Goal: Task Accomplishment & Management: Use online tool/utility

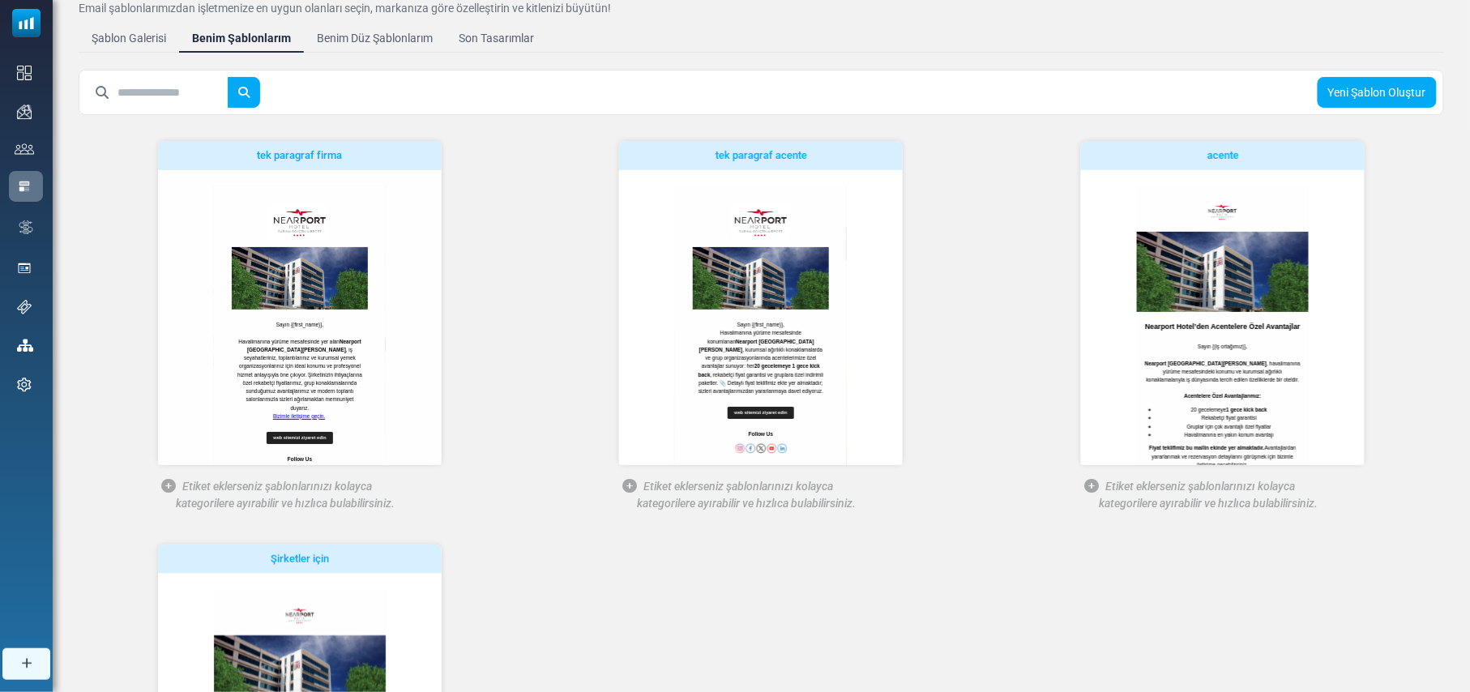
scroll to position [71, 0]
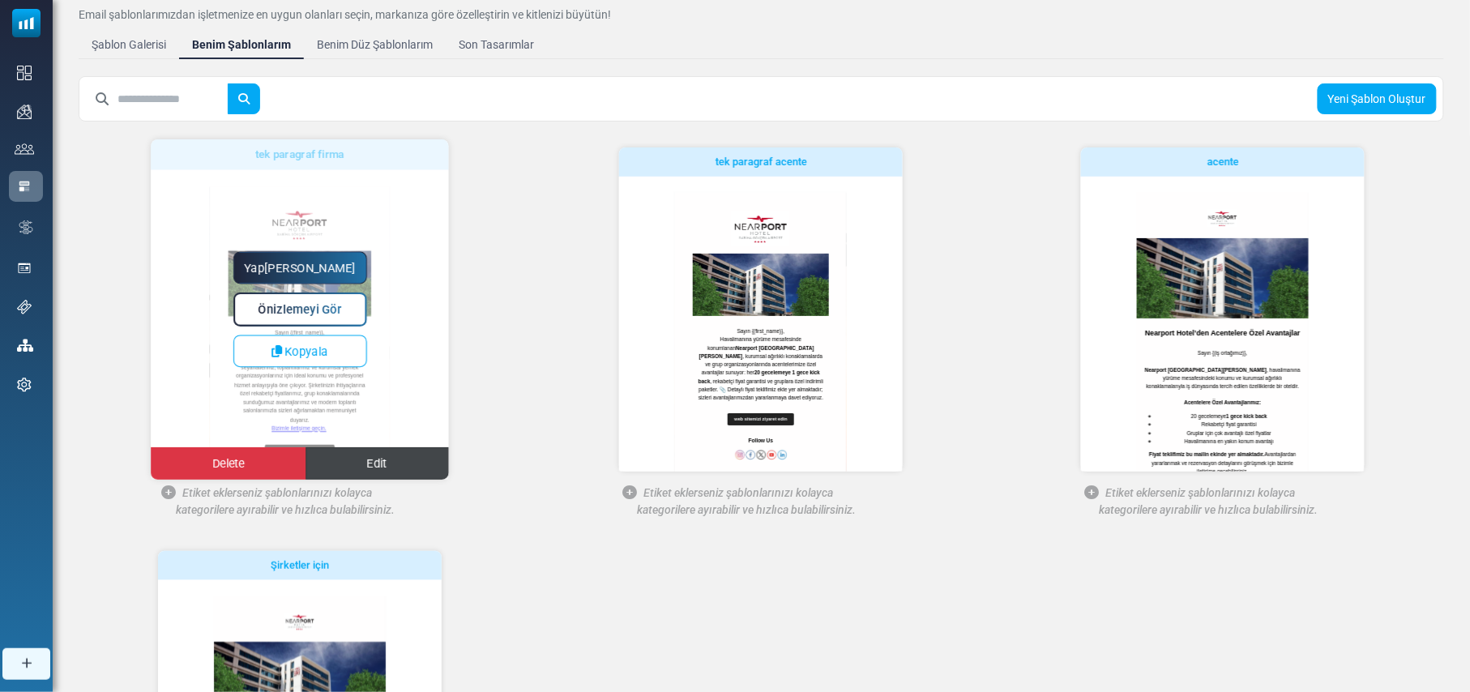
click at [381, 461] on span "Edit" at bounding box center [377, 464] width 20 height 14
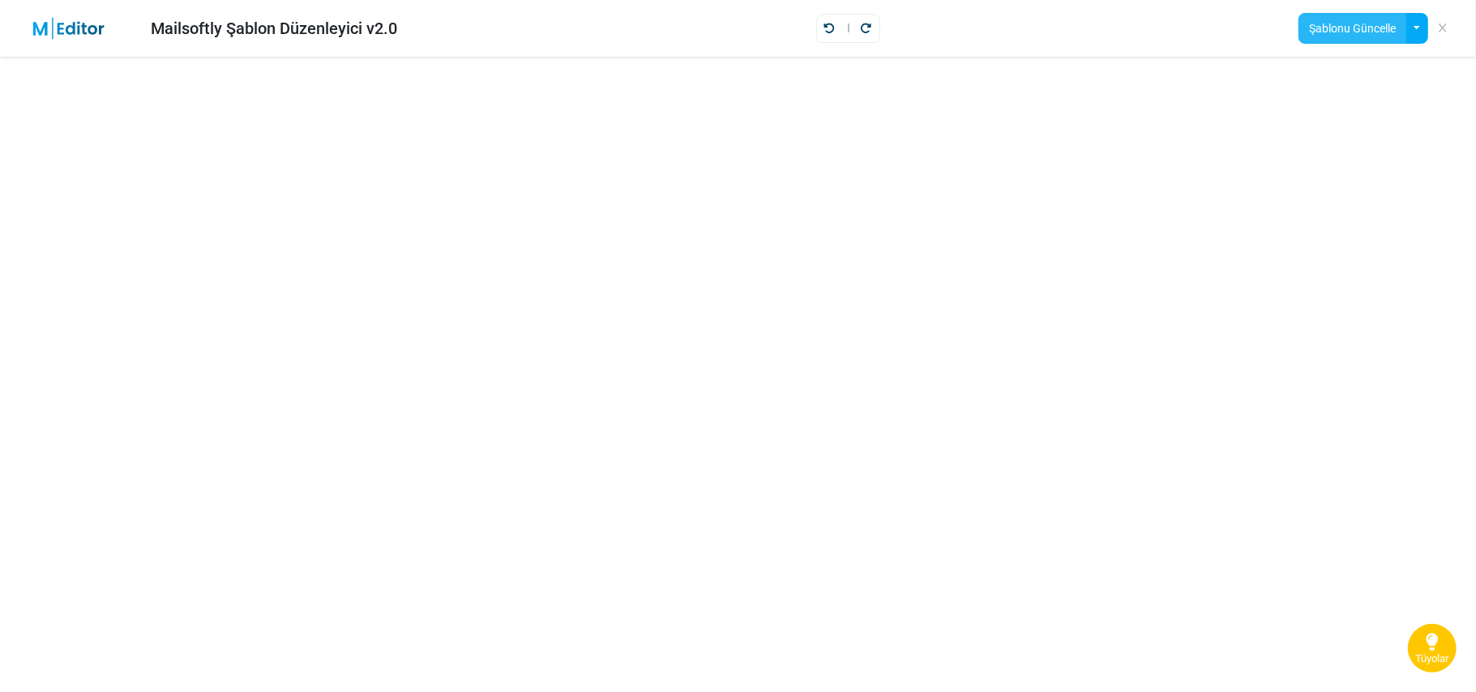
click at [1365, 29] on button "Şablonu Güncelle" at bounding box center [1353, 28] width 108 height 31
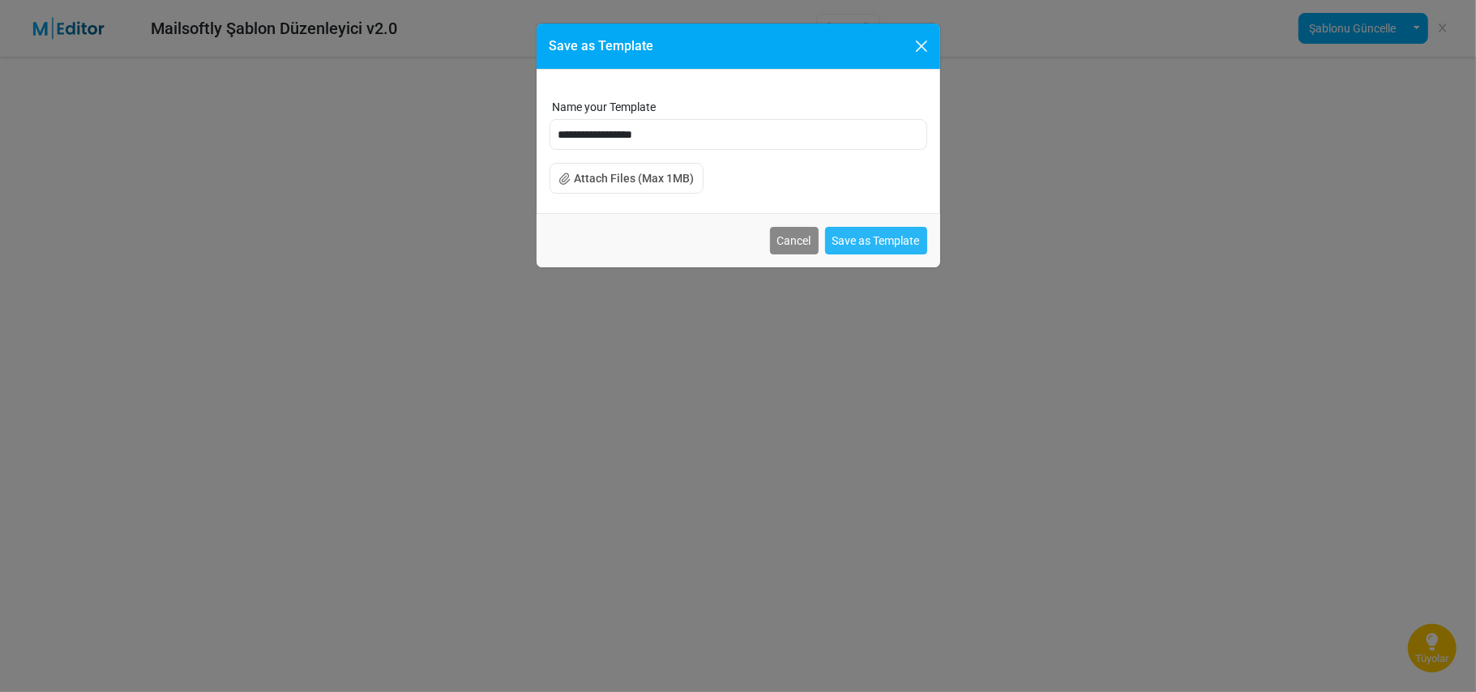
click at [869, 243] on button "Save as Template" at bounding box center [876, 241] width 102 height 28
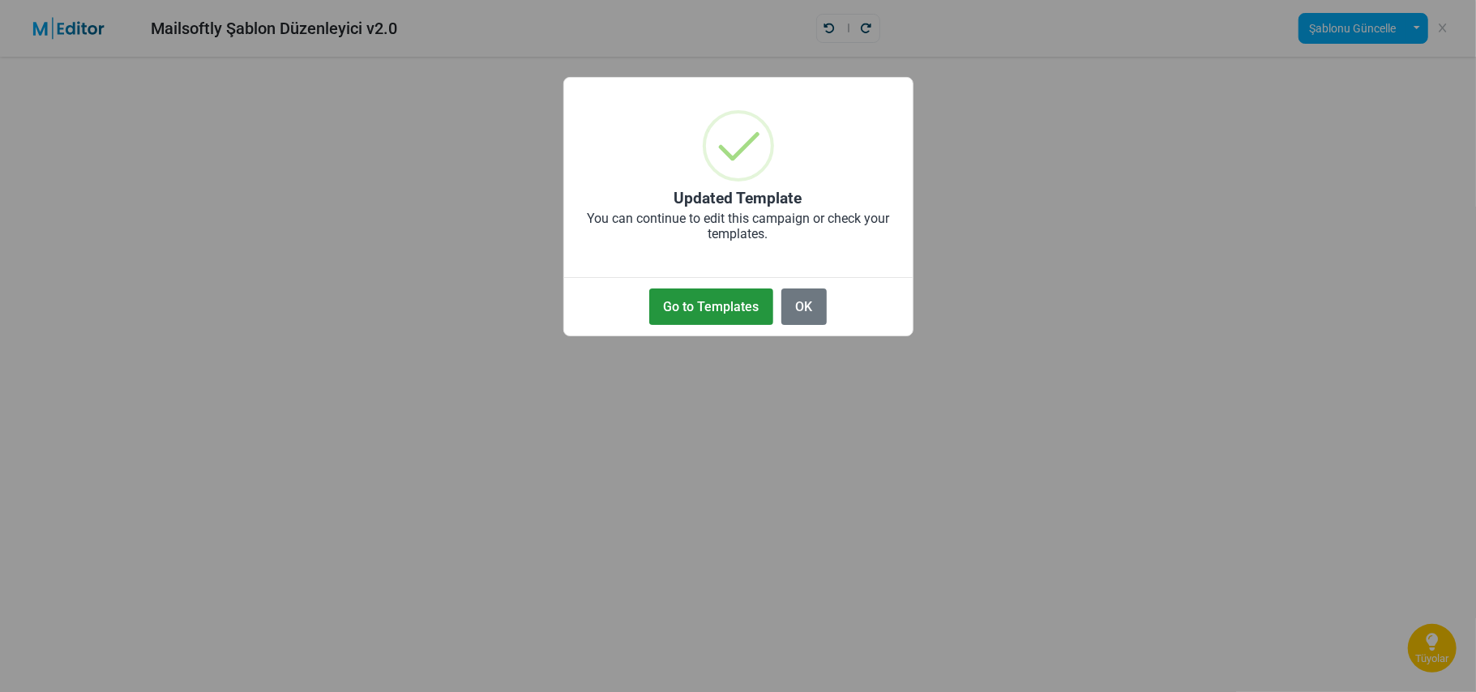
click at [721, 314] on button "Go to Templates" at bounding box center [711, 307] width 124 height 36
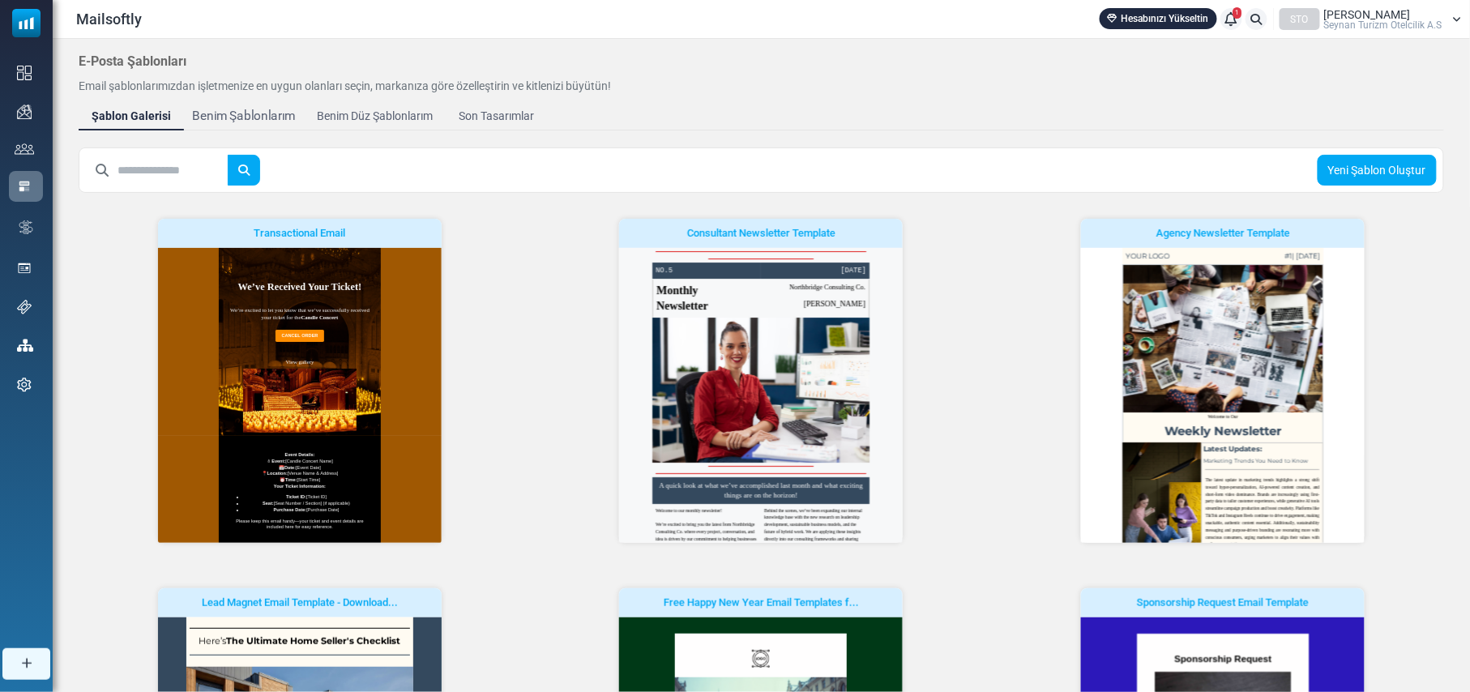
click at [247, 111] on div "Benim Şablonlarım" at bounding box center [244, 116] width 104 height 19
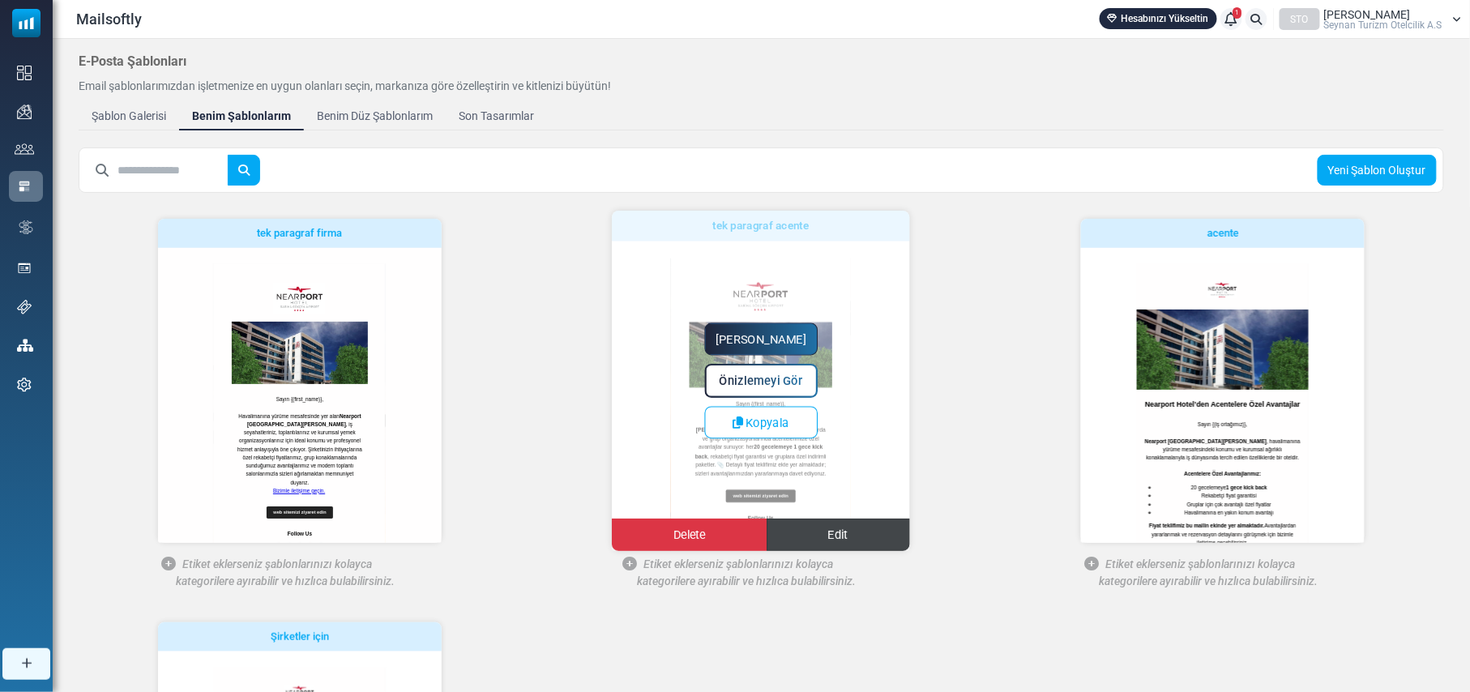
click at [843, 528] on span "Edit" at bounding box center [838, 535] width 20 height 14
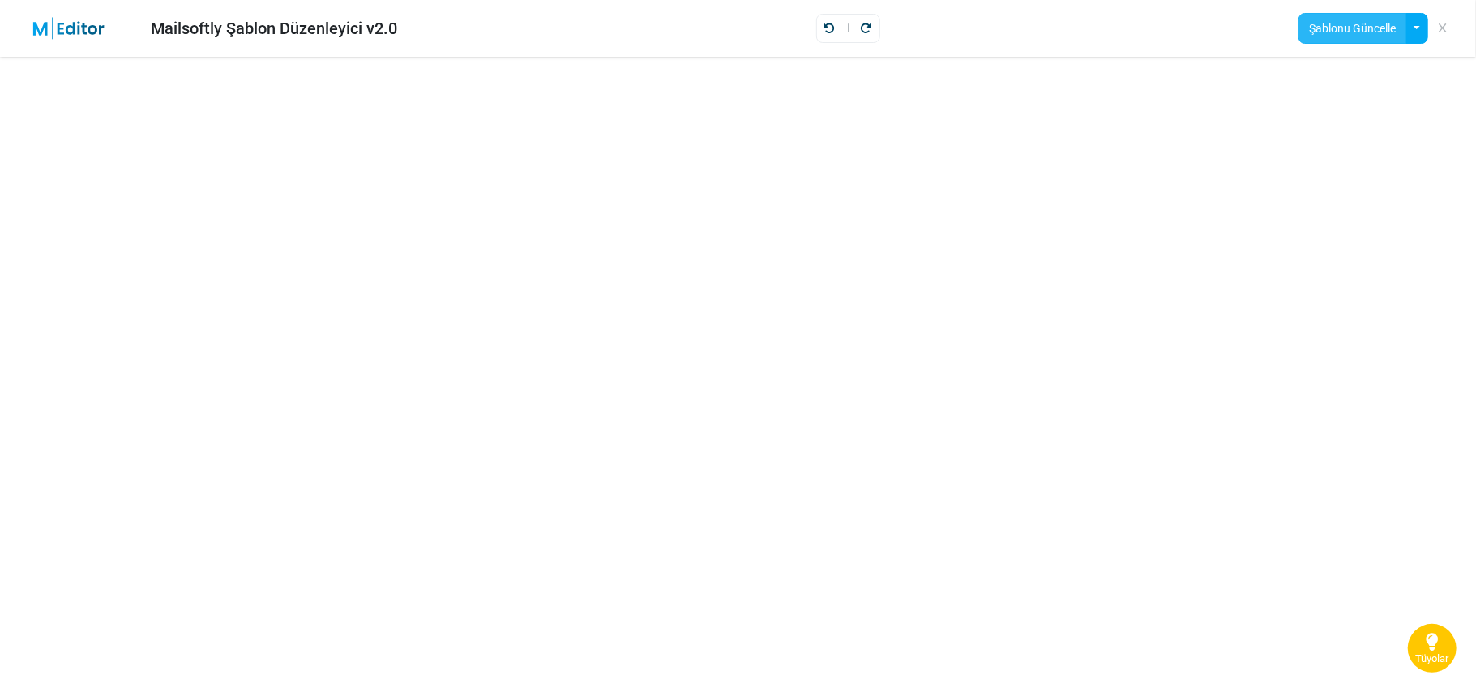
click at [1367, 27] on button "Şablonu Güncelle" at bounding box center [1353, 28] width 108 height 31
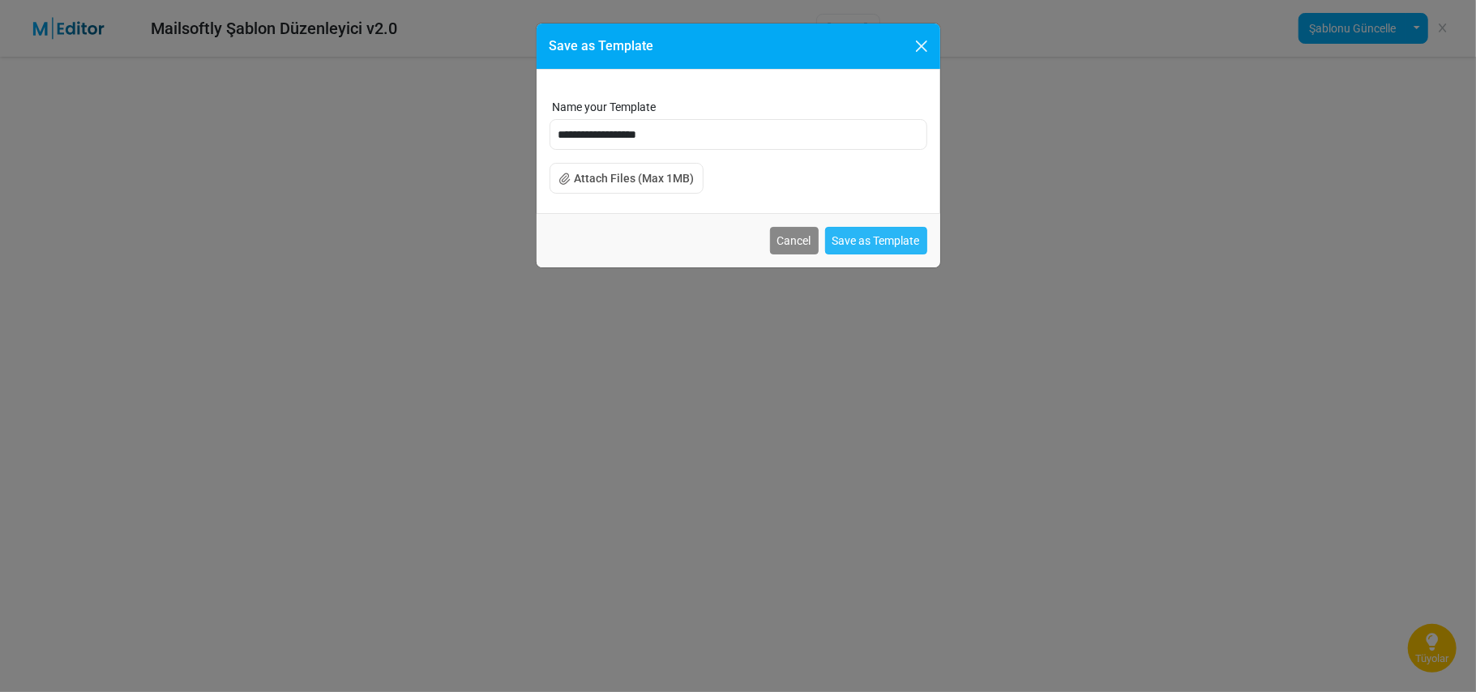
click at [871, 238] on button "Save as Template" at bounding box center [876, 241] width 102 height 28
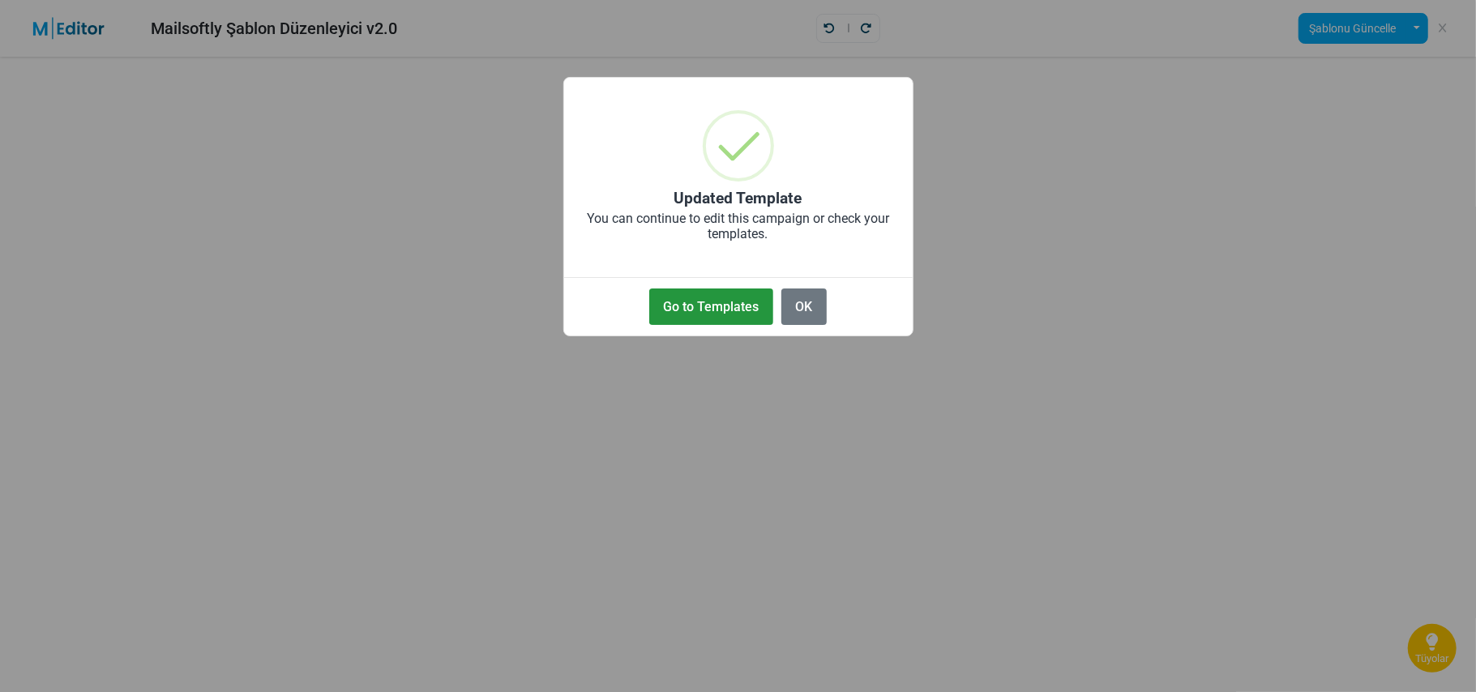
click at [726, 302] on button "Go to Templates" at bounding box center [711, 307] width 124 height 36
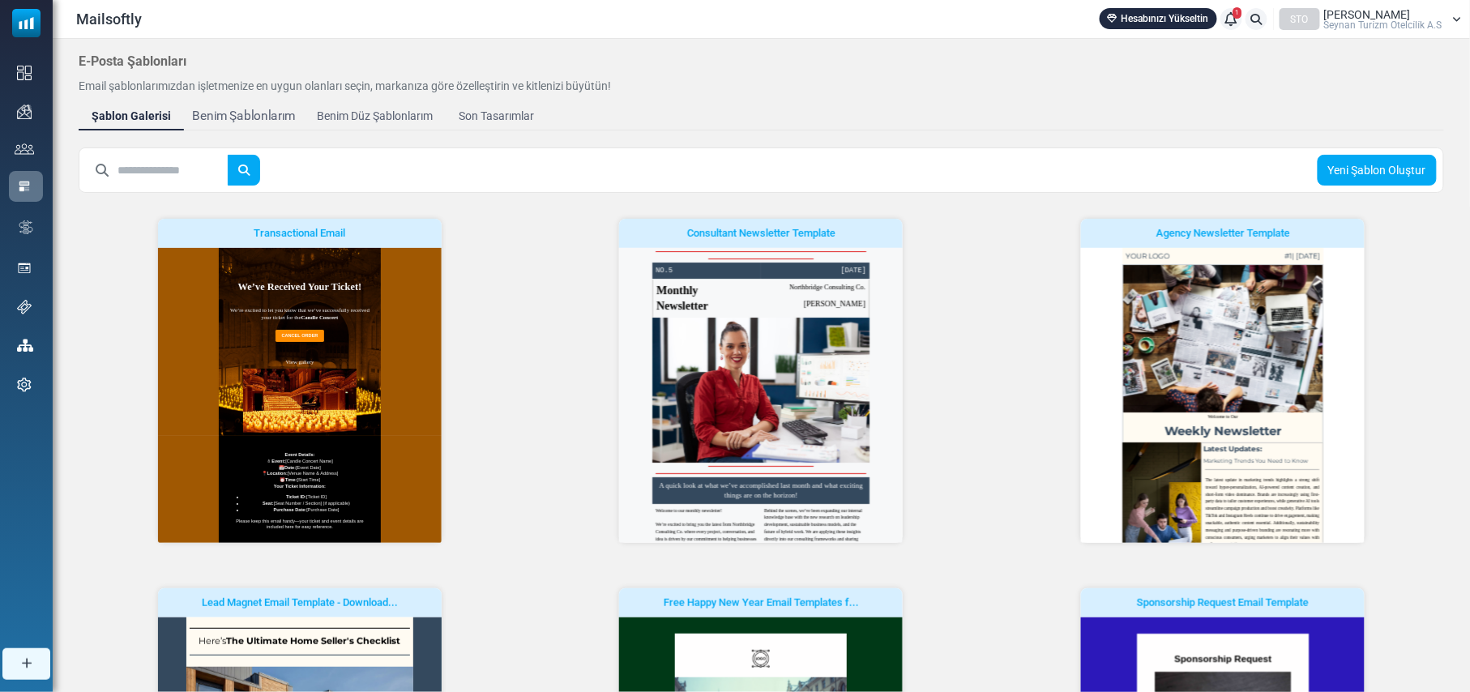
click at [216, 111] on div "Benim Şablonlarım" at bounding box center [244, 116] width 104 height 19
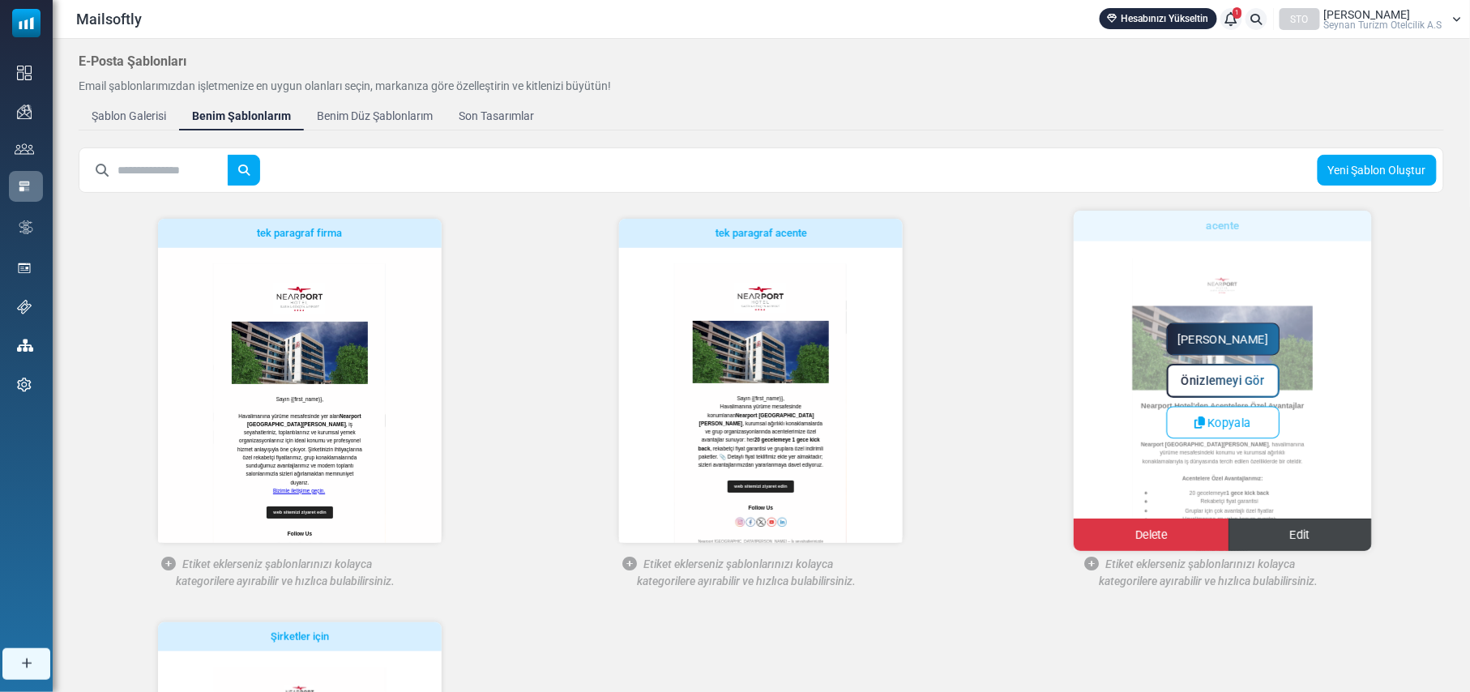
click at [1311, 536] on link "Edit" at bounding box center [1300, 535] width 143 height 32
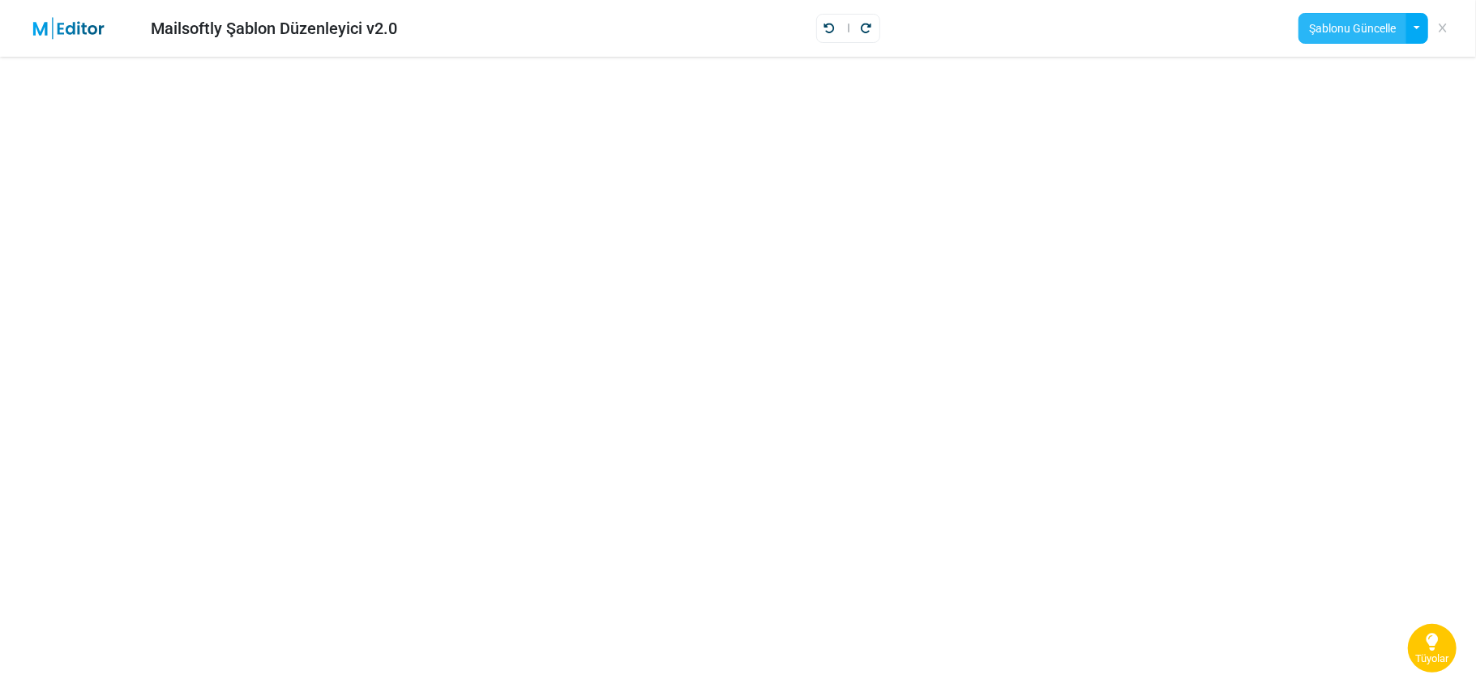
click at [1350, 24] on button "Şablonu Güncelle" at bounding box center [1353, 28] width 108 height 31
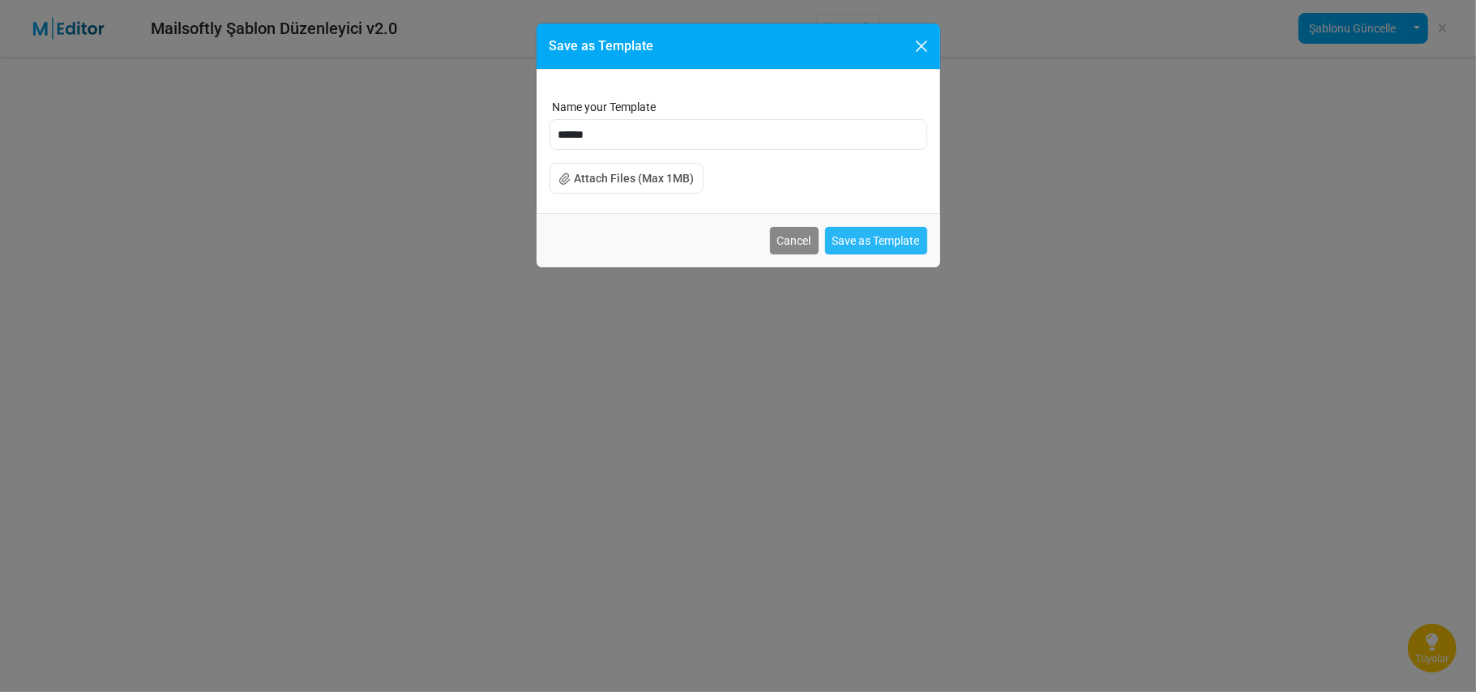
click at [863, 237] on button "Save as Template" at bounding box center [876, 241] width 102 height 28
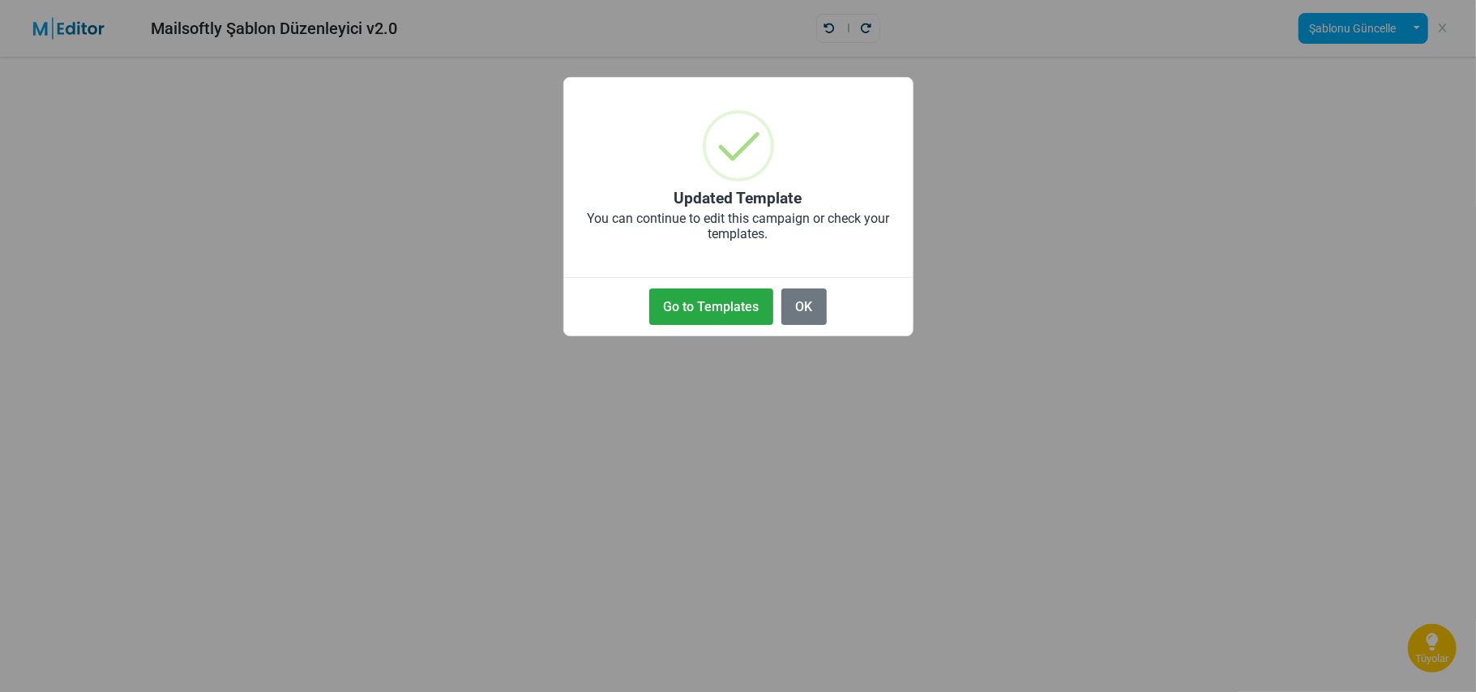
click at [705, 302] on button "Go to Templates" at bounding box center [711, 307] width 124 height 36
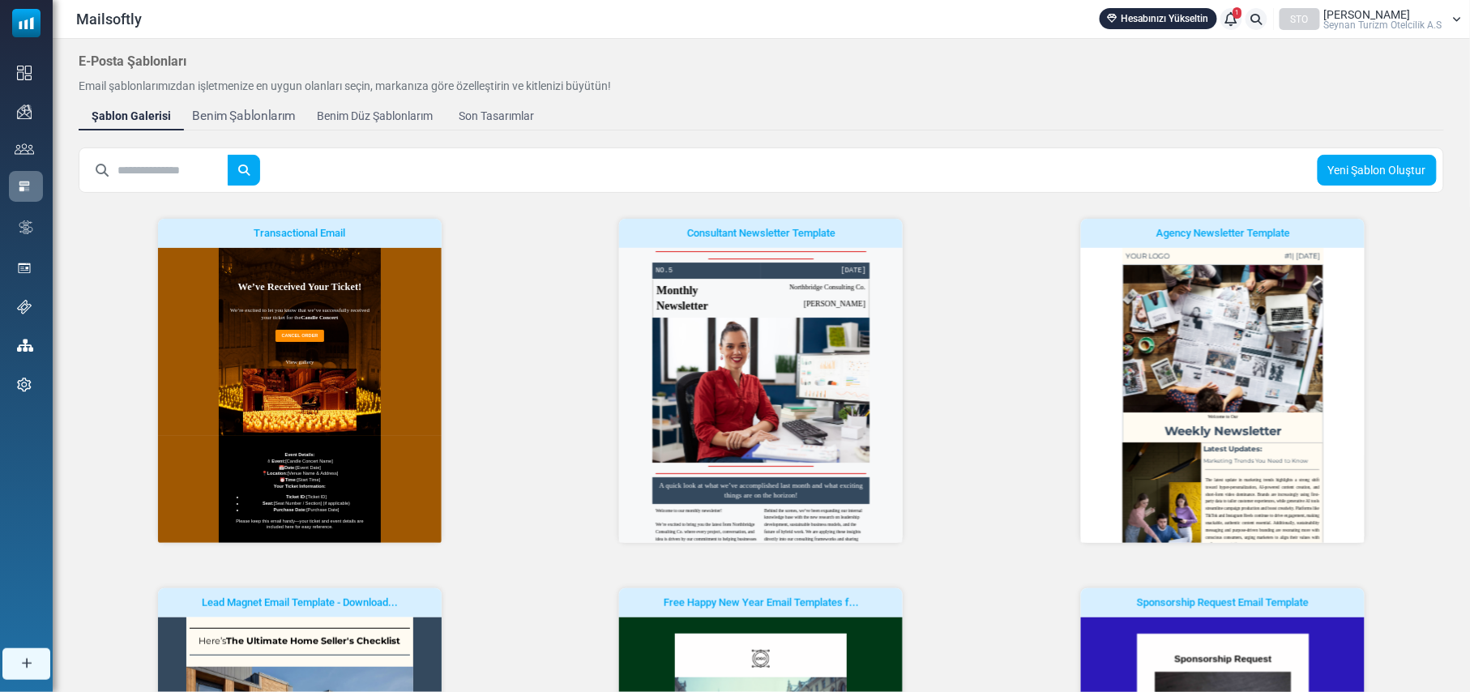
click at [245, 111] on div "Benim Şablonlarım" at bounding box center [244, 116] width 104 height 19
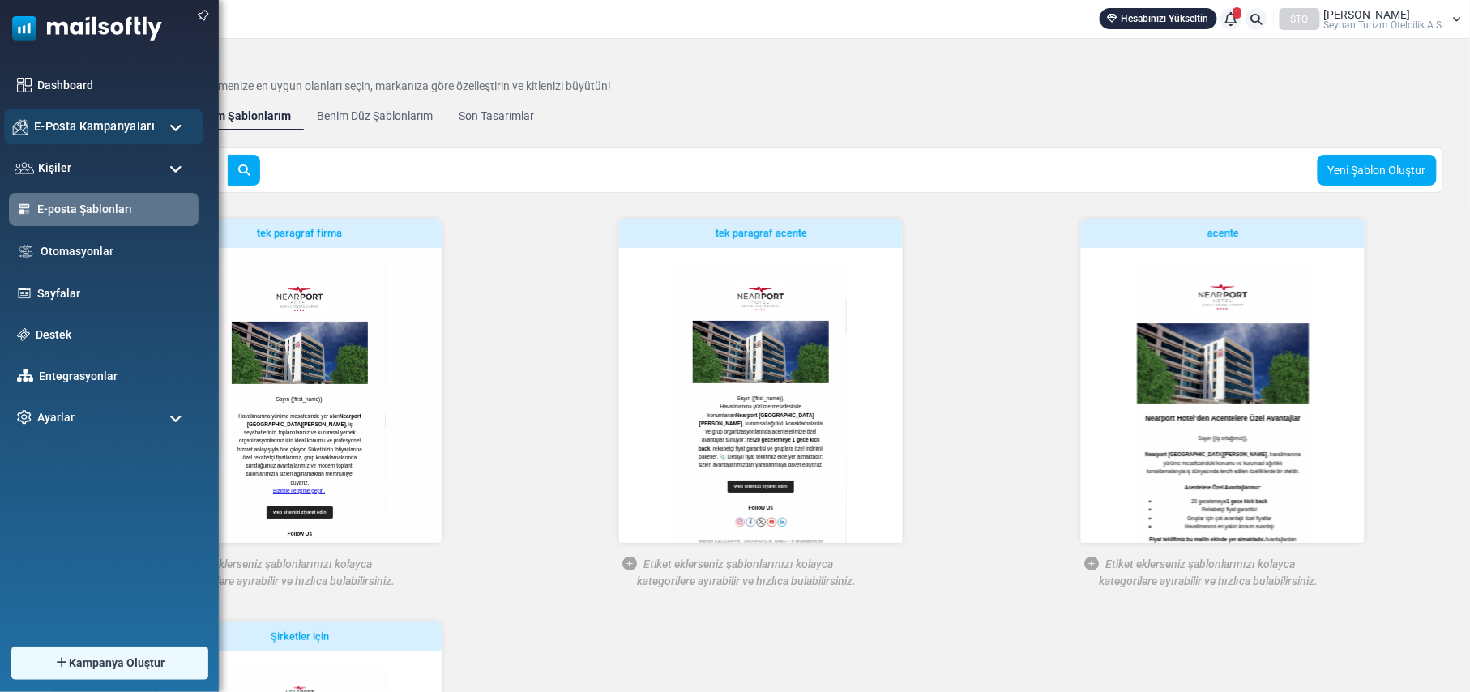
click at [134, 118] on span "E-Posta Kampanyaları" at bounding box center [94, 127] width 121 height 18
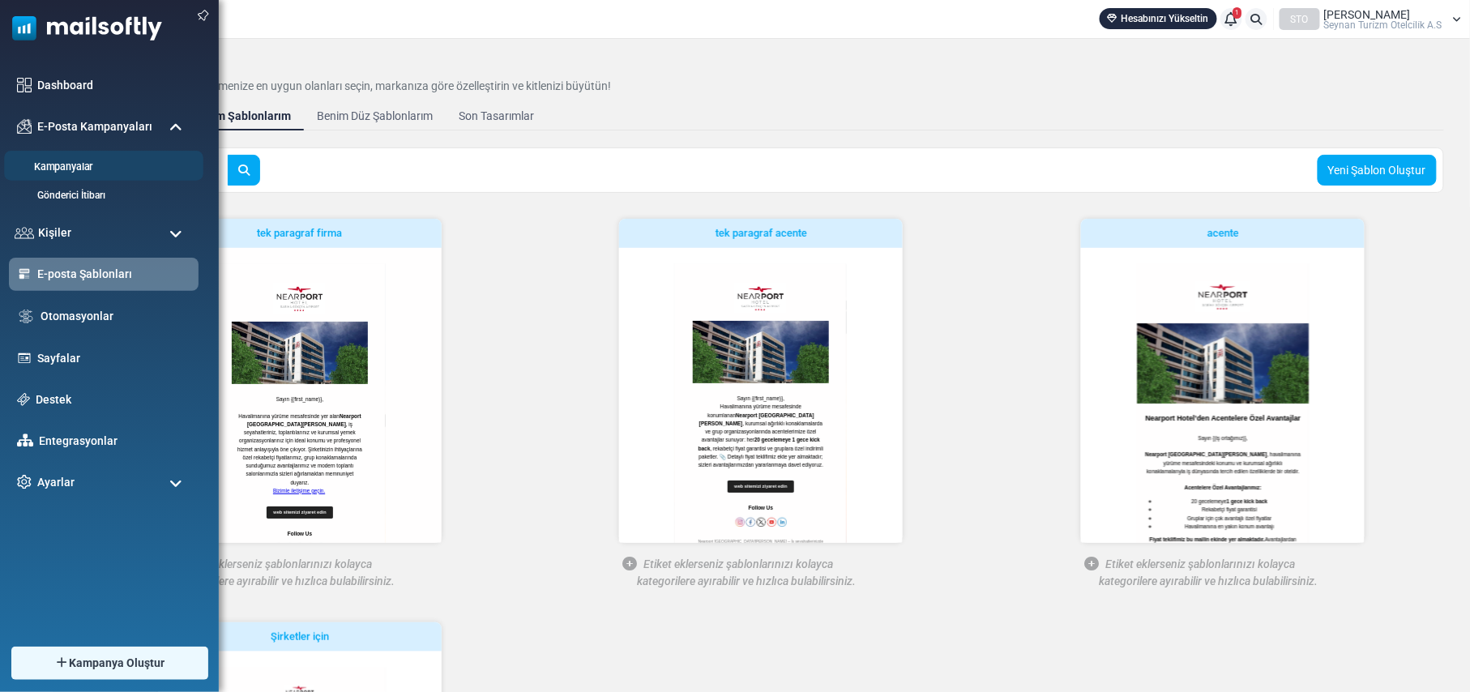
click at [75, 173] on link "Kampanyalar" at bounding box center [101, 167] width 195 height 15
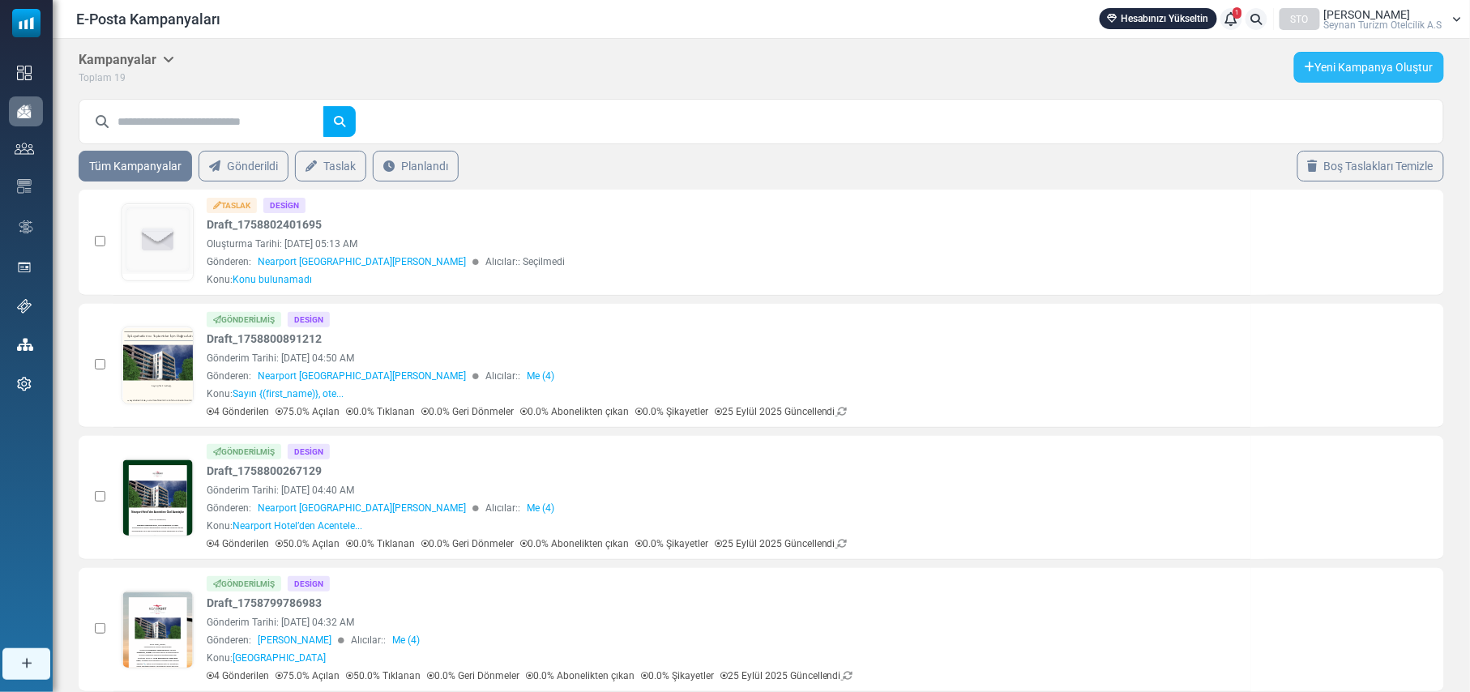
click at [1371, 66] on link "Yeni Kampanya Oluştur" at bounding box center [1369, 67] width 150 height 31
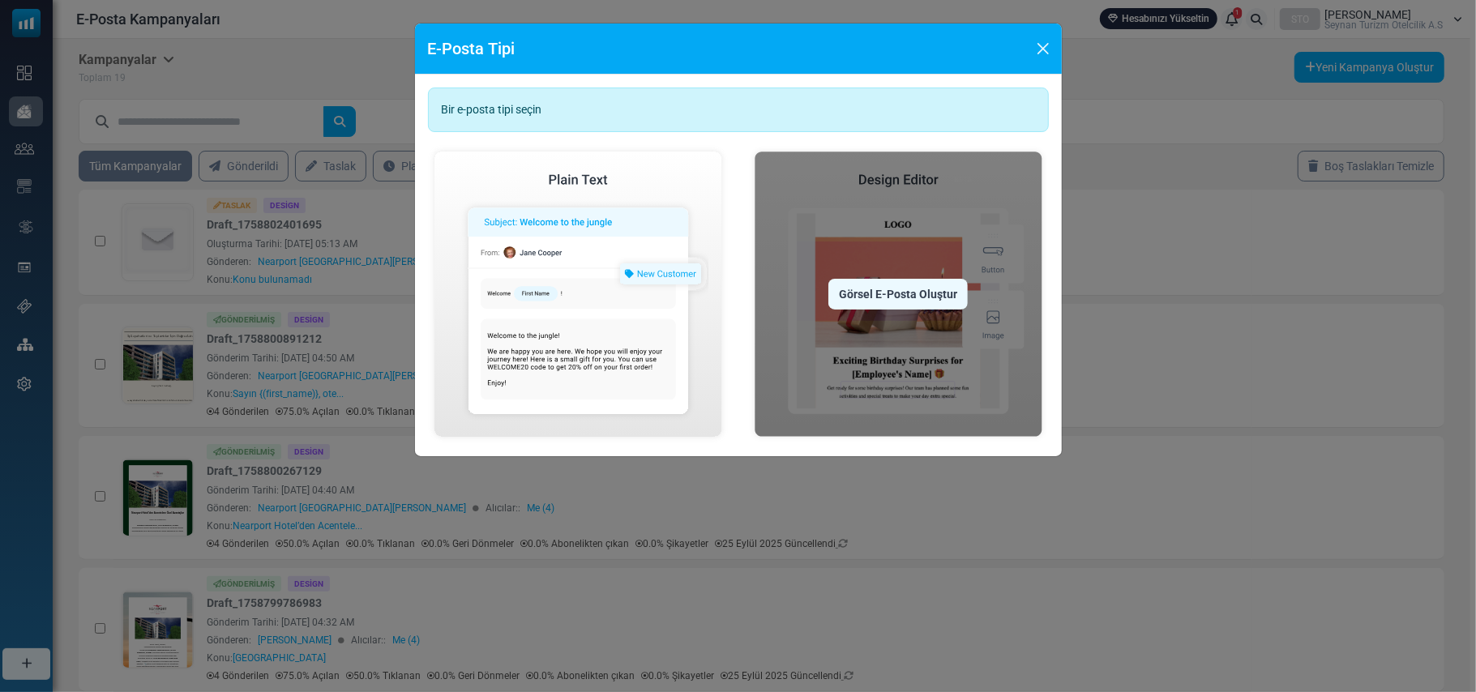
click at [908, 295] on div "Görsel E-Posta Oluştur" at bounding box center [897, 294] width 139 height 31
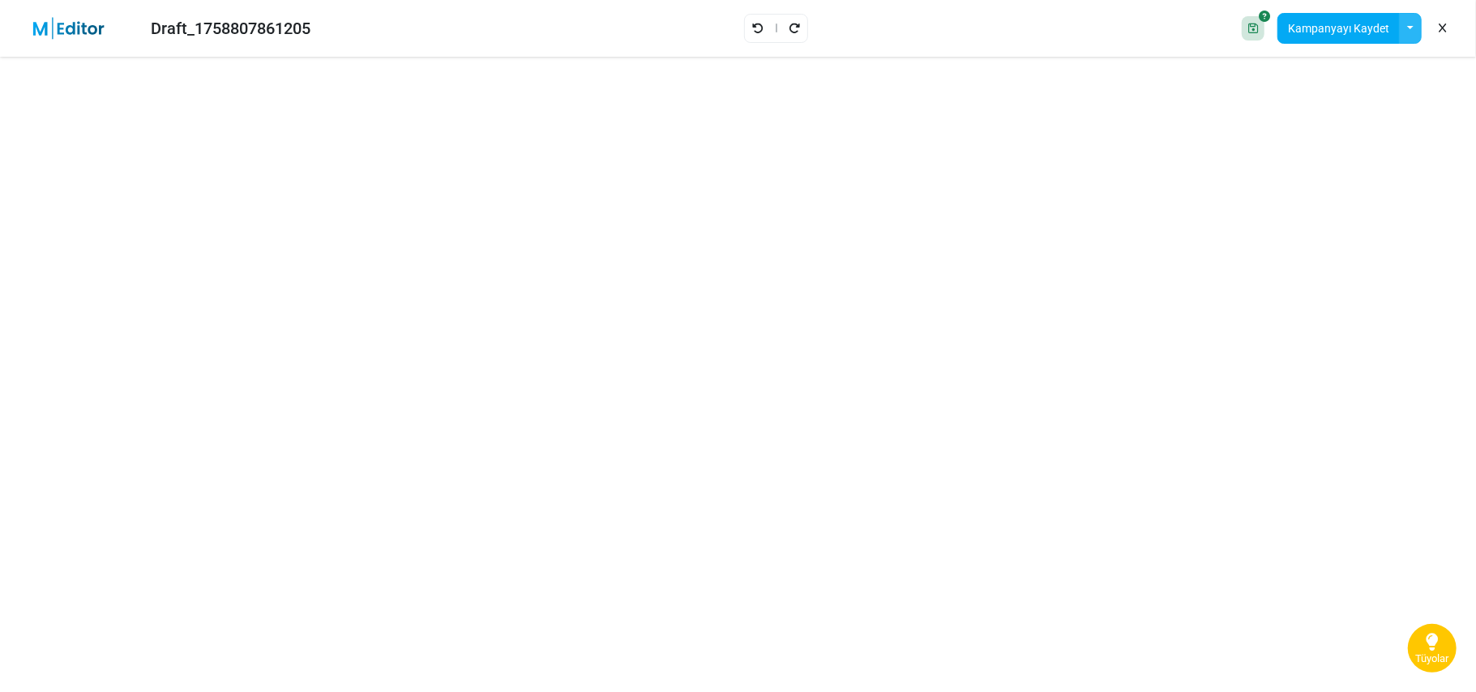
click at [1408, 27] on button "button" at bounding box center [1410, 28] width 23 height 31
click at [1333, 105] on link "Bir Şablonu Aç" at bounding box center [1344, 109] width 138 height 29
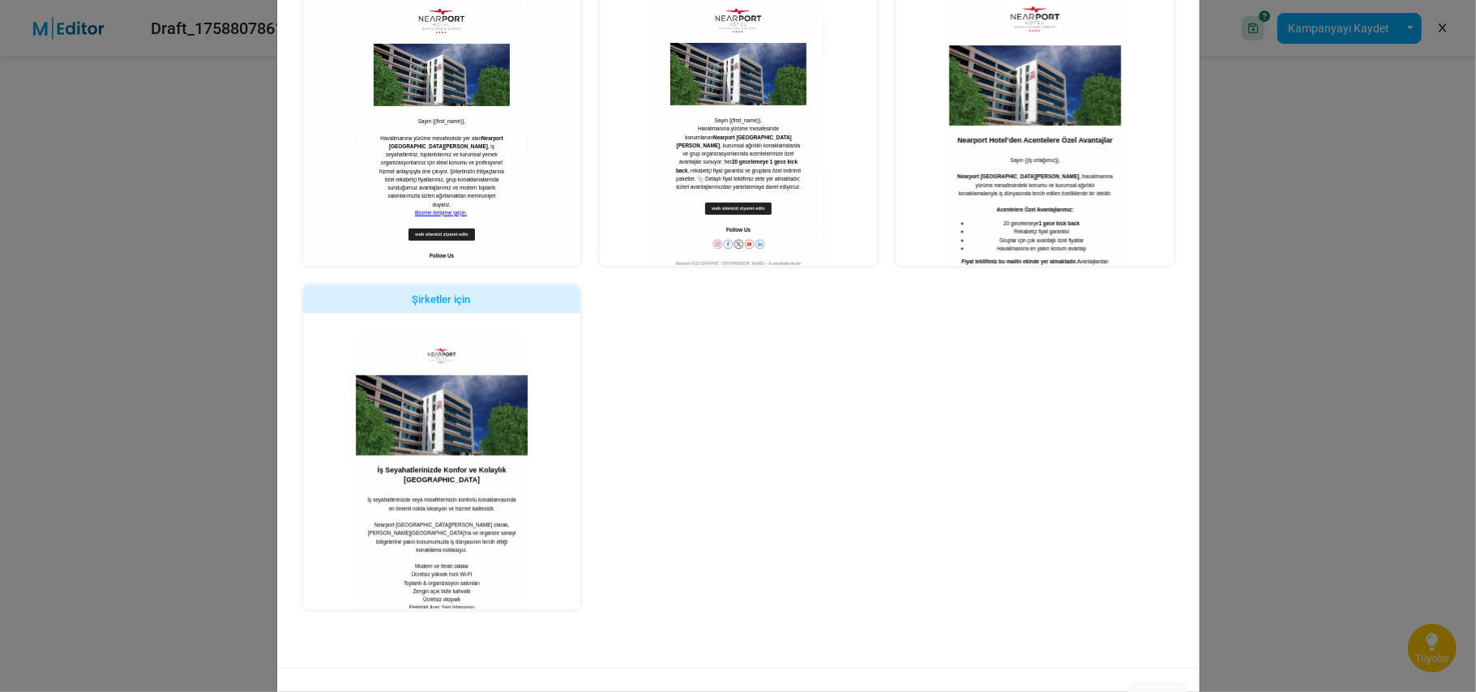
scroll to position [108, 0]
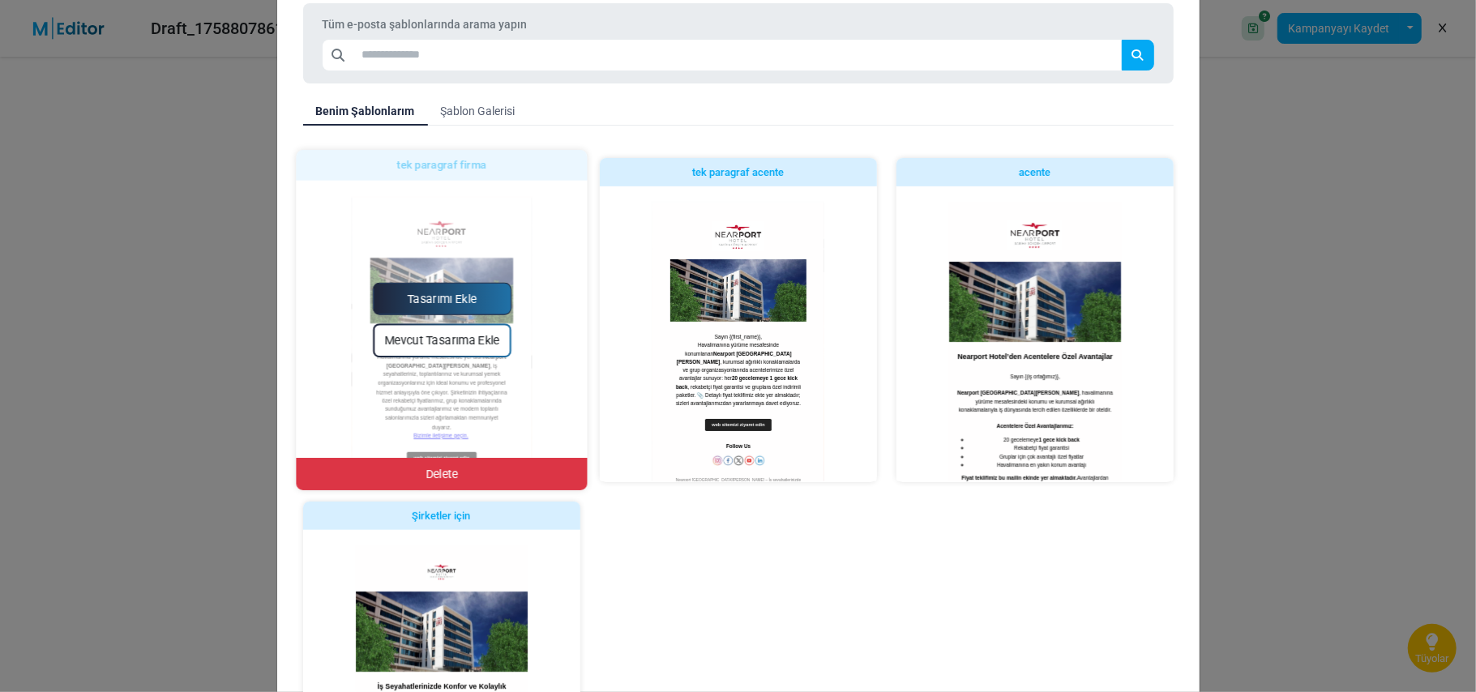
click at [441, 296] on link "Tasarımı Ekle" at bounding box center [441, 299] width 139 height 32
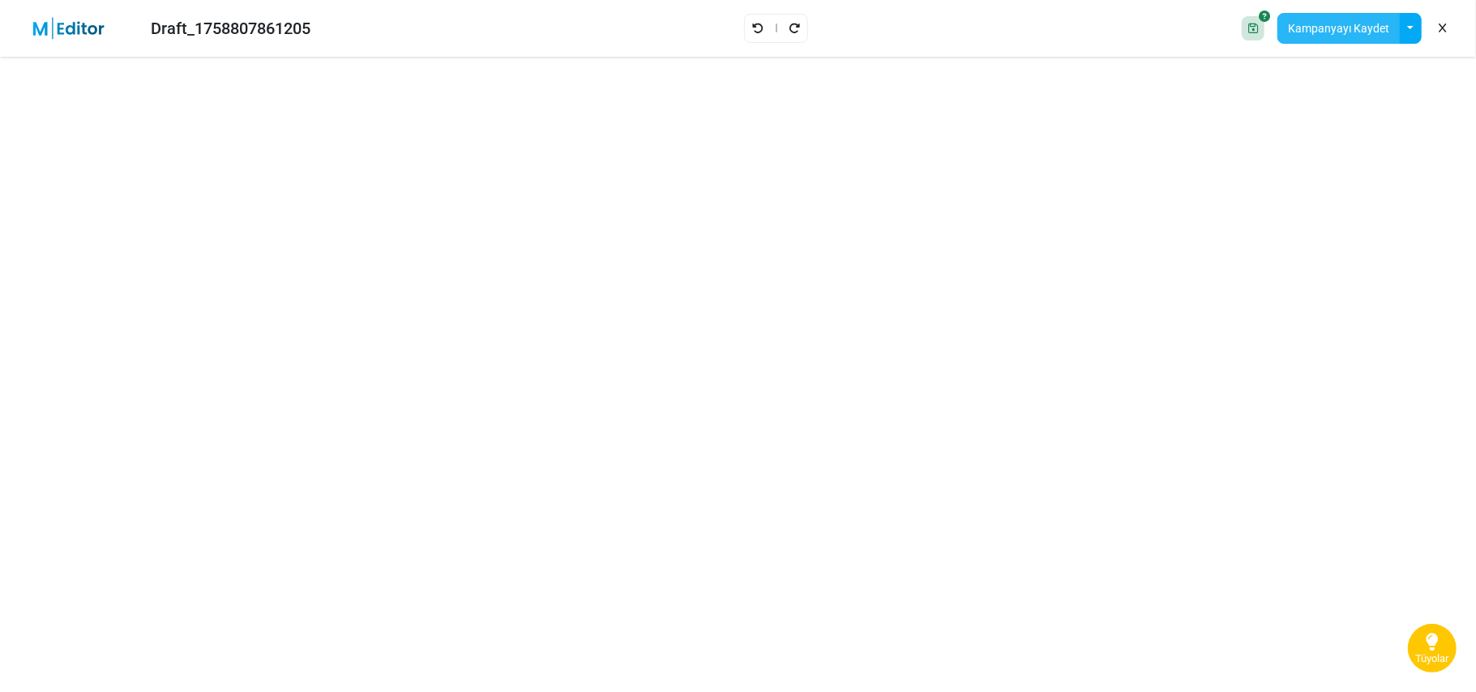
click at [1371, 29] on button "Kampanyayı Kaydet" at bounding box center [1338, 28] width 122 height 31
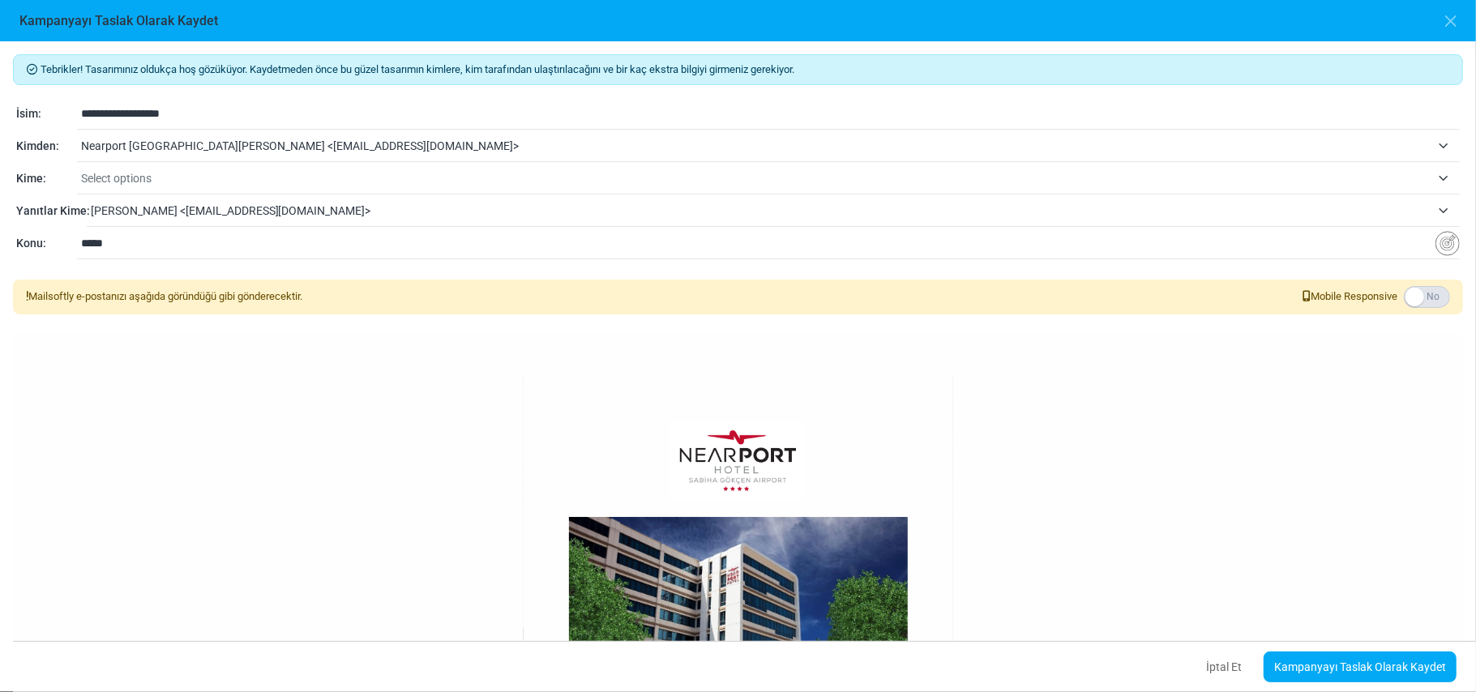
click at [173, 248] on input "*****" at bounding box center [758, 243] width 1354 height 31
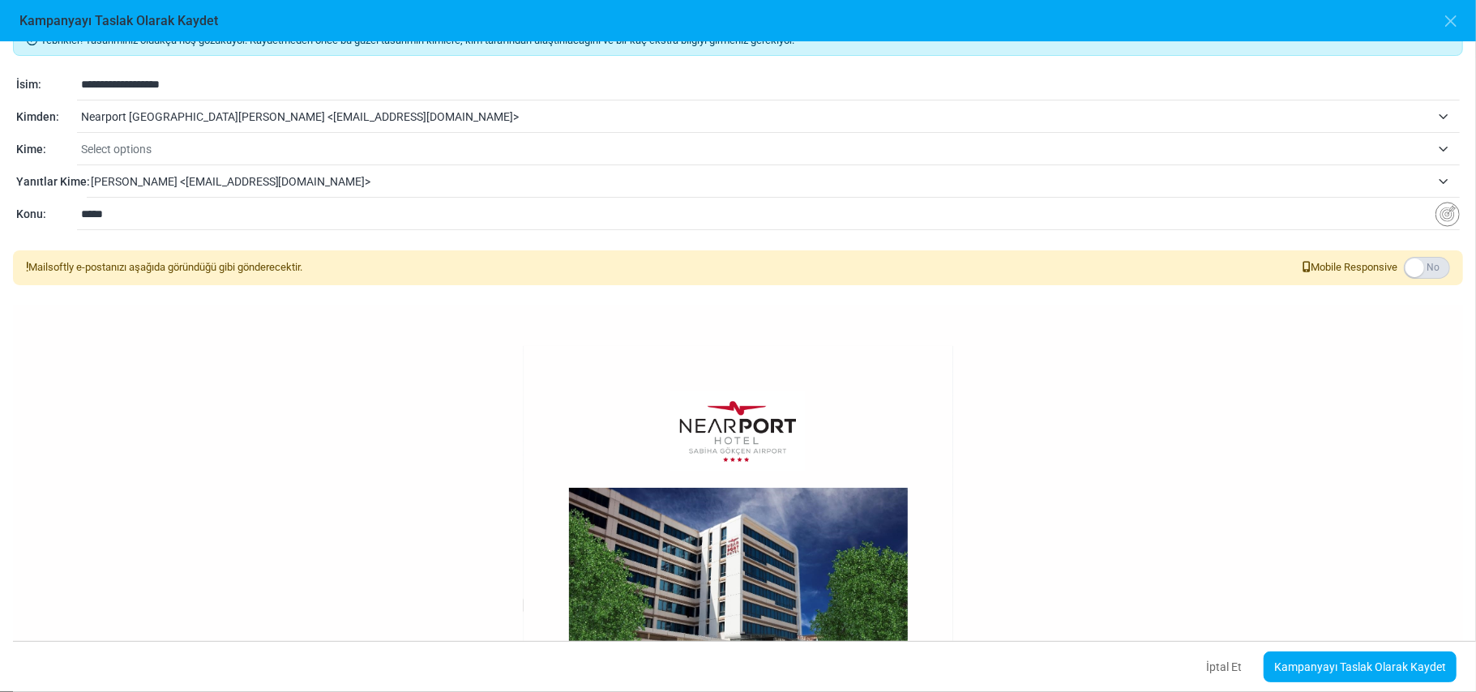
drag, startPoint x: 151, startPoint y: 212, endPoint x: 66, endPoint y: 216, distance: 84.4
click at [66, 216] on div "**********" at bounding box center [738, 214] width 1444 height 19
click at [1427, 267] on label at bounding box center [1427, 268] width 46 height 22
click at [1444, 215] on img "Insert Variable" at bounding box center [1447, 214] width 24 height 25
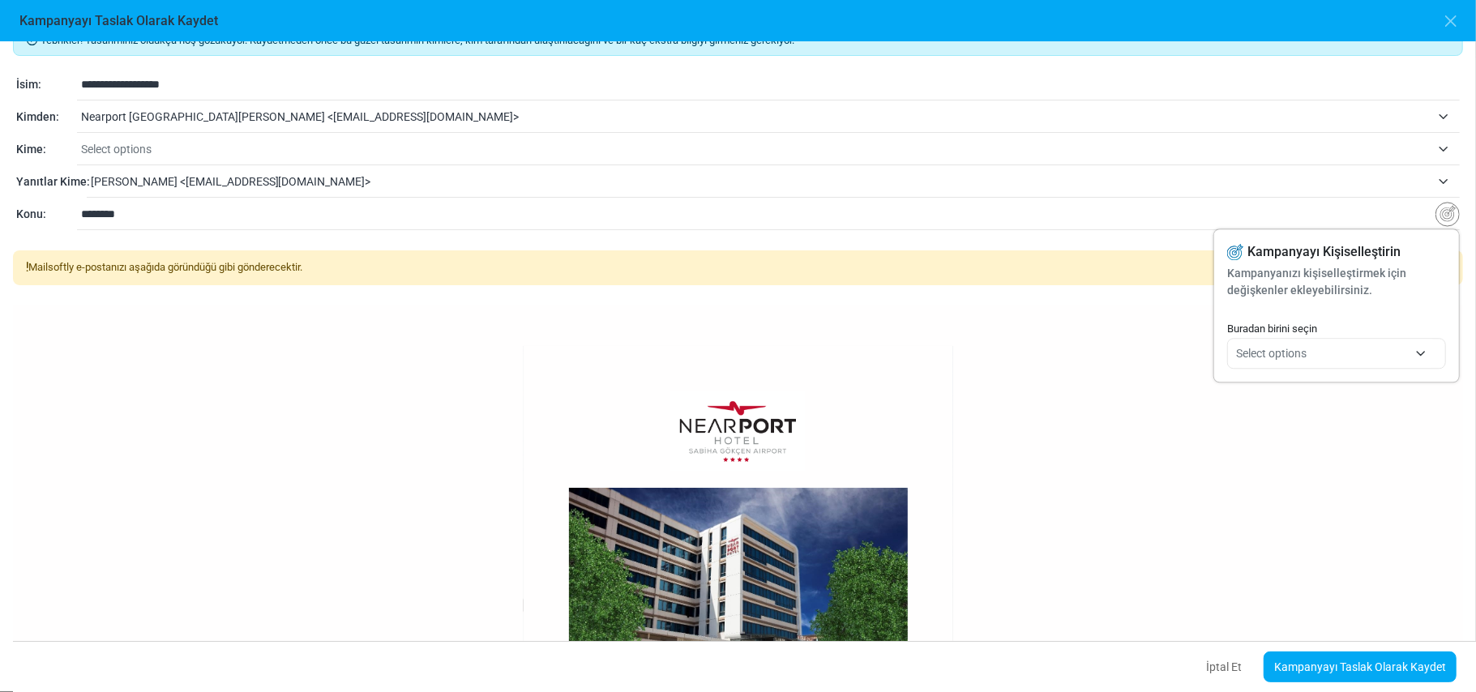
click at [1405, 347] on span "Select options" at bounding box center [1336, 353] width 201 height 29
type input "**********"
select select "**********"
click at [284, 208] on input "**********" at bounding box center [758, 214] width 1354 height 31
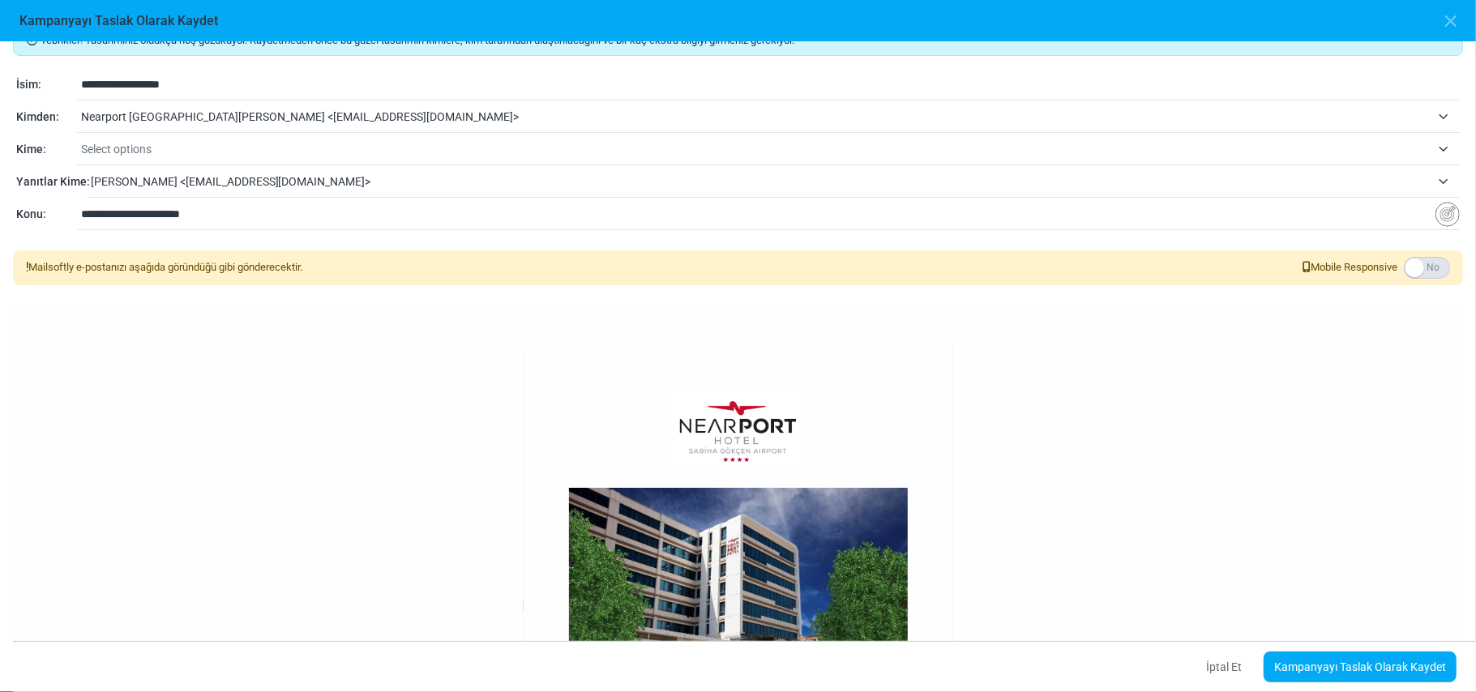
drag, startPoint x: 127, startPoint y: 211, endPoint x: 72, endPoint y: 215, distance: 55.3
click at [72, 215] on div "**********" at bounding box center [738, 214] width 1444 height 19
click at [267, 212] on input "**********" at bounding box center [758, 214] width 1354 height 31
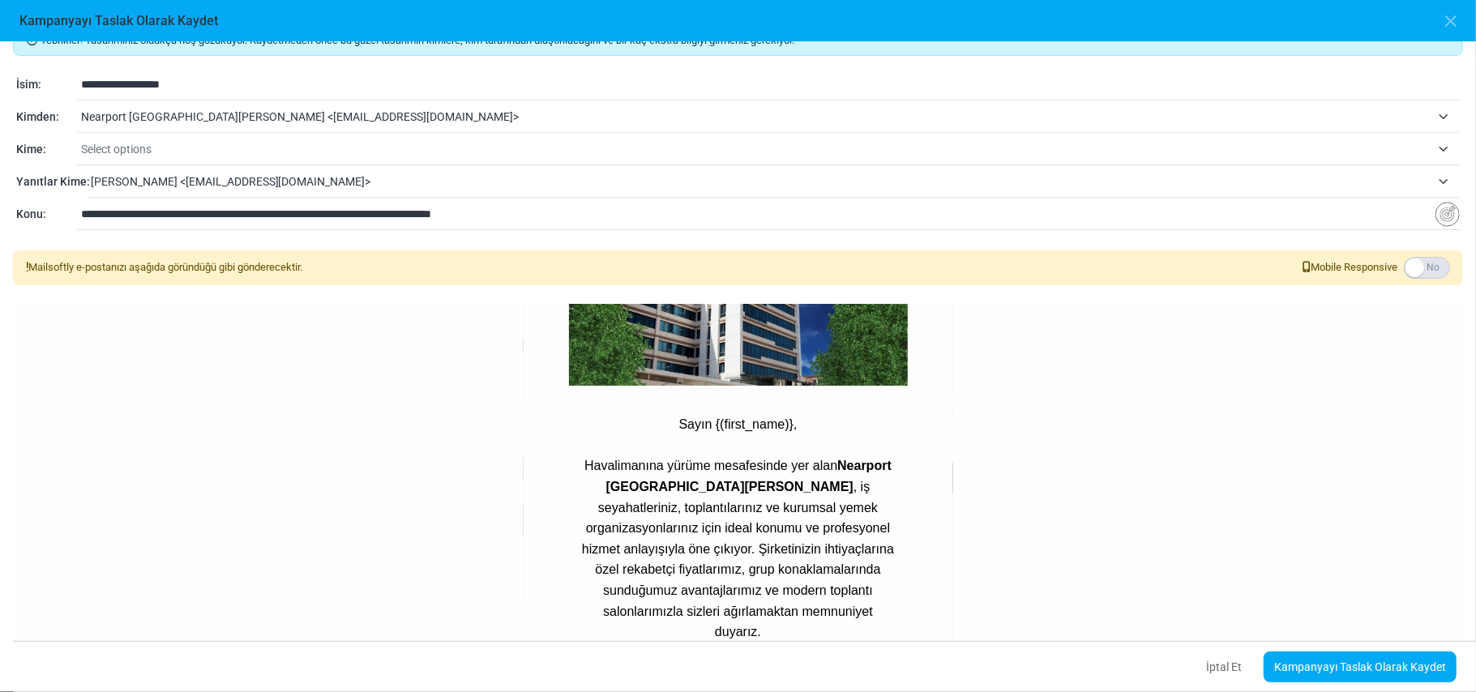
scroll to position [0, 0]
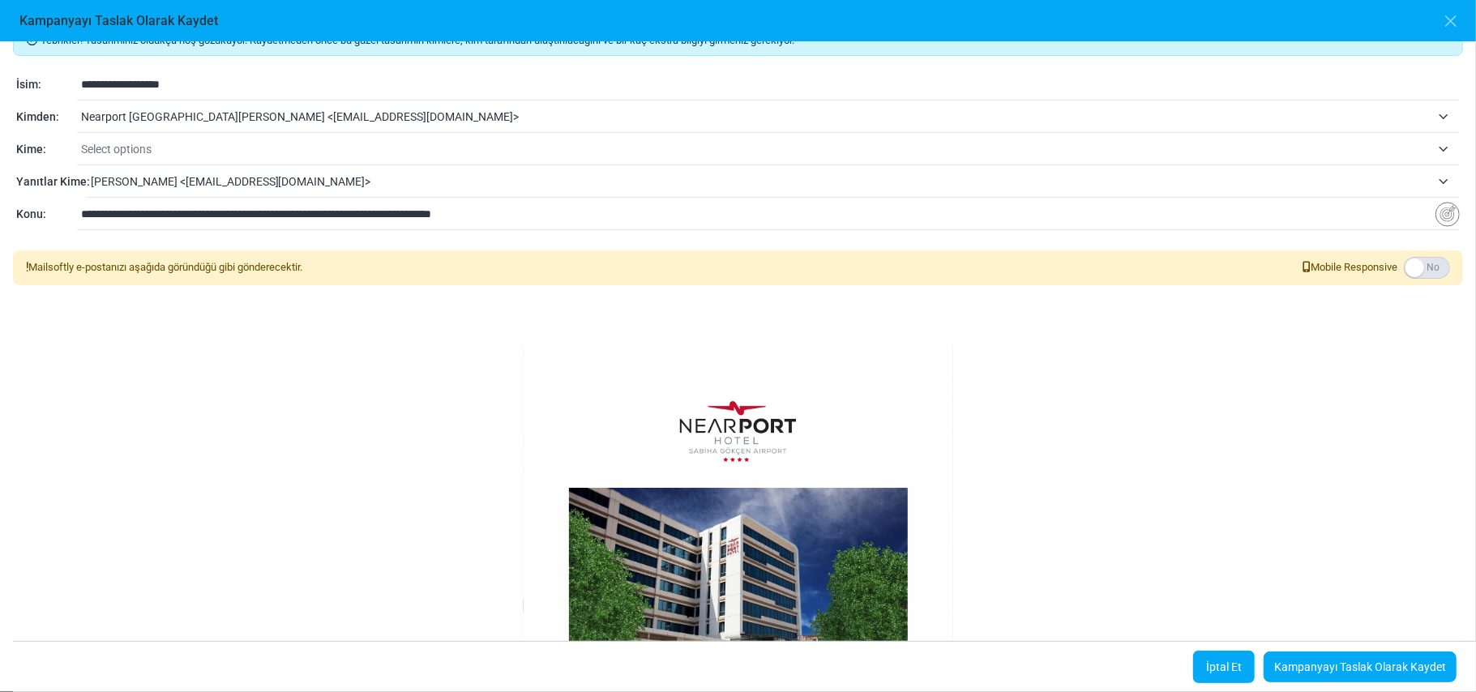
type input "**********"
click at [1219, 669] on button "İptal Et" at bounding box center [1223, 667] width 63 height 34
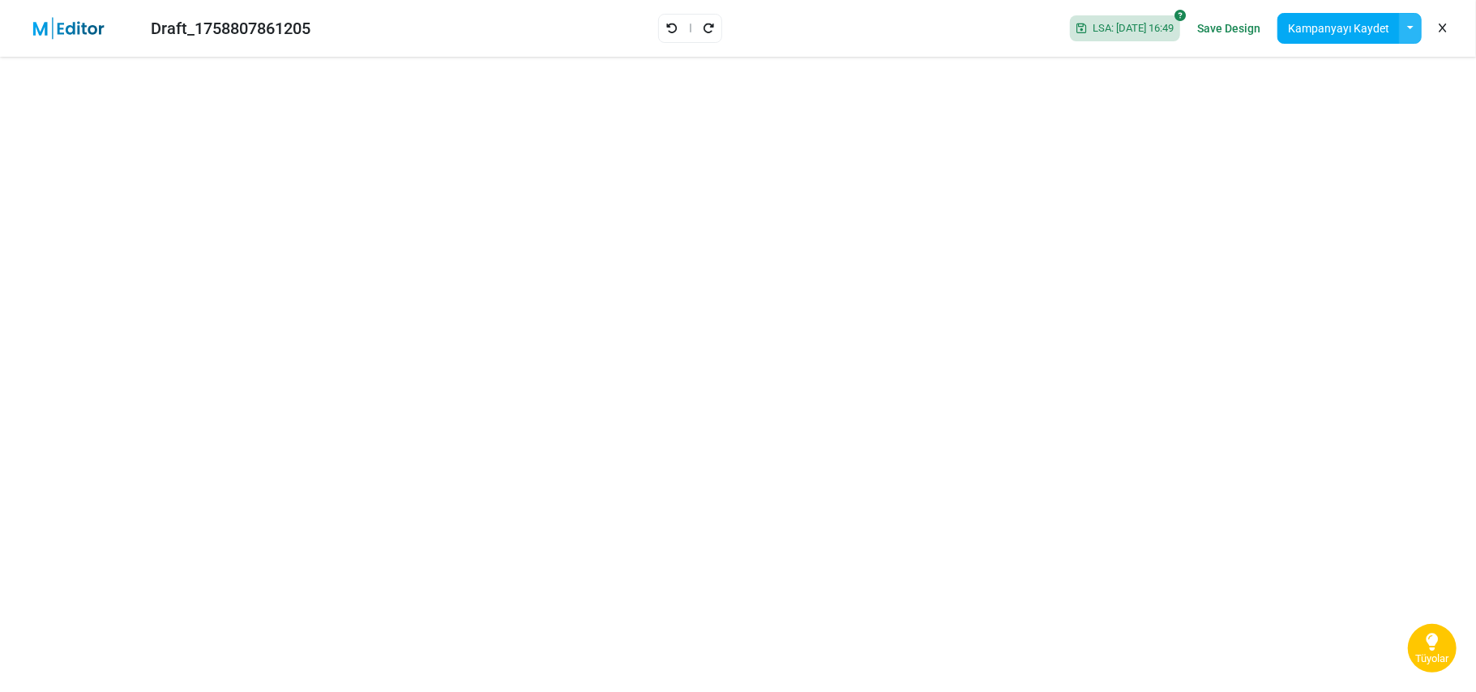
click at [1410, 24] on button "button" at bounding box center [1410, 28] width 23 height 31
click at [1326, 21] on button "Kampanyayı Kaydet" at bounding box center [1338, 28] width 122 height 31
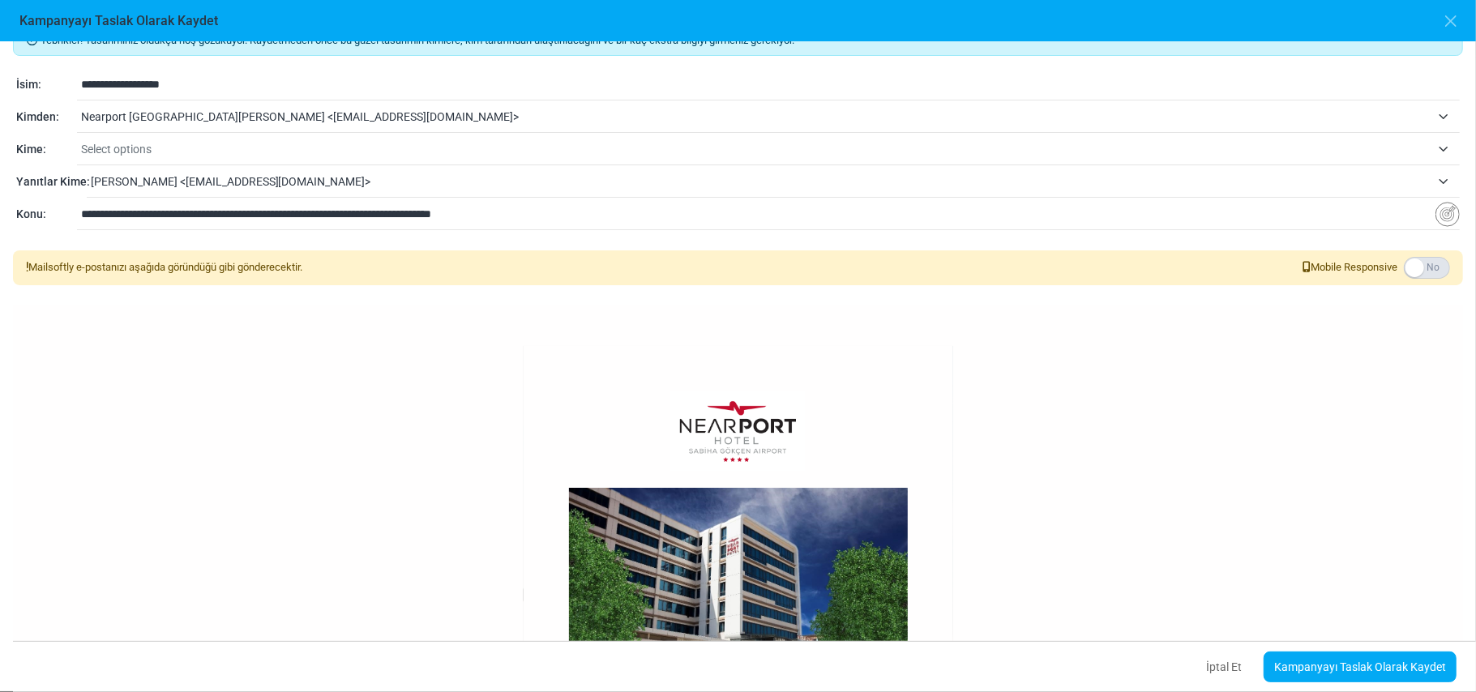
click at [183, 146] on span "Select options" at bounding box center [756, 148] width 1350 height 19
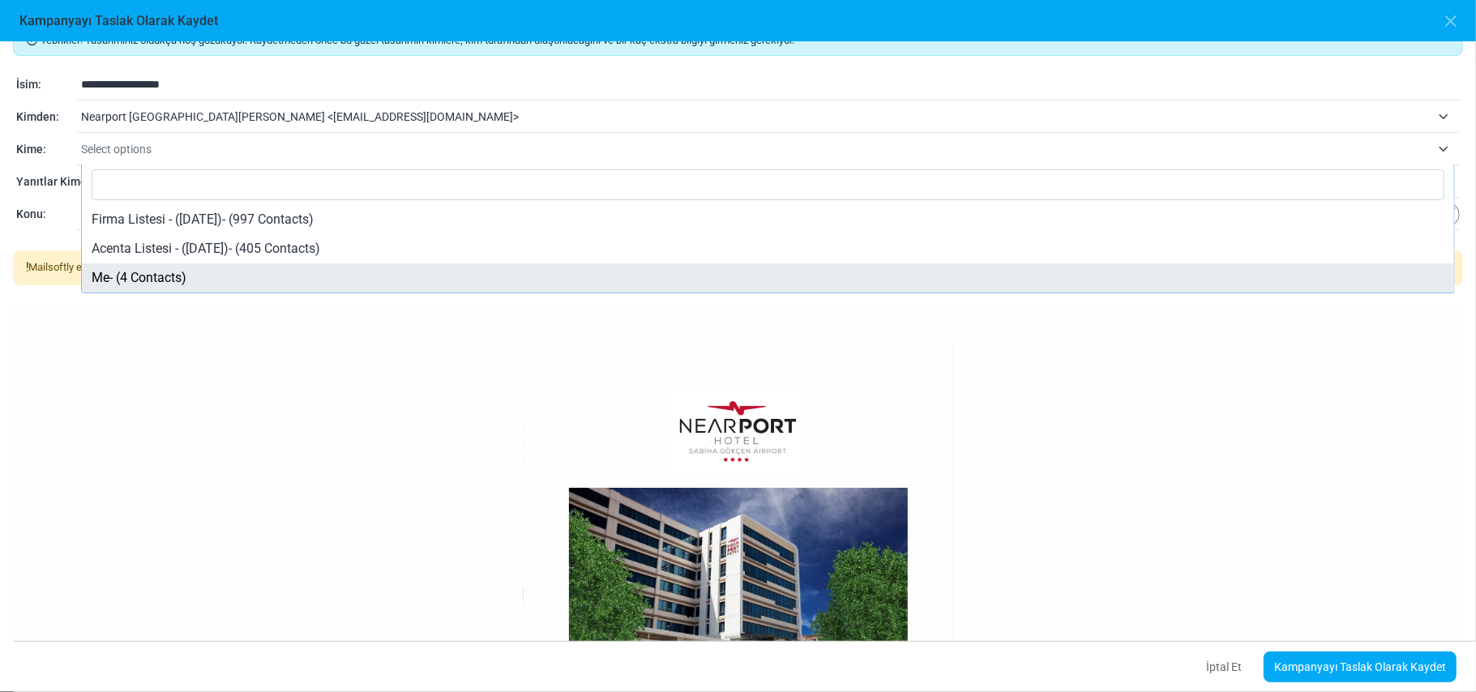
select select "*****"
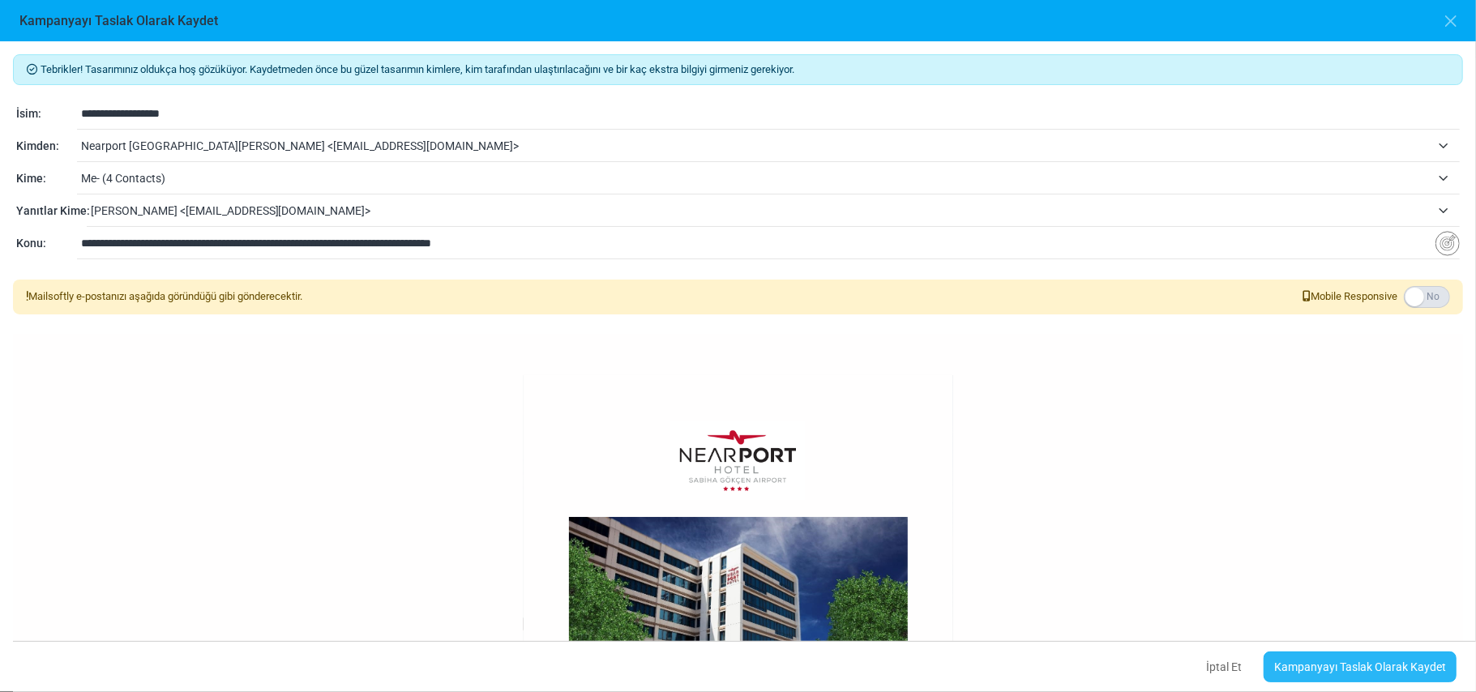
click at [1395, 663] on link "Kampanyayı Taslak Olarak Kaydet" at bounding box center [1360, 667] width 193 height 31
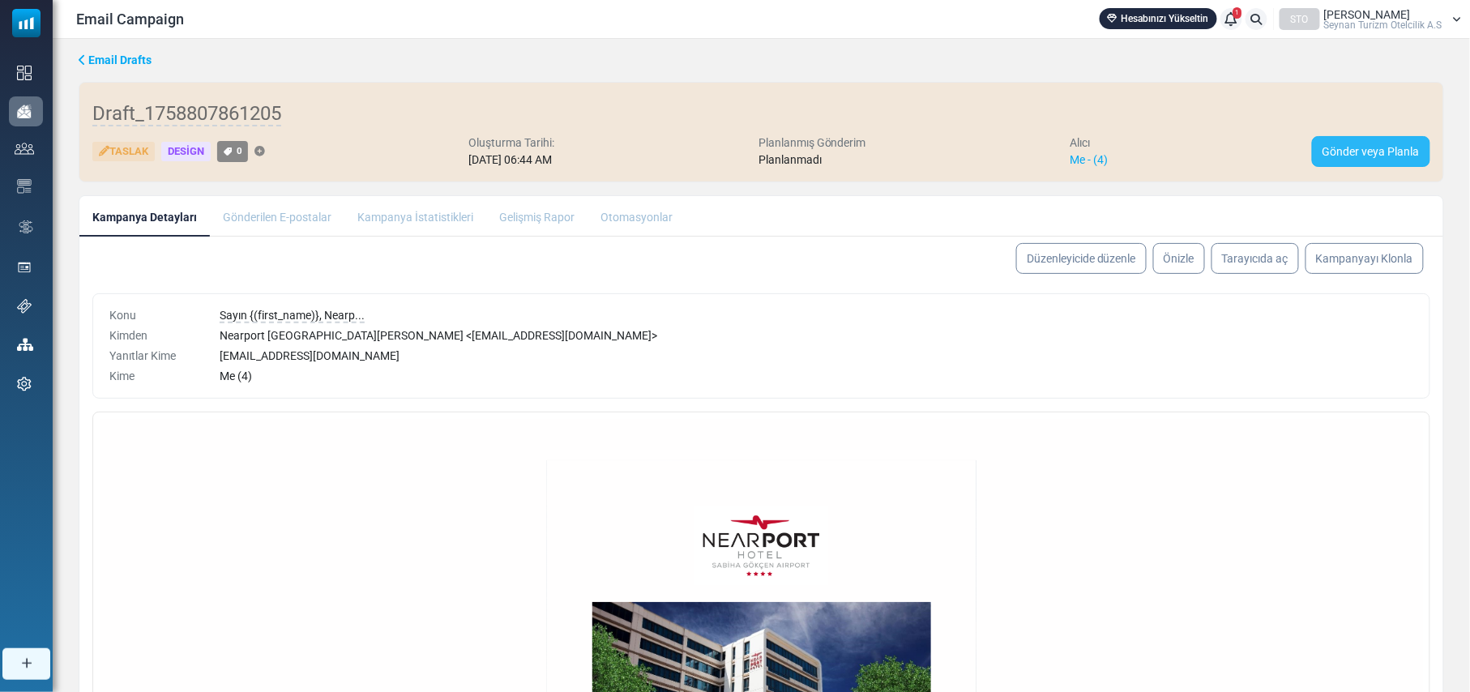
click at [1368, 149] on link "Gönder veya Planla" at bounding box center [1371, 151] width 118 height 31
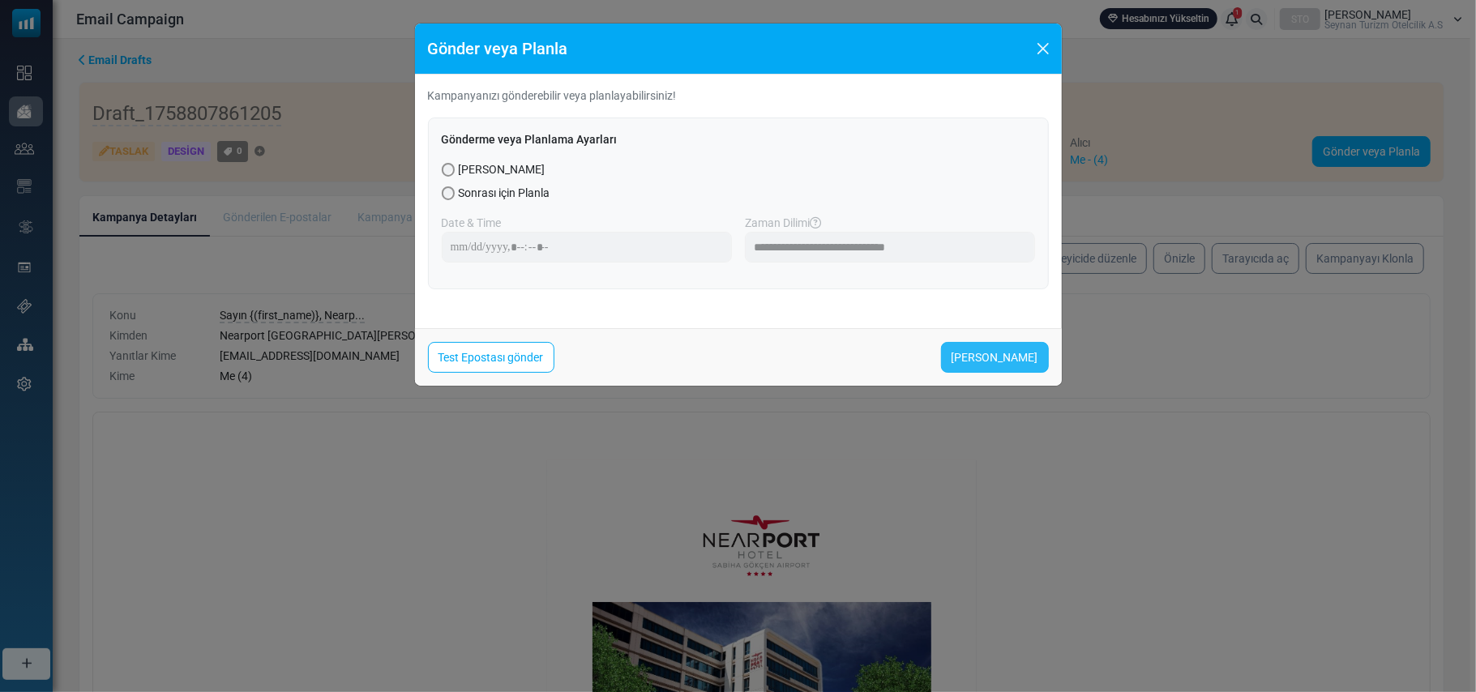
click at [1009, 358] on link "Şimdi Gönder" at bounding box center [995, 357] width 108 height 31
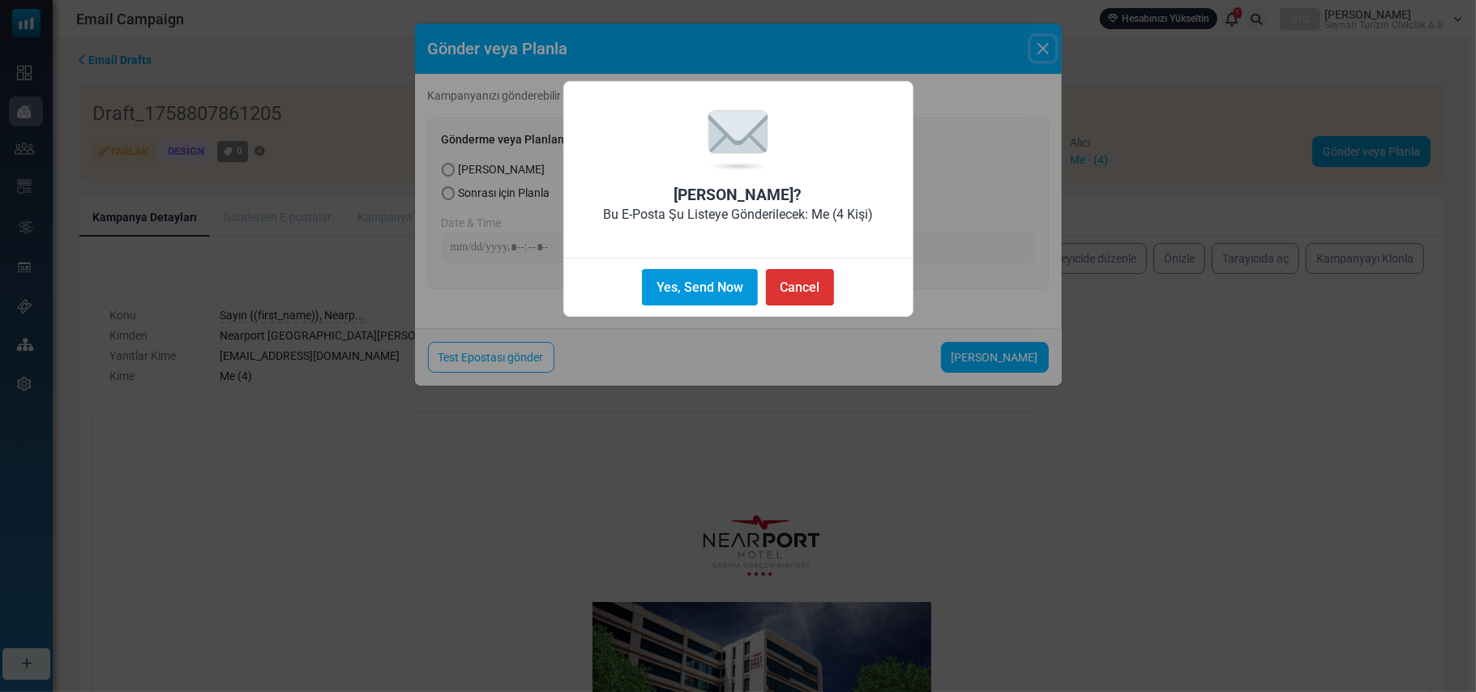
click at [691, 283] on button "Yes, Send Now" at bounding box center [699, 287] width 115 height 36
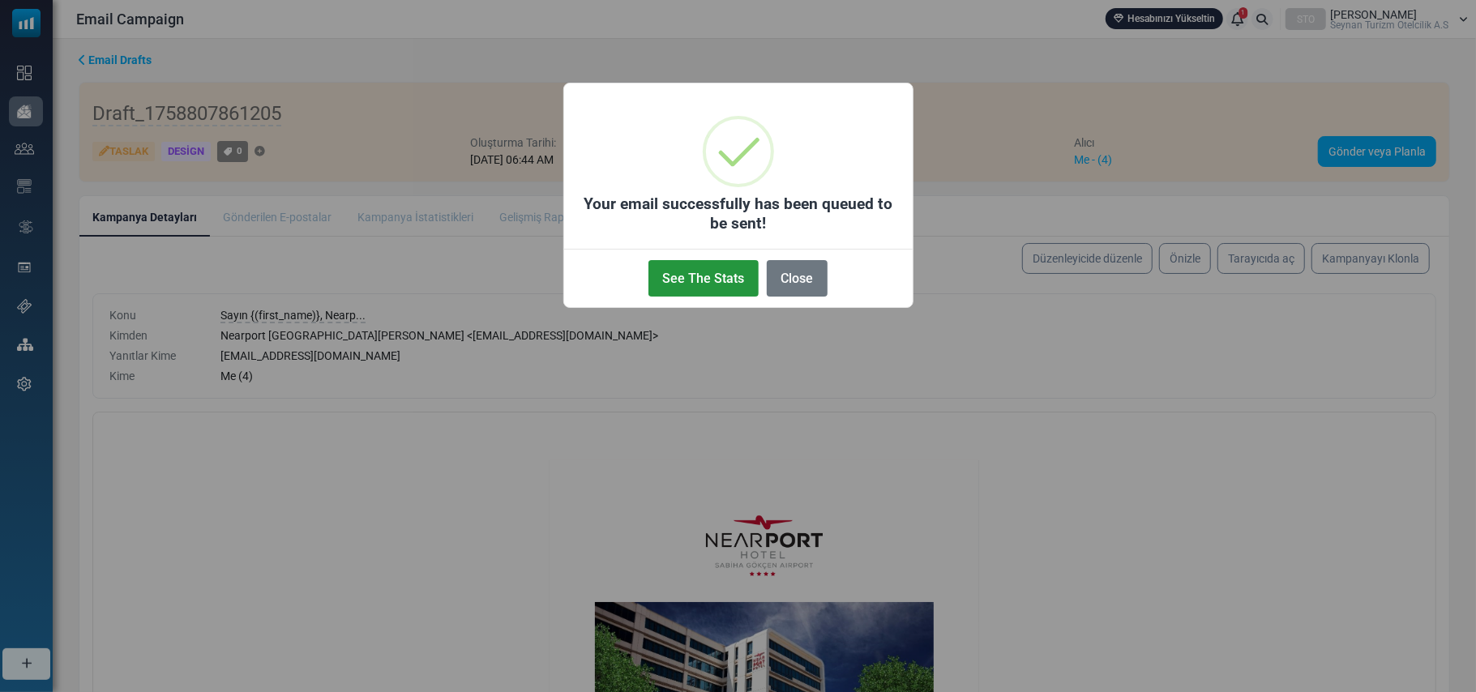
click at [717, 276] on button "See The Stats" at bounding box center [703, 278] width 110 height 36
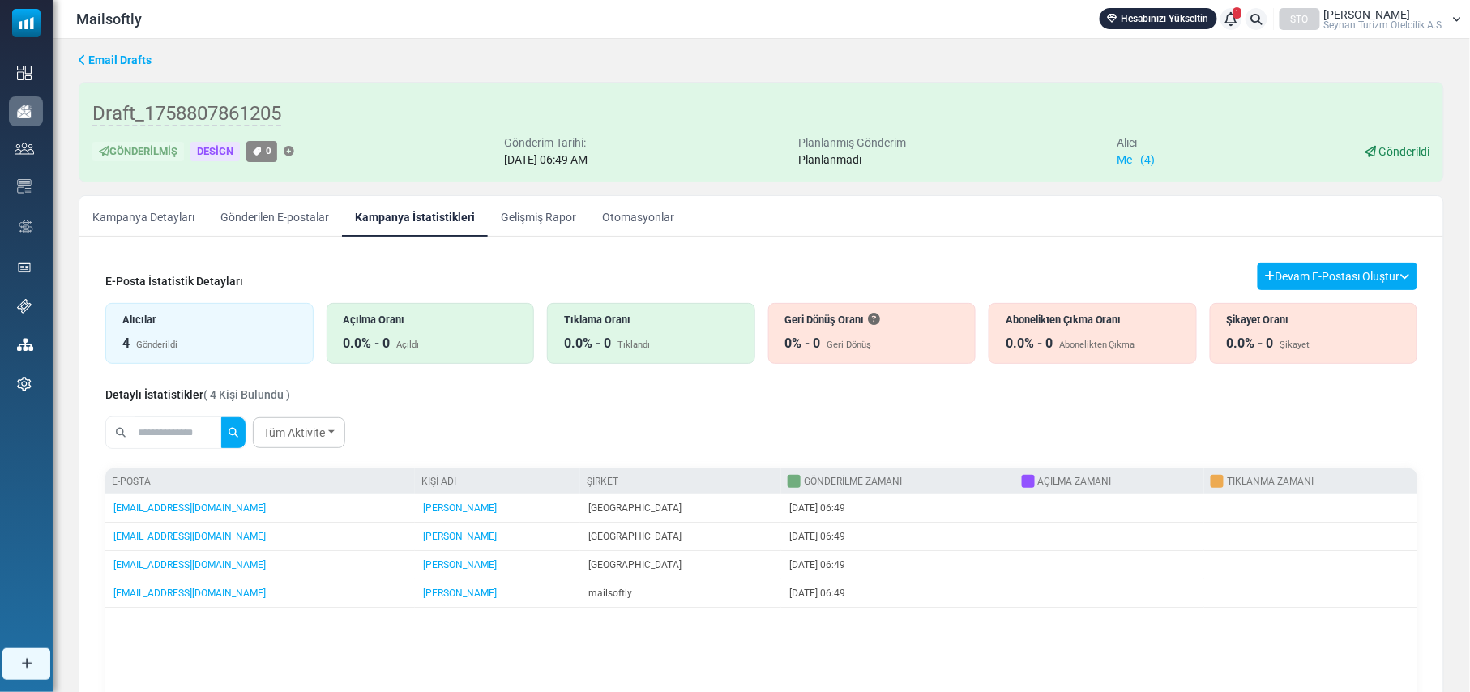
click at [289, 212] on link "Gönderilen E-postalar" at bounding box center [275, 216] width 135 height 41
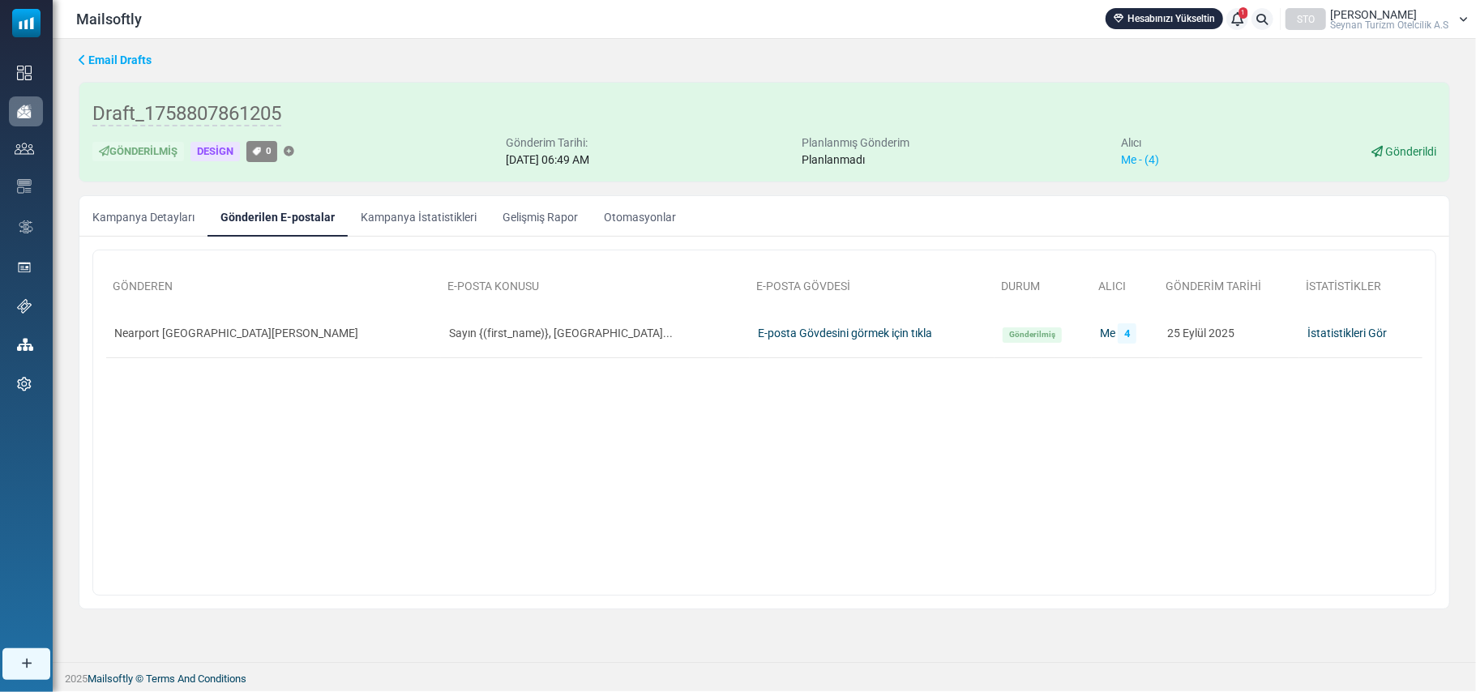
click at [399, 214] on link "Kampanya İstatistikleri" at bounding box center [419, 216] width 142 height 41
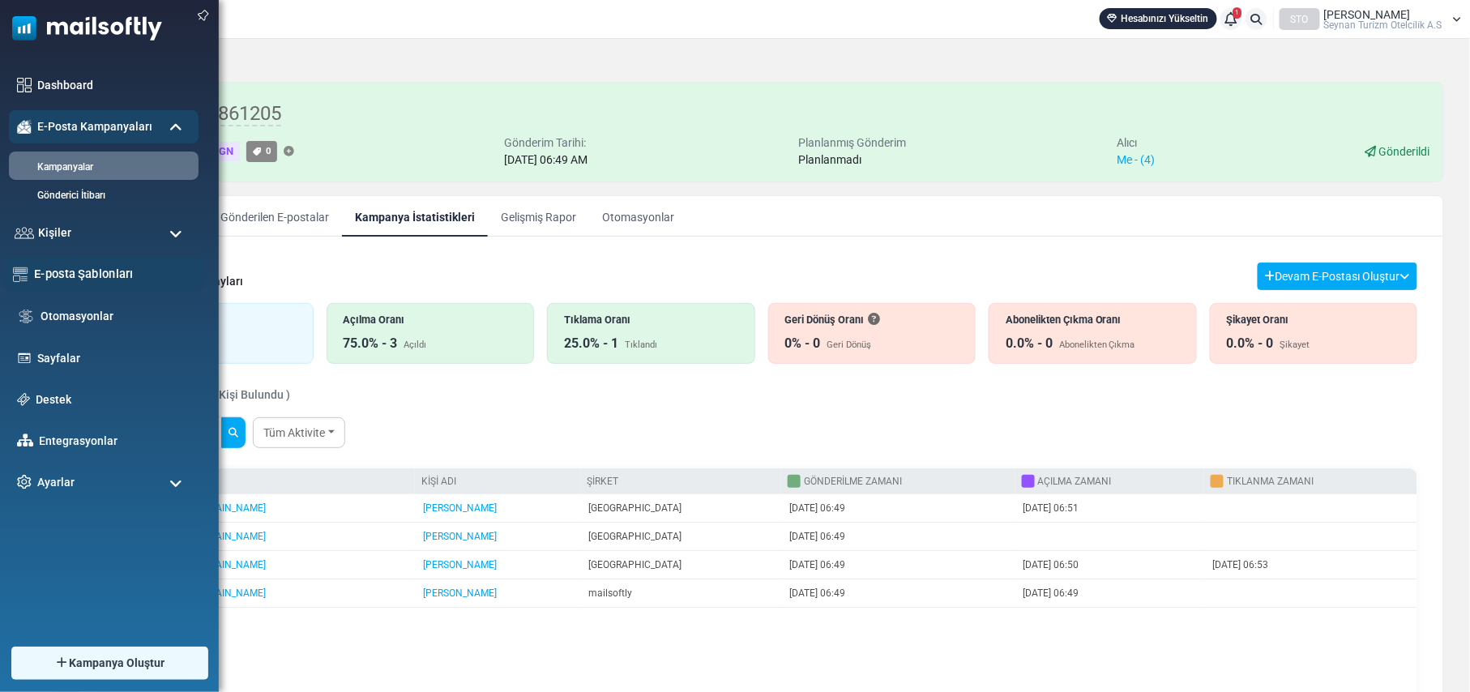
click at [79, 271] on link "E-posta Şablonları" at bounding box center [114, 274] width 160 height 18
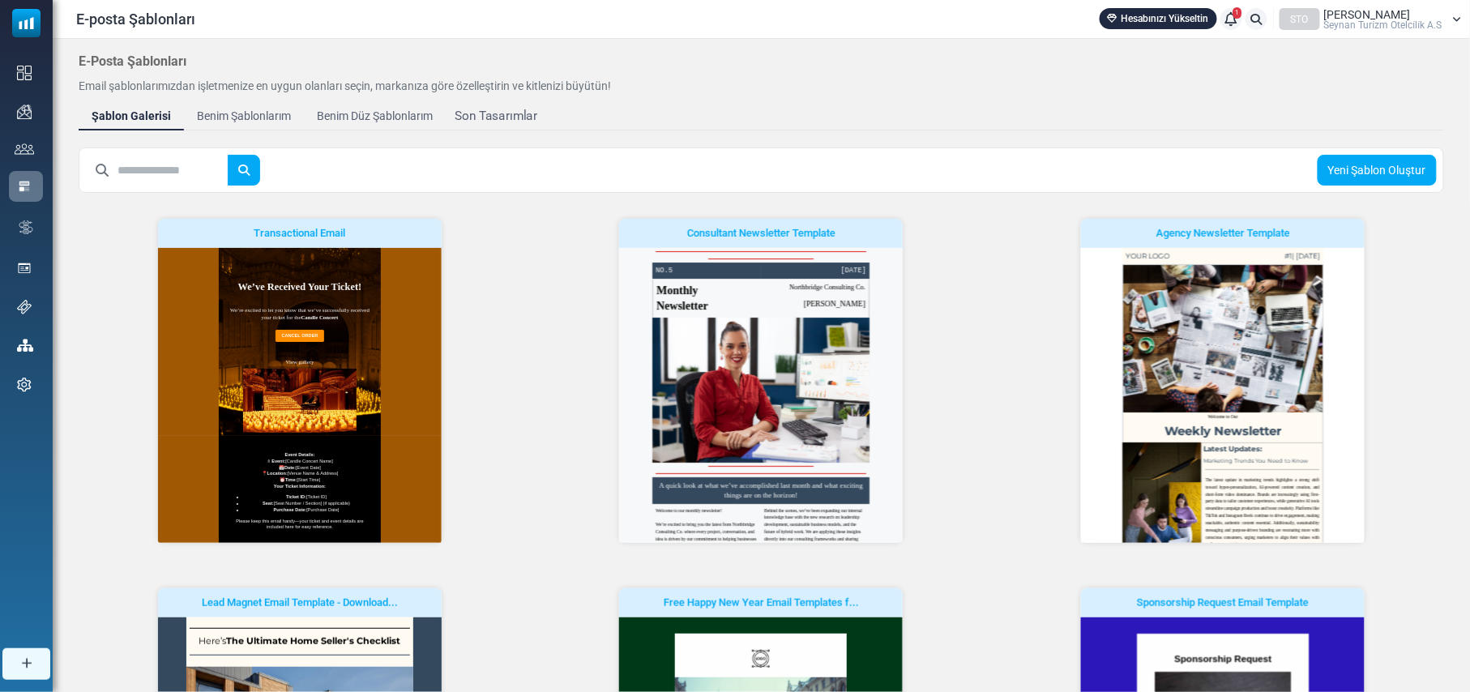
click at [500, 114] on div "Son Tasarımlar" at bounding box center [496, 116] width 83 height 19
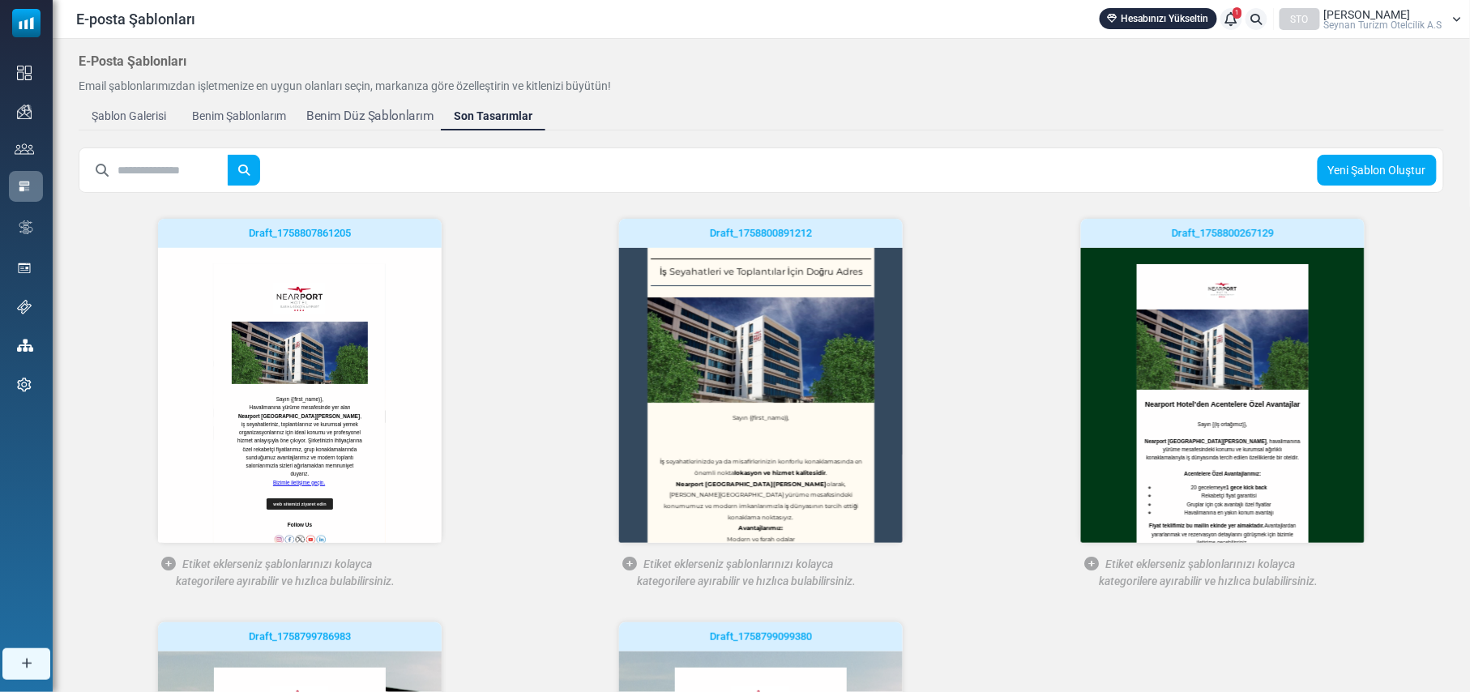
click at [367, 113] on div "Benim Düz Şablonlarım" at bounding box center [369, 116] width 127 height 19
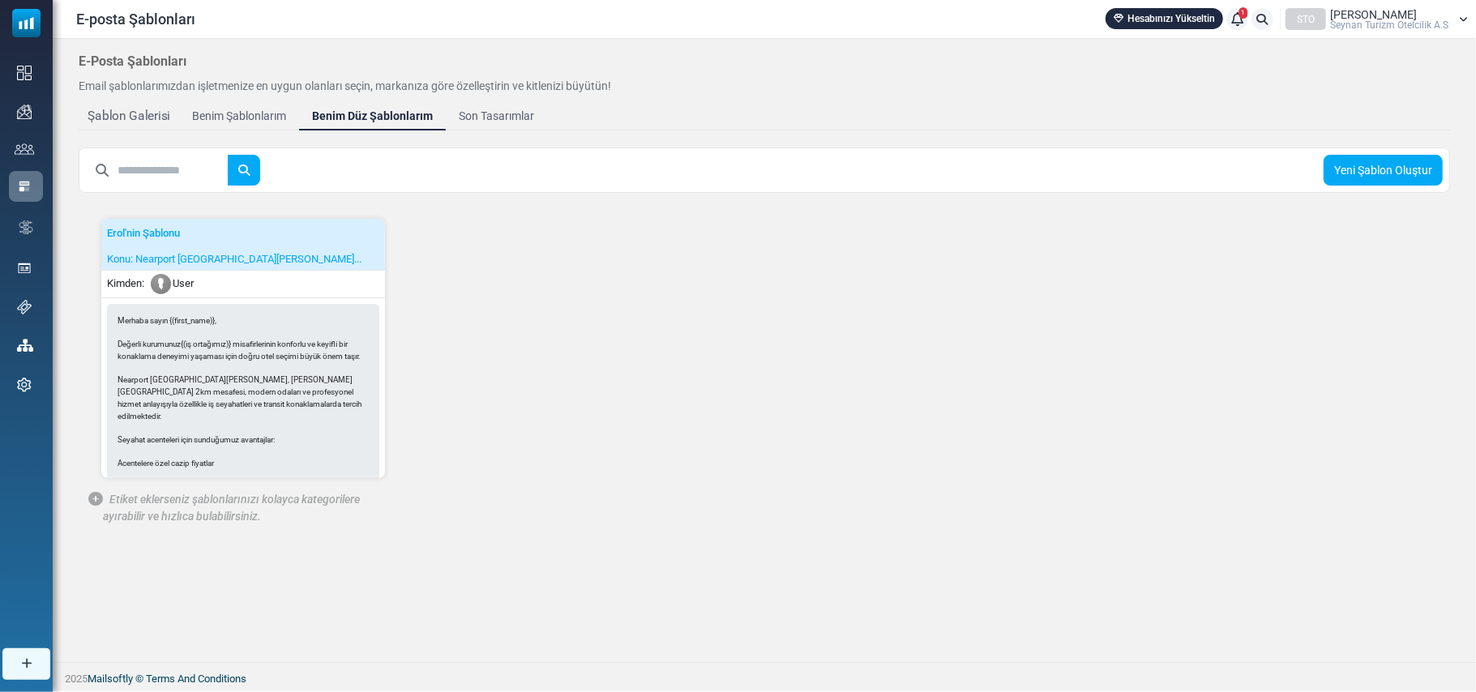
click at [151, 115] on div "Şablon Galerisi" at bounding box center [129, 116] width 82 height 19
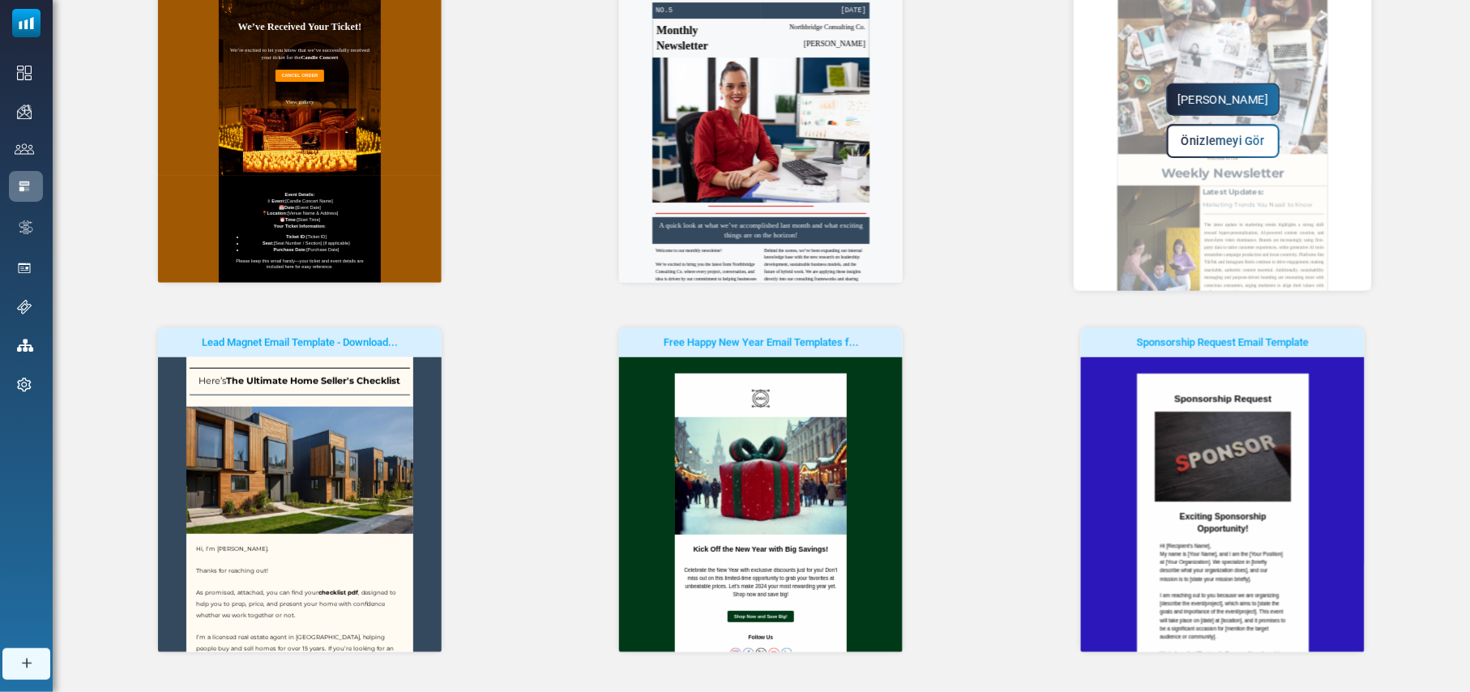
scroll to position [358, 0]
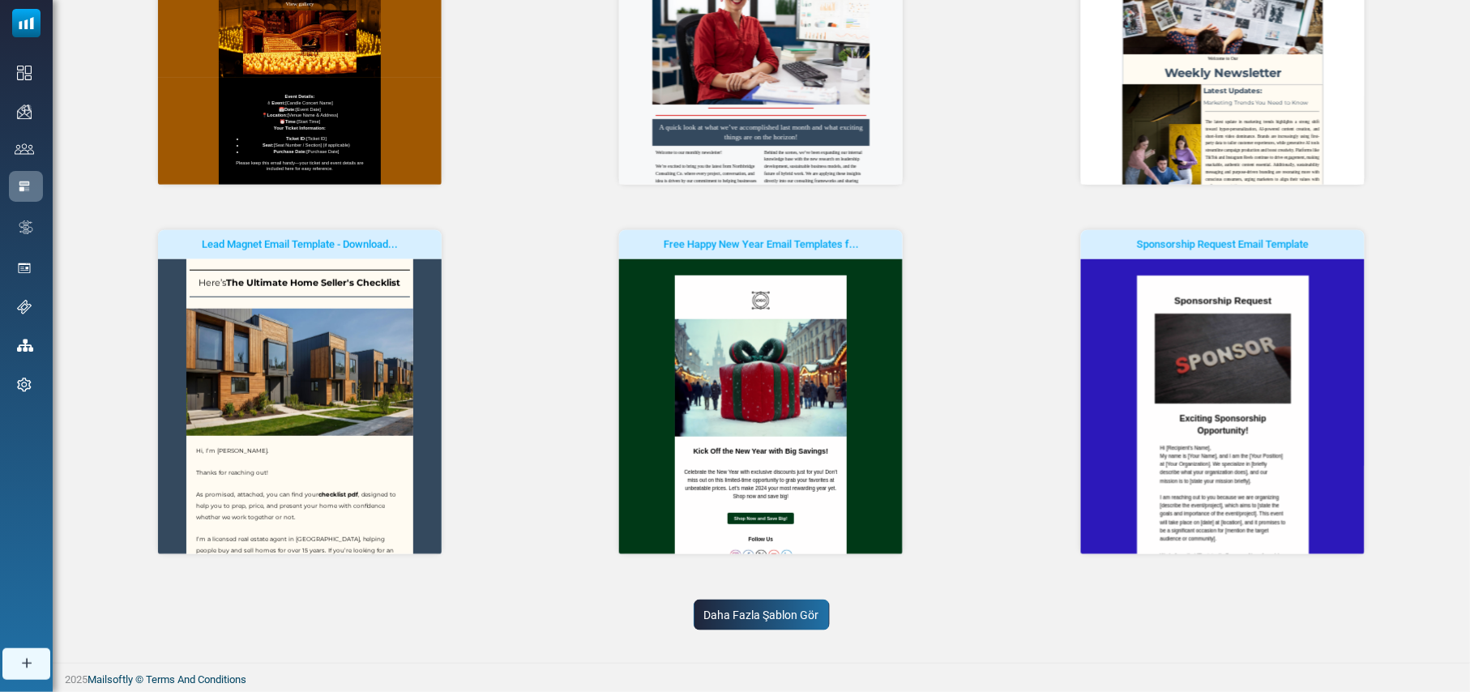
click at [749, 618] on link "Daha Fazla Şablon Gör" at bounding box center [762, 615] width 136 height 31
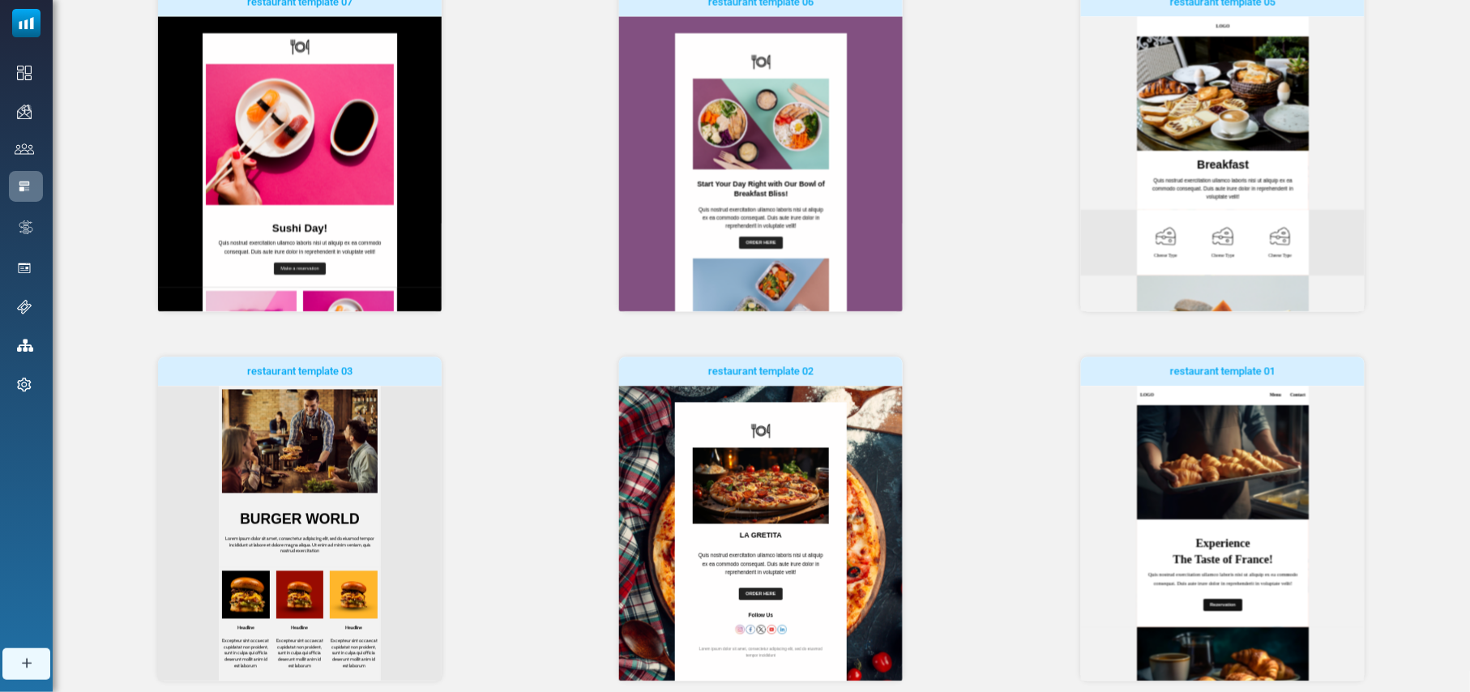
scroll to position [0, 0]
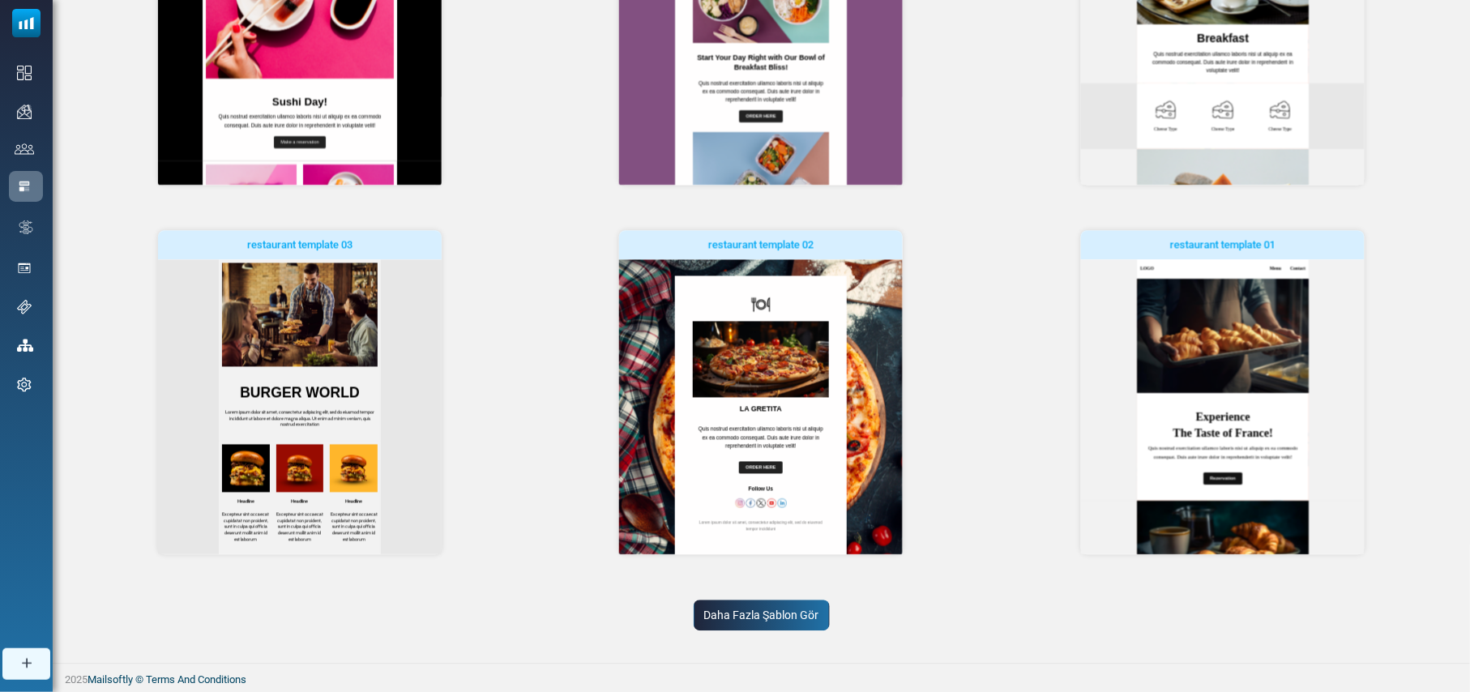
click at [780, 616] on link "Daha Fazla Şablon Gör" at bounding box center [762, 615] width 136 height 31
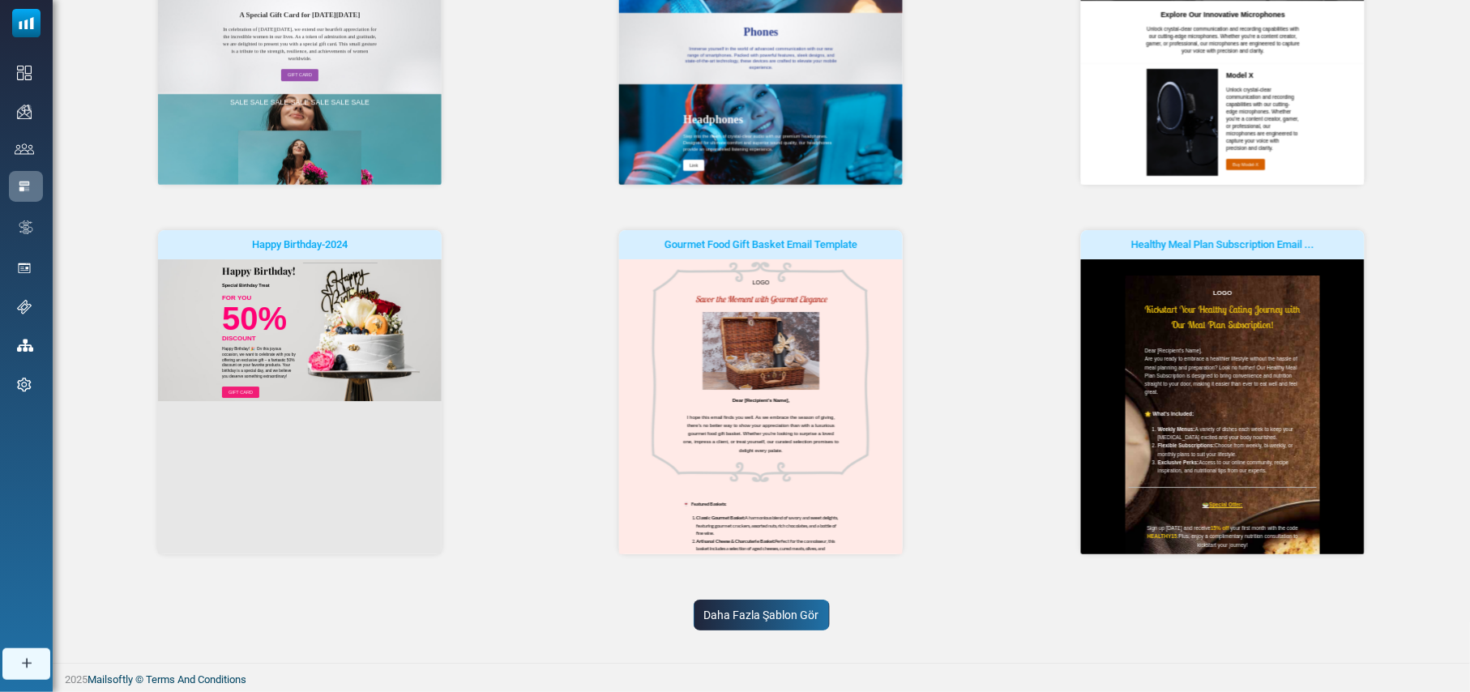
click at [760, 611] on link "Daha Fazla Şablon Gör" at bounding box center [762, 615] width 136 height 31
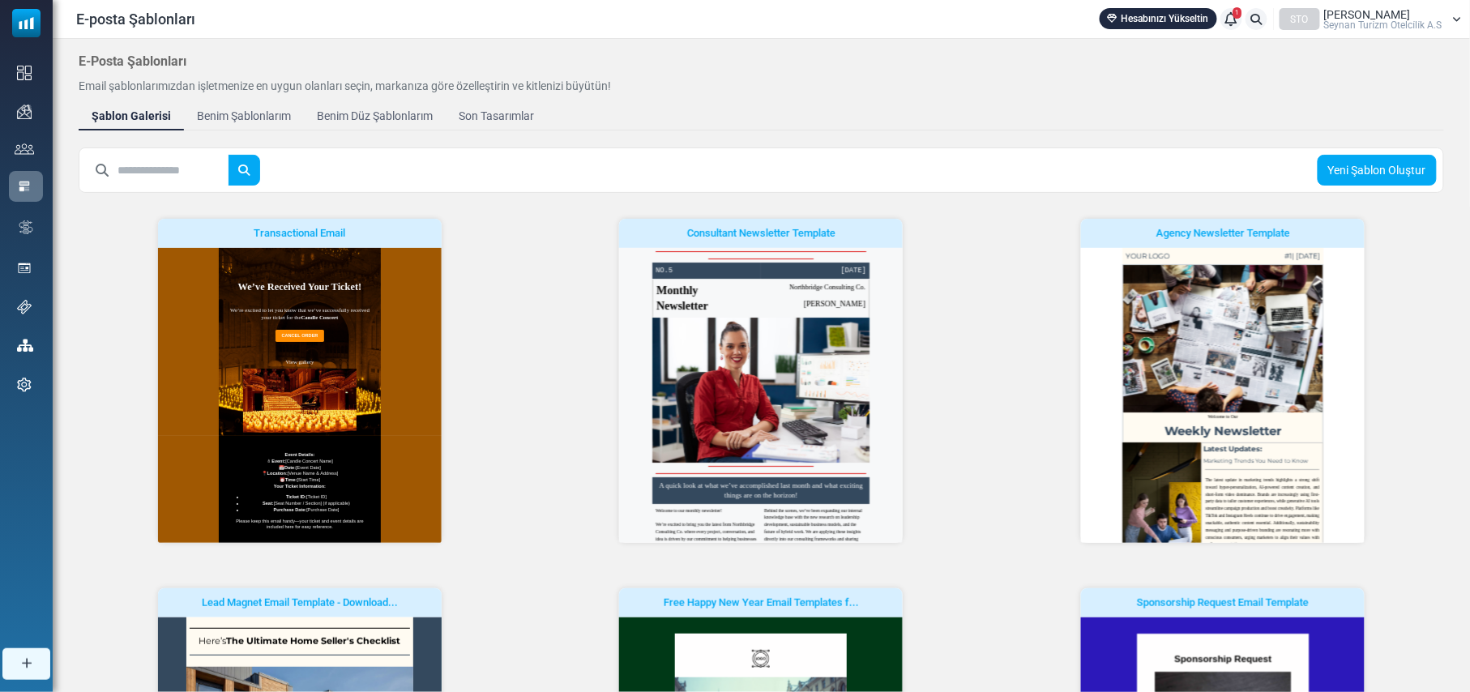
click at [157, 179] on input "text" at bounding box center [173, 170] width 111 height 31
click at [228, 155] on button "submit" at bounding box center [244, 170] width 32 height 31
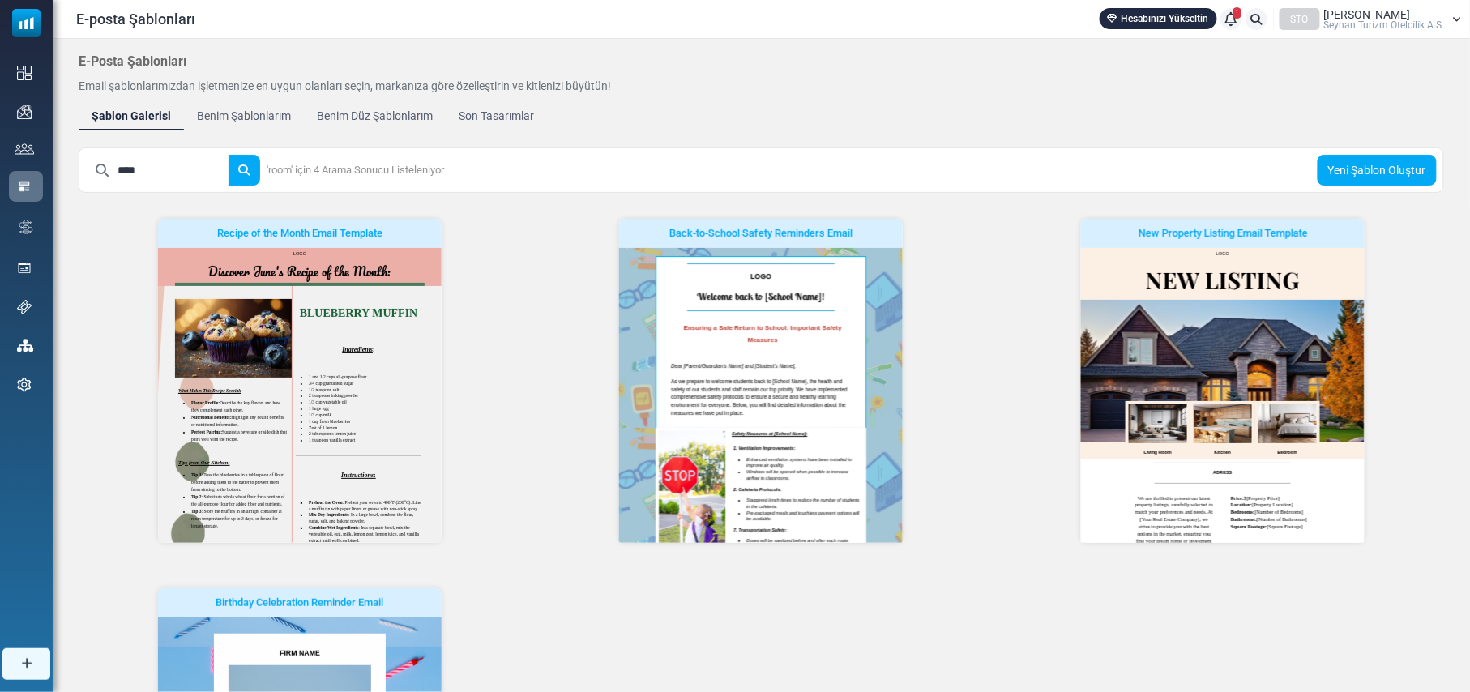
drag, startPoint x: 192, startPoint y: 167, endPoint x: 57, endPoint y: 154, distance: 136.0
click at [59, 154] on div "E-Posta Şablonları Email şablonlarımızdan işletmenize en uygun olanları seçin, …" at bounding box center [762, 515] width 1418 height 952
click at [228, 155] on button "submit" at bounding box center [244, 170] width 32 height 31
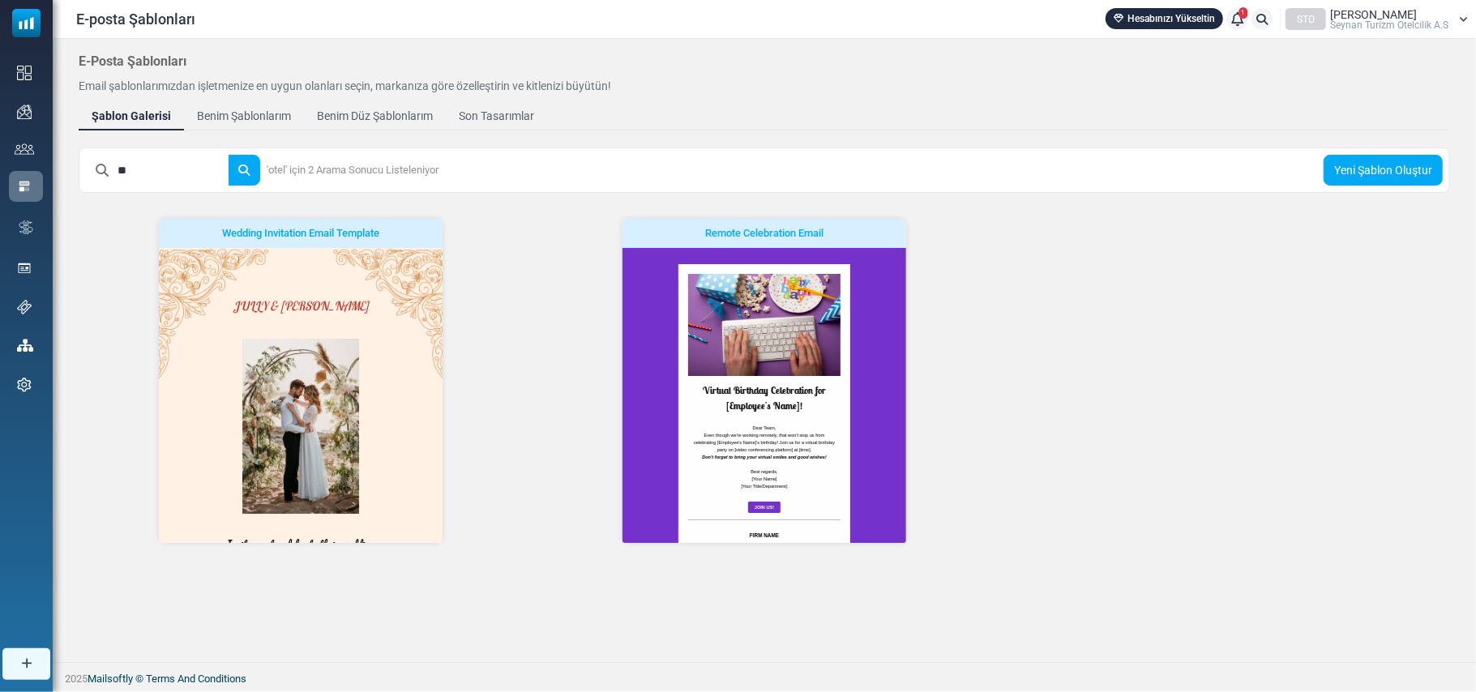
type input "*"
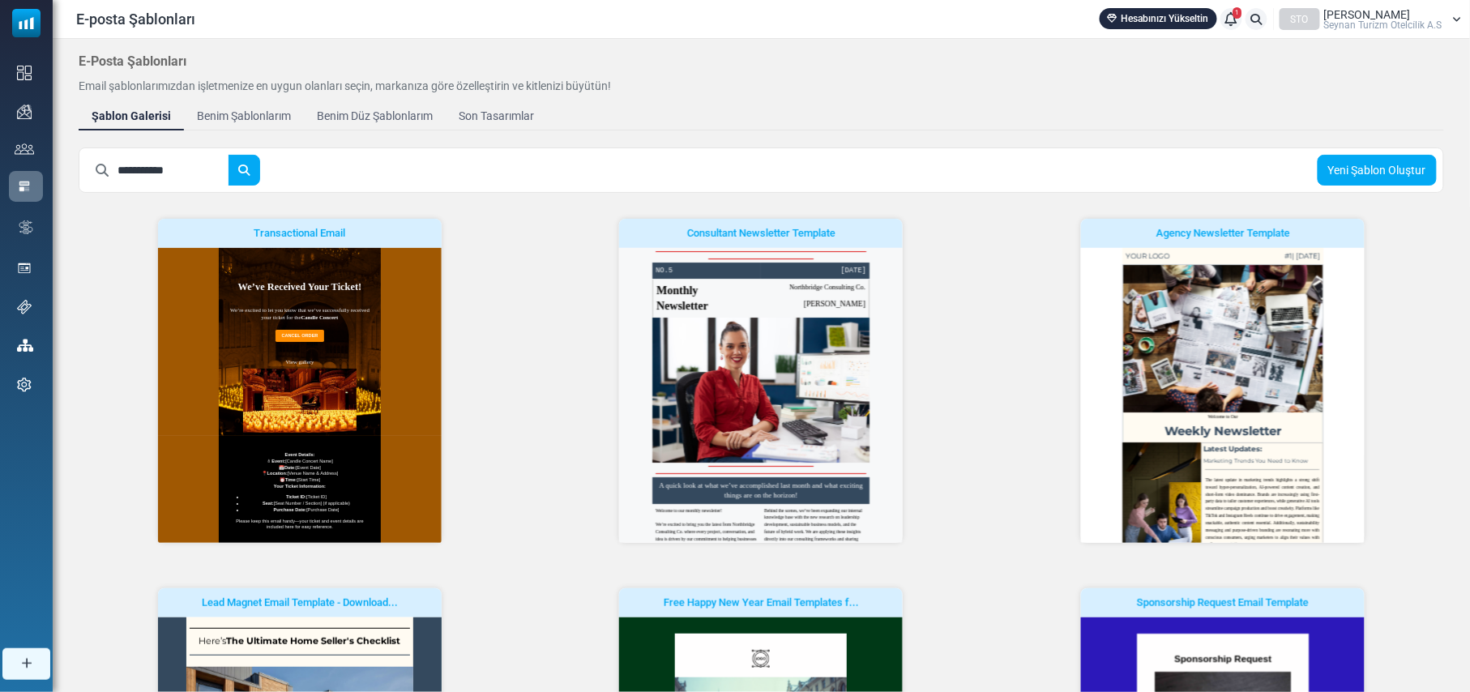
type input "**********"
click at [228, 155] on button "submit" at bounding box center [244, 170] width 32 height 31
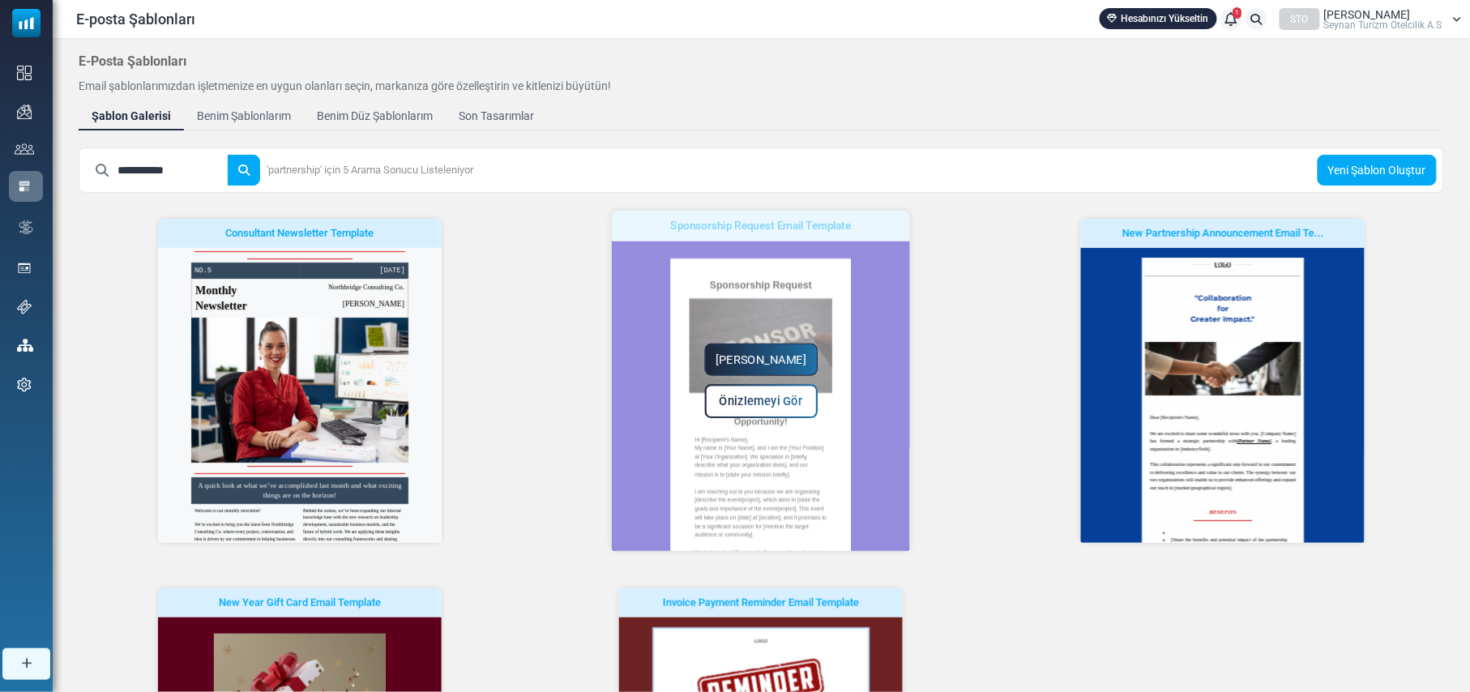
click at [765, 355] on link "[PERSON_NAME]" at bounding box center [761, 360] width 113 height 32
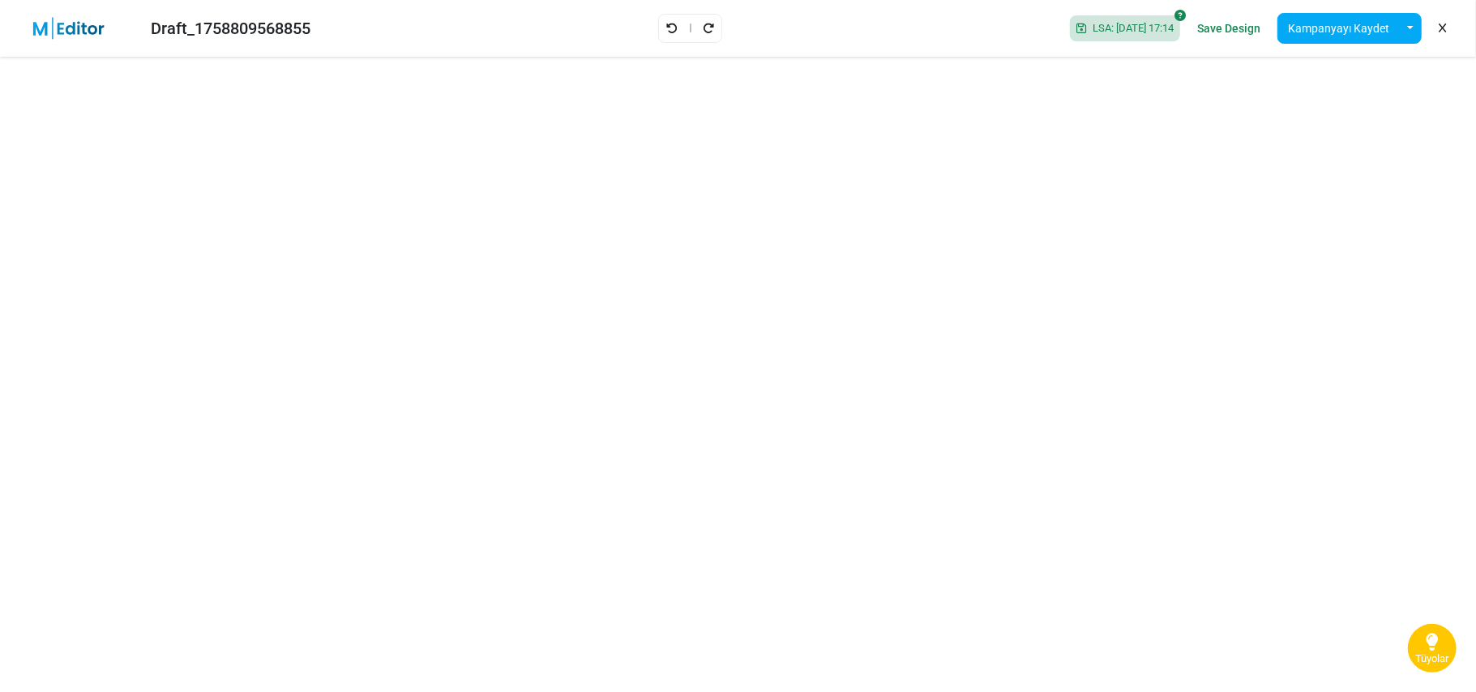
click at [856, 30] on div "Draft_1758809568855 LSA: [DATE] 17:14 Save Design Kampanyayı Kaydet Şablon Olar…" at bounding box center [738, 28] width 1476 height 57
click at [935, 29] on div "Draft_1758809568855 LSA: [DATE] 17:14 Save Design Kampanyayı Kaydet Şablon Olar…" at bounding box center [738, 28] width 1476 height 57
click at [913, 31] on div "Draft_1758809568855 LSA: [DATE] 17:14 Save Design Kampanyayı Kaydet Şablon Olar…" at bounding box center [738, 28] width 1476 height 57
click at [1443, 28] on icon at bounding box center [1442, 28] width 7 height 1
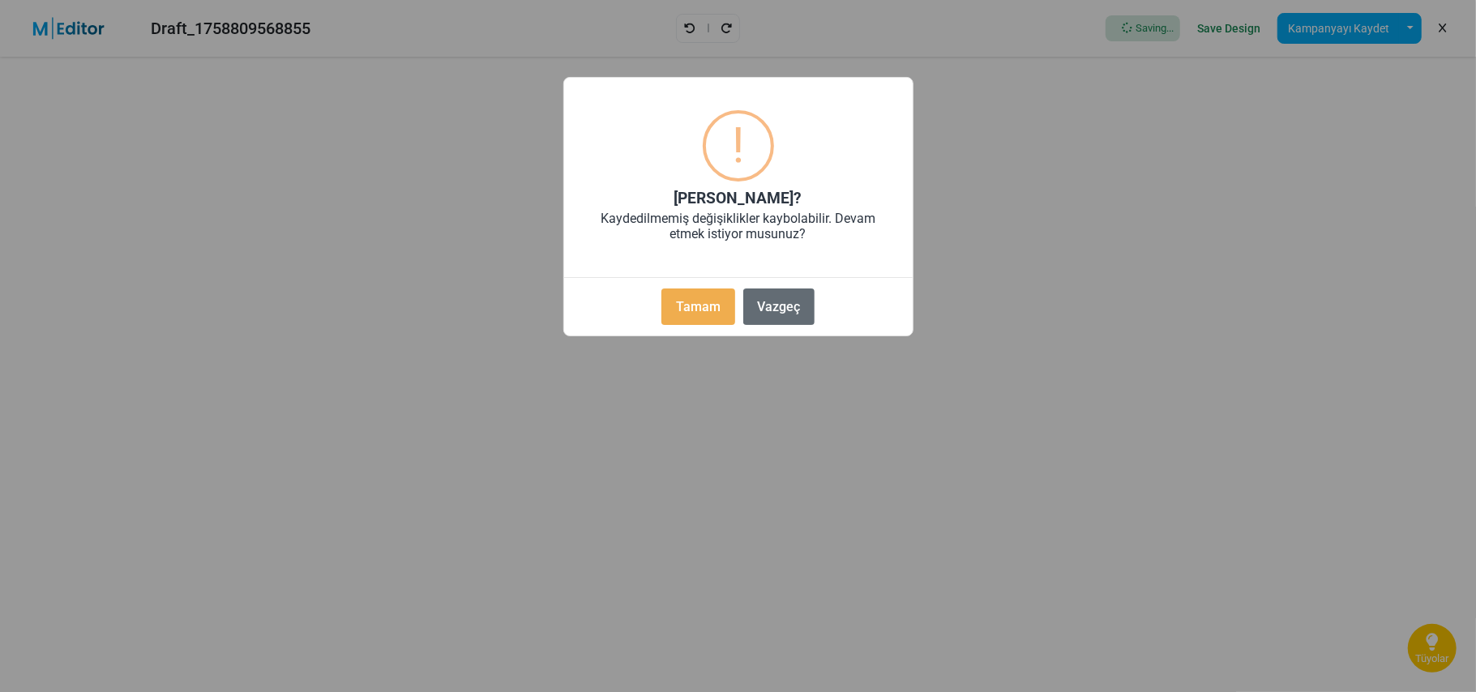
click at [785, 308] on button "Vazgeç" at bounding box center [778, 307] width 71 height 36
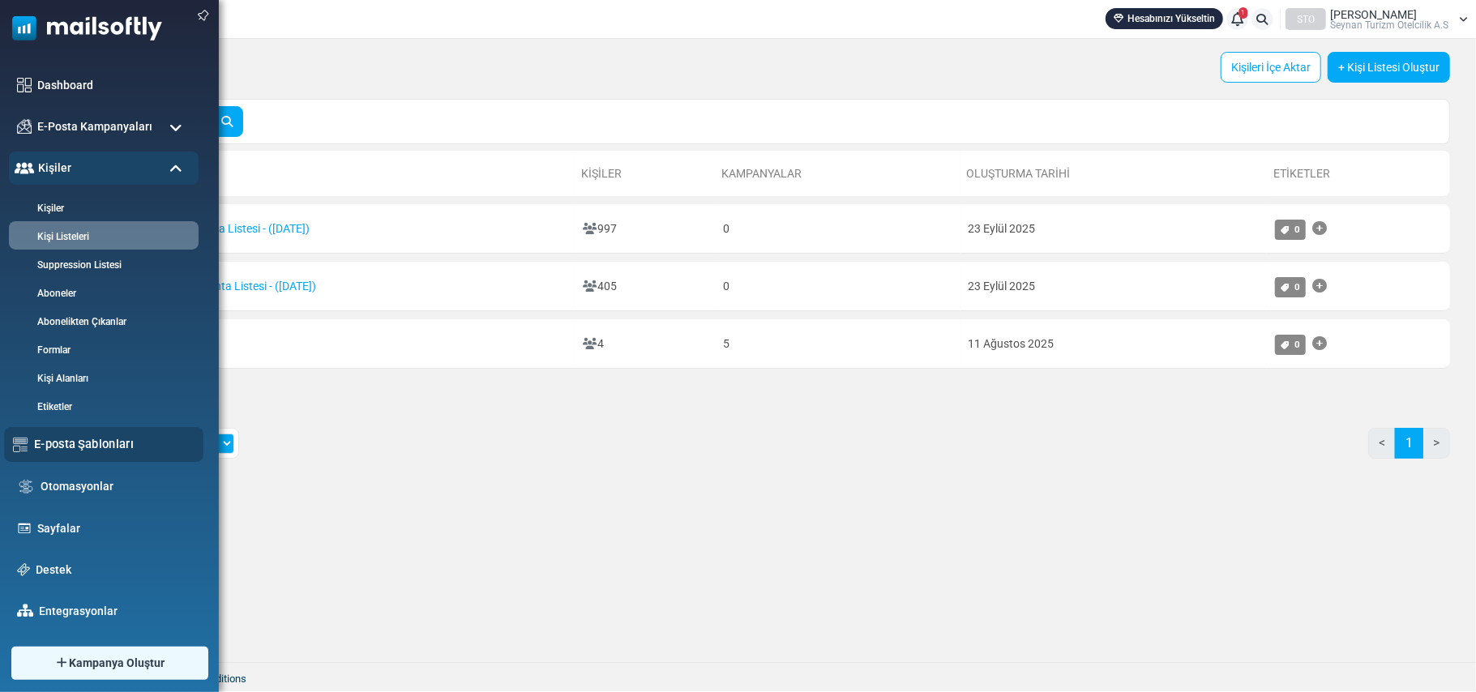
click at [118, 449] on link "E-posta Şablonları" at bounding box center [114, 444] width 160 height 18
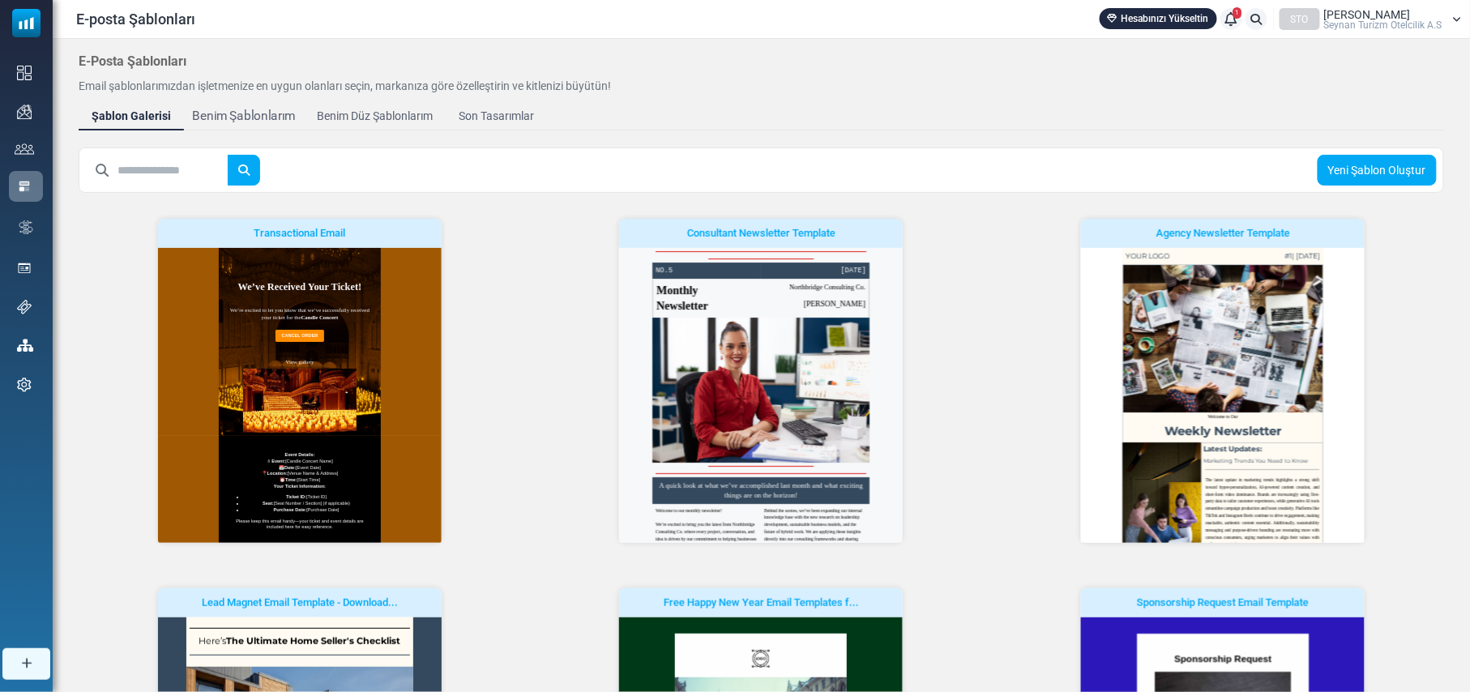
click at [225, 117] on div "Benim Şablonlarım" at bounding box center [244, 116] width 104 height 19
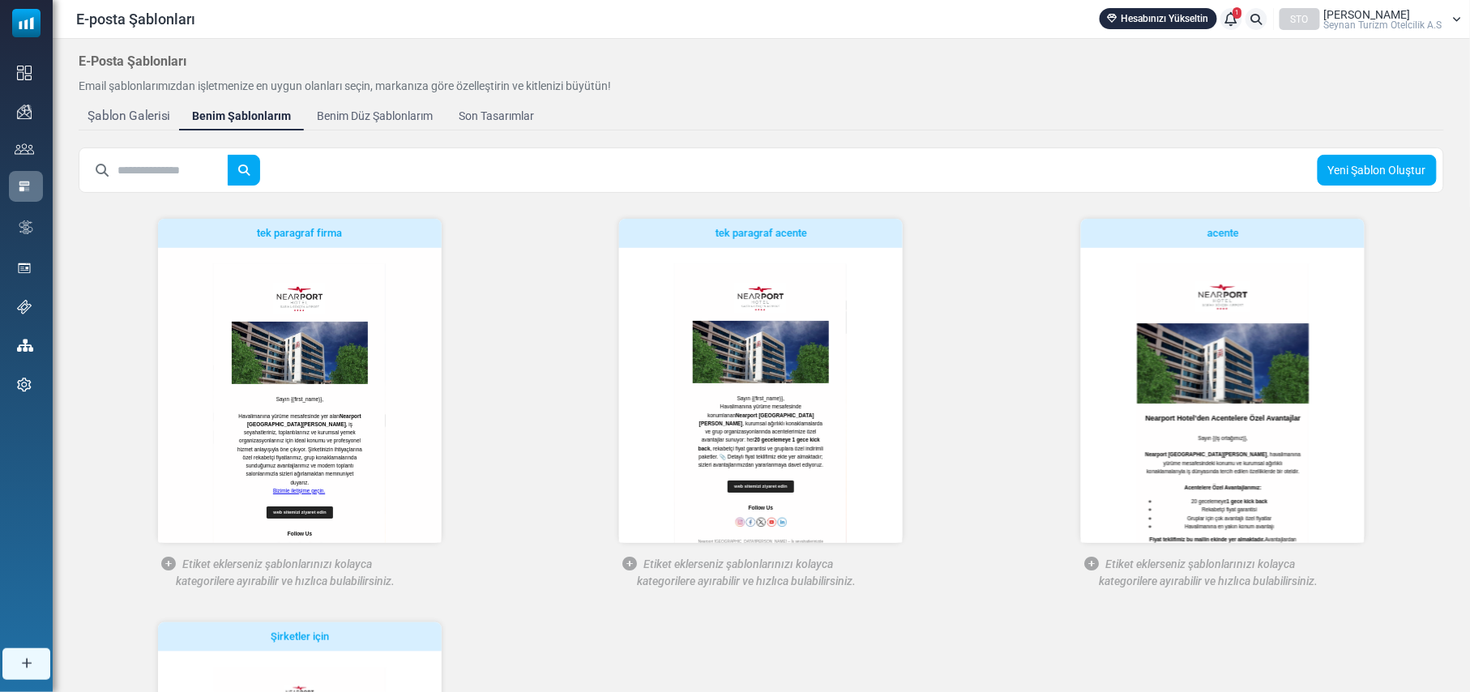
click at [126, 113] on div "Şablon Galerisi" at bounding box center [129, 116] width 82 height 19
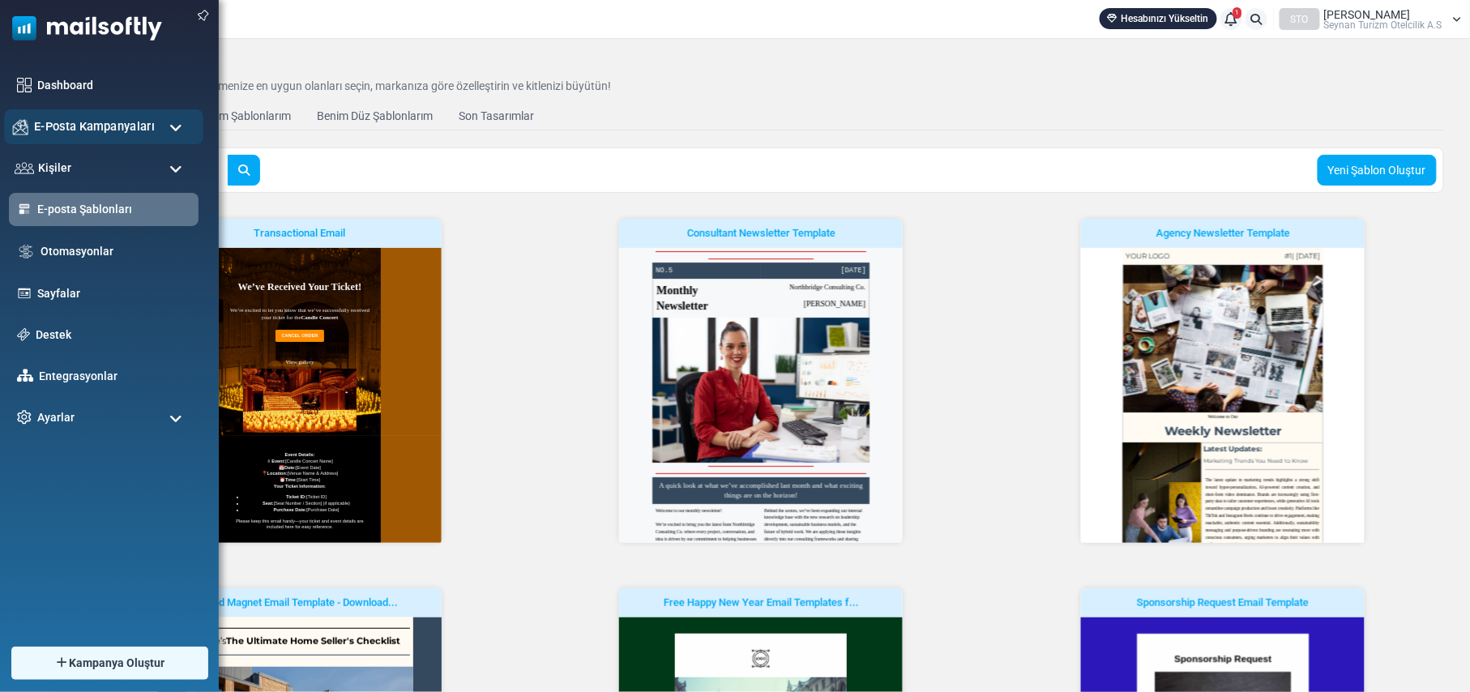
click at [166, 118] on div "E-Posta Kampanyaları" at bounding box center [103, 126] width 199 height 35
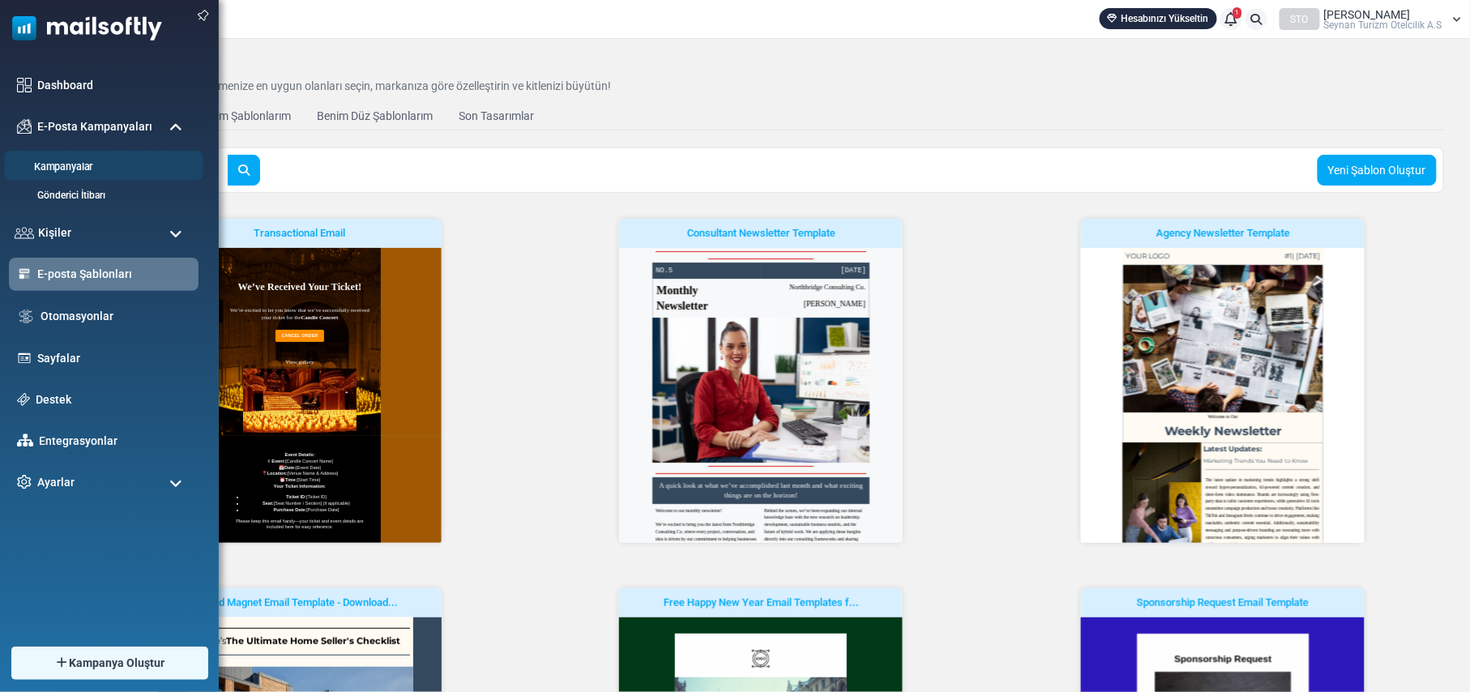
click at [68, 165] on link "Kampanyalar" at bounding box center [101, 167] width 195 height 15
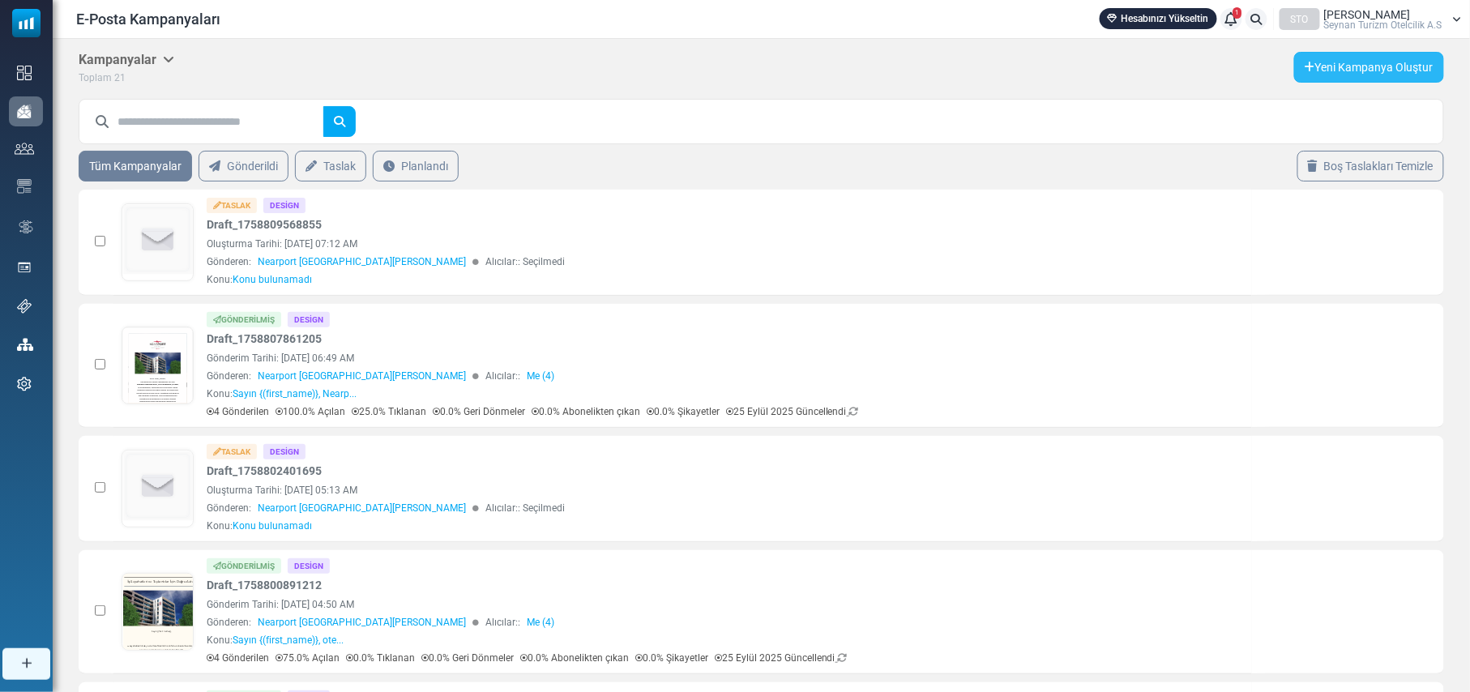
click at [1349, 60] on link "Yeni Kampanya Oluştur" at bounding box center [1369, 67] width 150 height 31
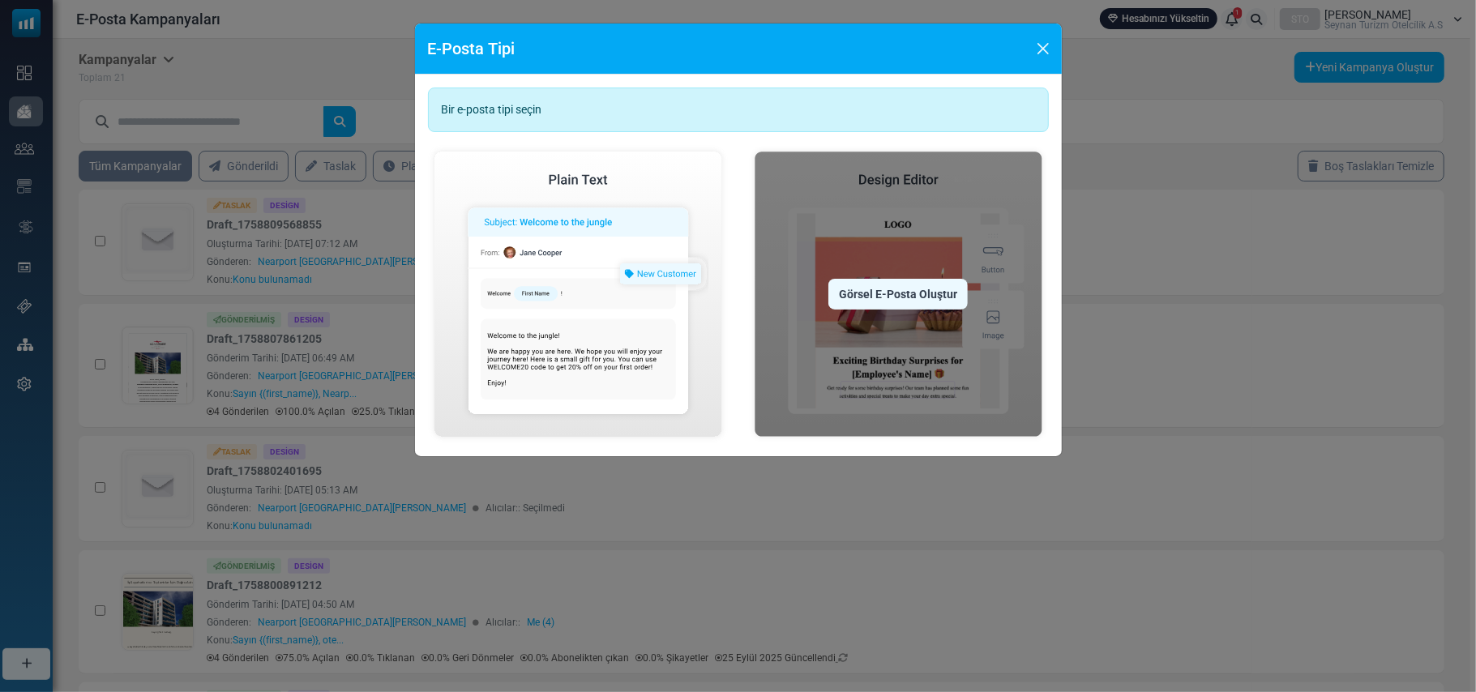
click at [887, 293] on div "Görsel E-Posta Oluştur" at bounding box center [897, 294] width 139 height 31
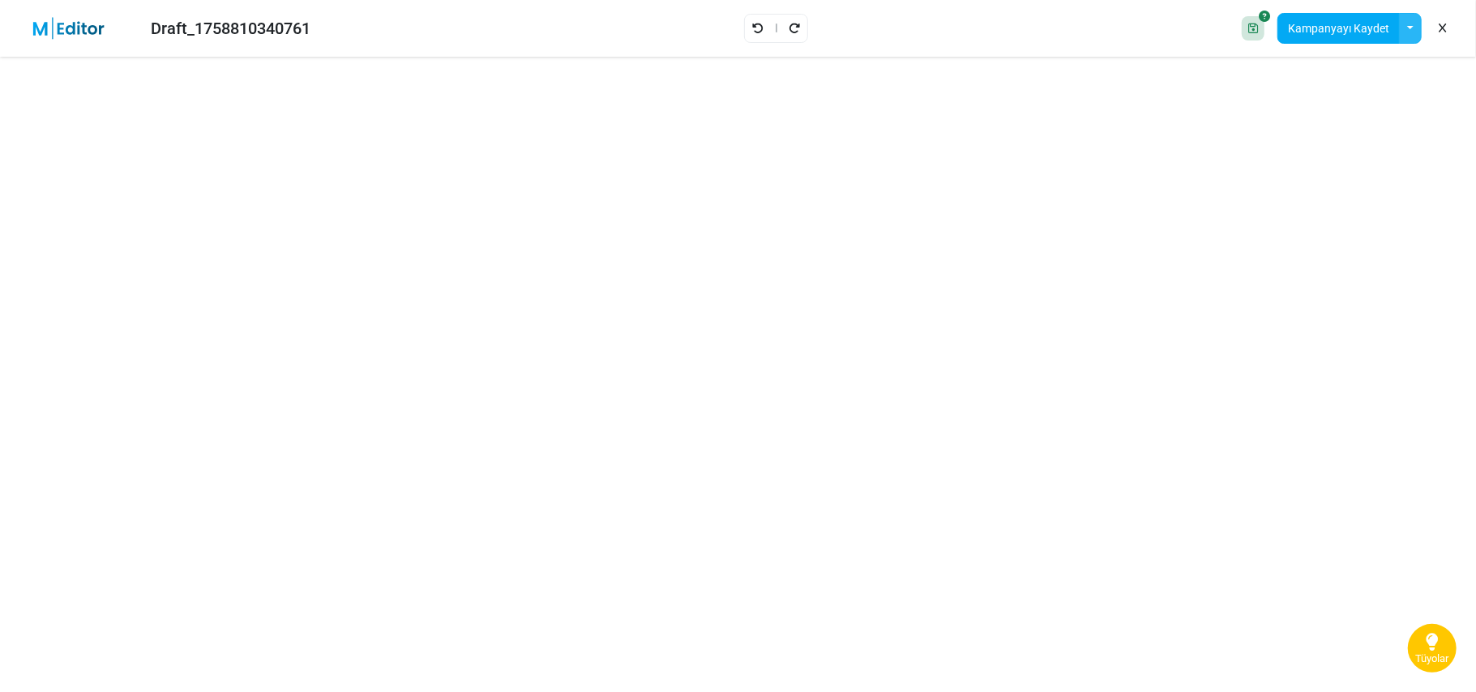
click at [1408, 31] on button "button" at bounding box center [1410, 28] width 23 height 31
click at [1333, 105] on link "Bir Şablonu Aç" at bounding box center [1344, 109] width 138 height 29
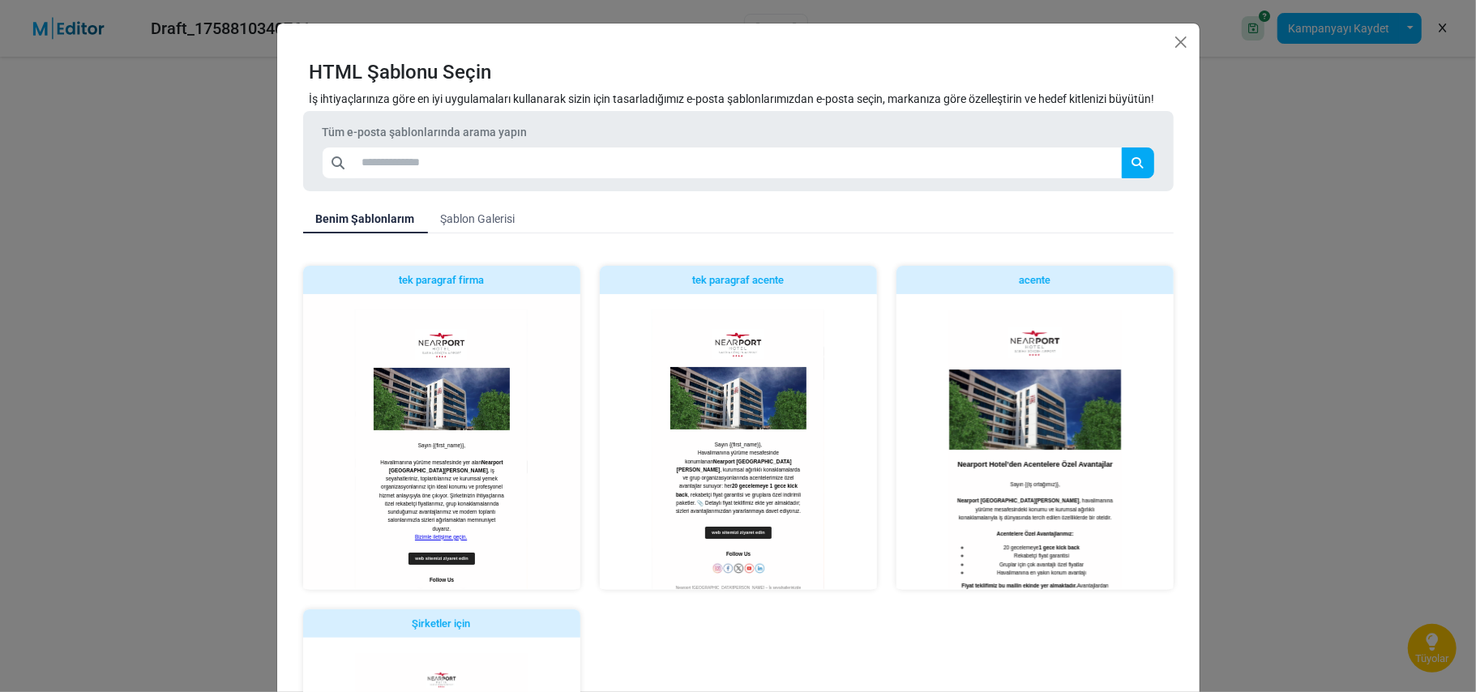
click at [480, 222] on link "Şablon Galerisi" at bounding box center [478, 218] width 101 height 29
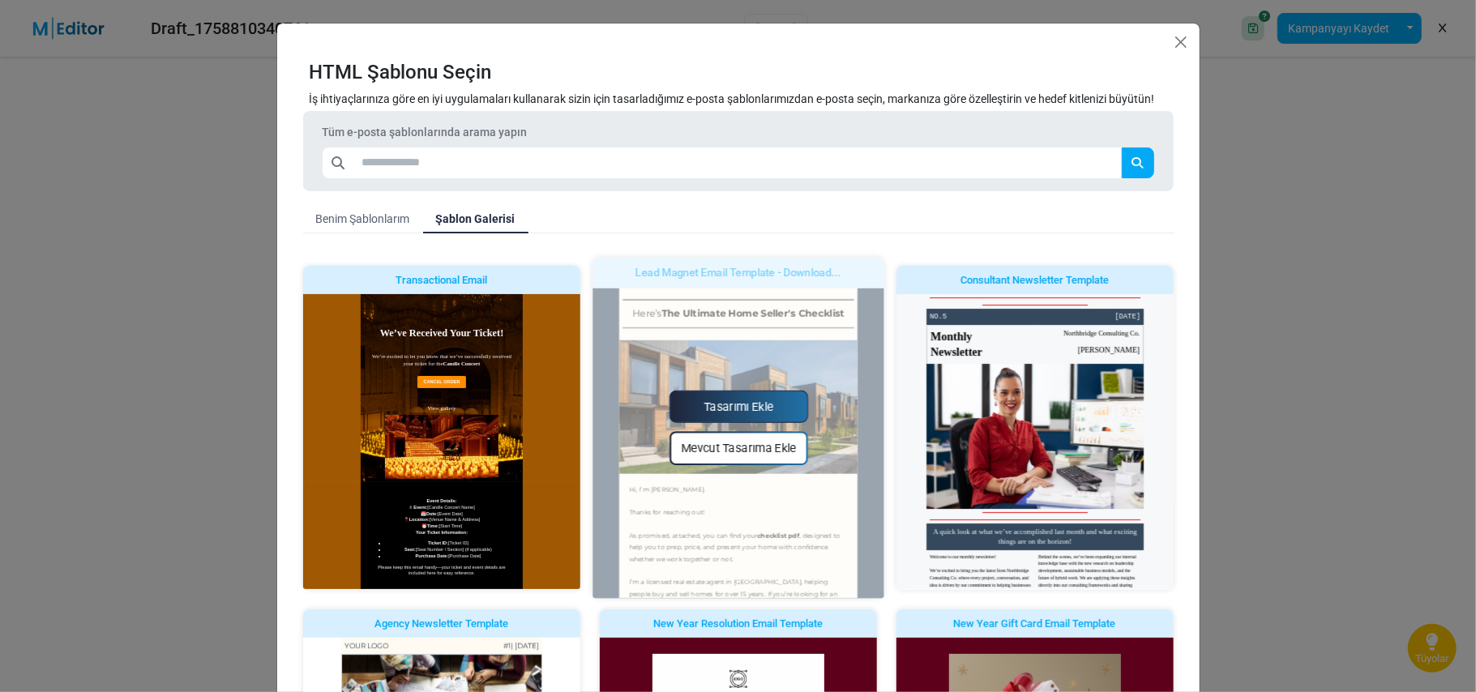
click at [733, 409] on link "Tasarımı Ekle" at bounding box center [738, 407] width 139 height 32
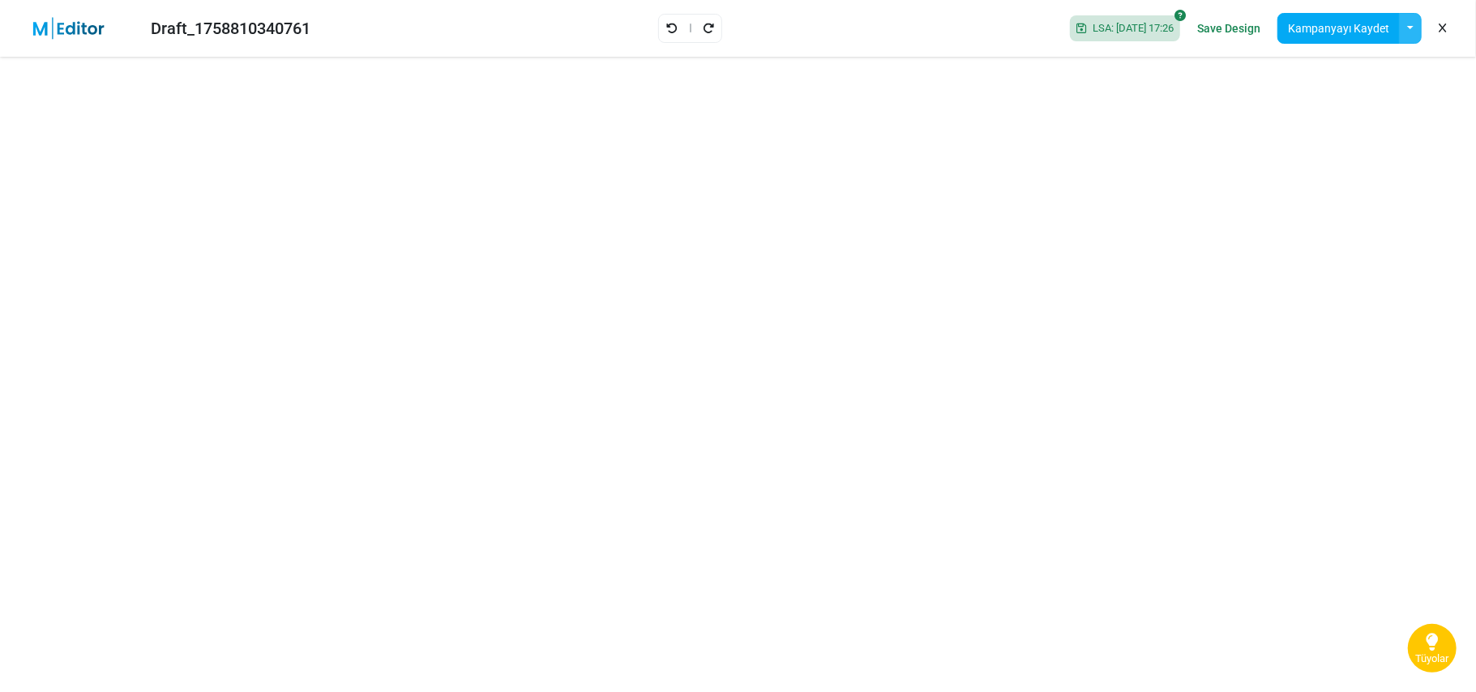
click at [1409, 26] on button "button" at bounding box center [1410, 28] width 23 height 31
click at [1333, 20] on button "Kampanyayı Kaydet" at bounding box center [1338, 28] width 122 height 31
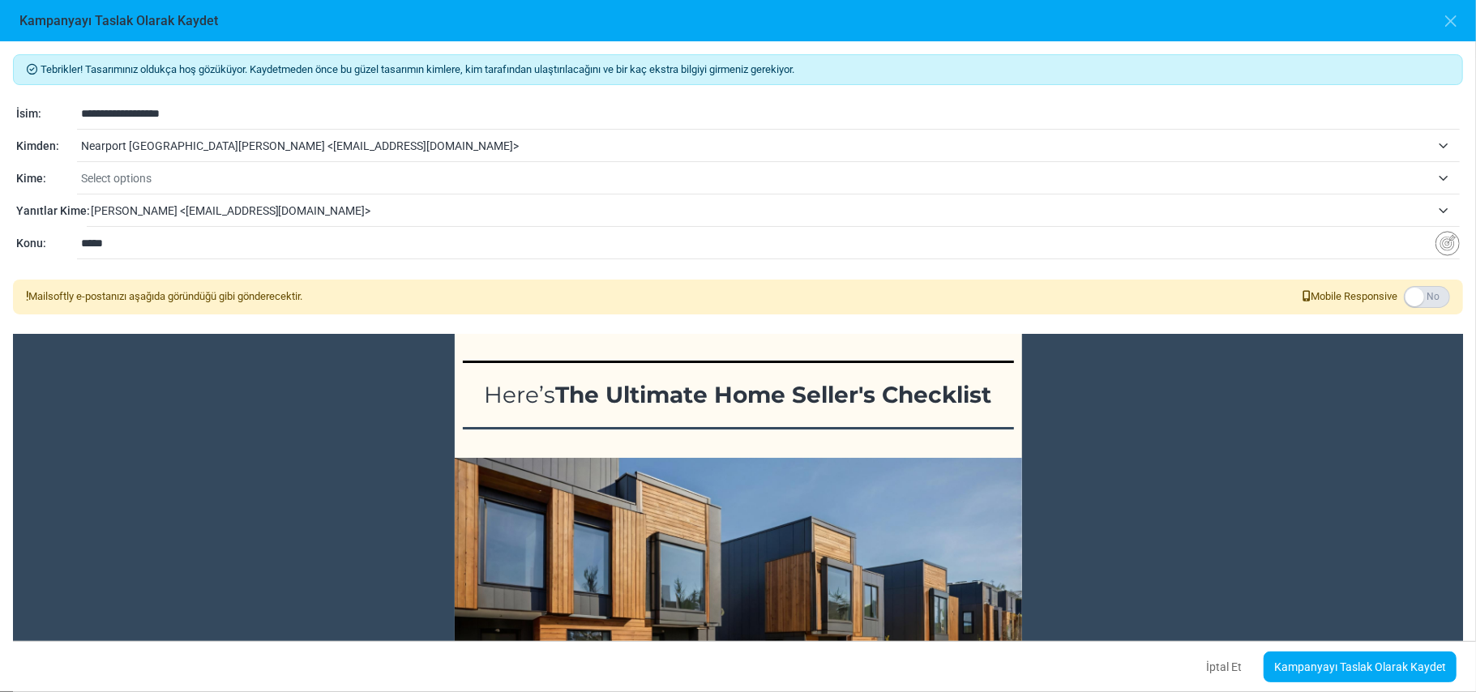
click at [177, 175] on span "Select options" at bounding box center [756, 178] width 1350 height 19
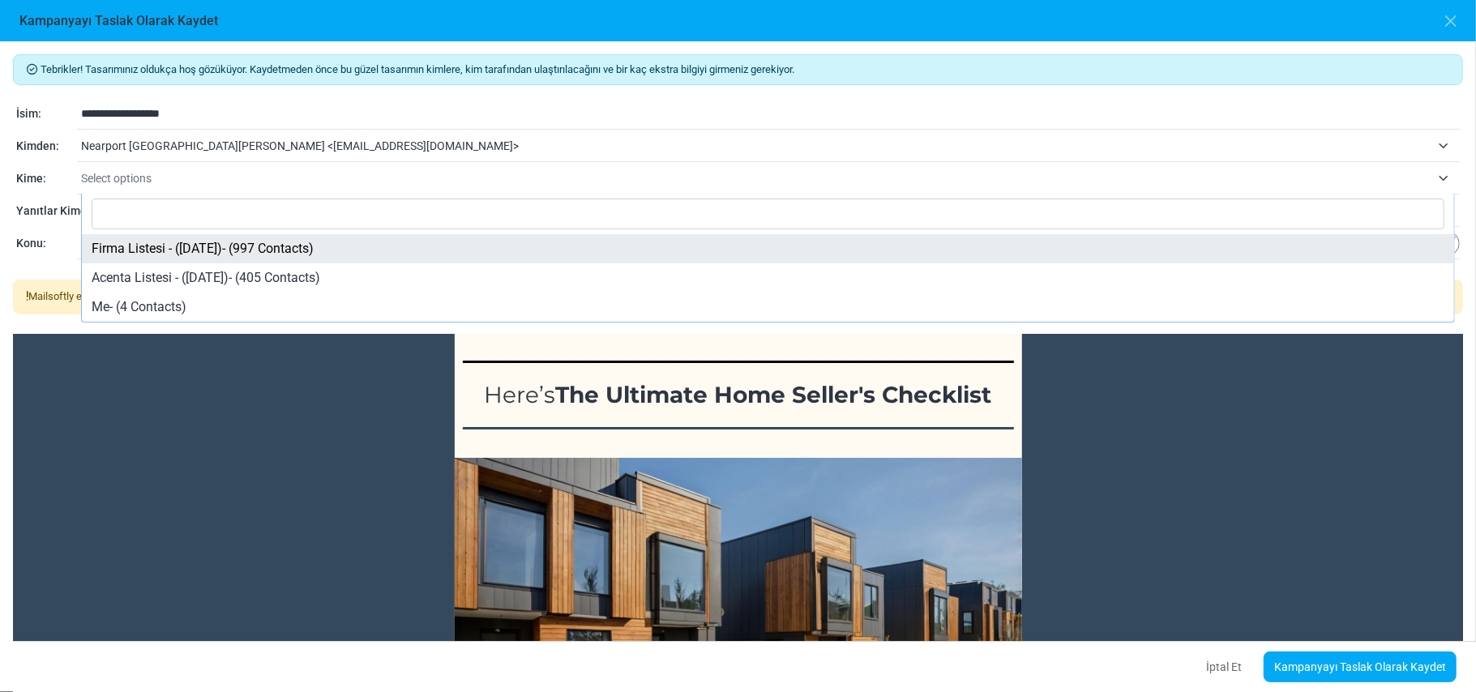
click at [177, 175] on span "Select options" at bounding box center [756, 178] width 1350 height 19
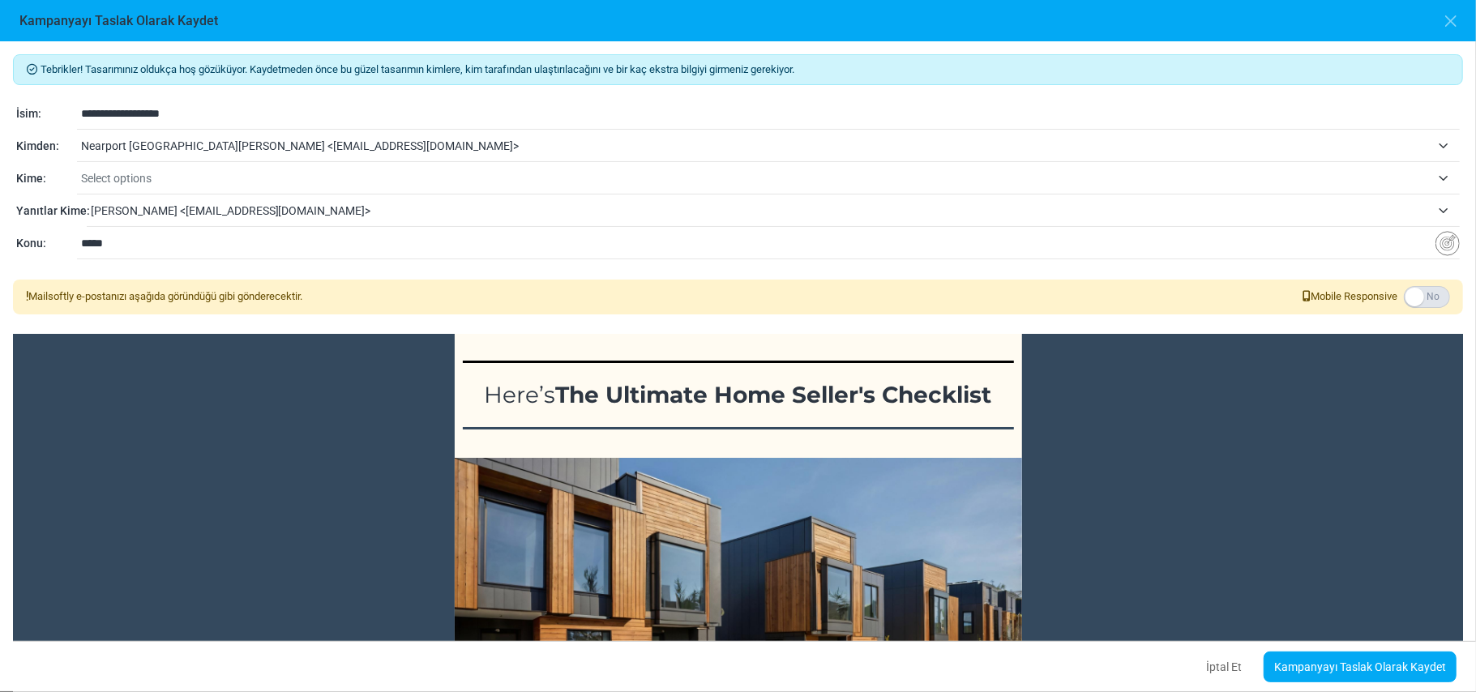
click at [177, 173] on span "Select options" at bounding box center [756, 178] width 1350 height 19
click at [1440, 180] on span "Select options" at bounding box center [770, 178] width 1379 height 29
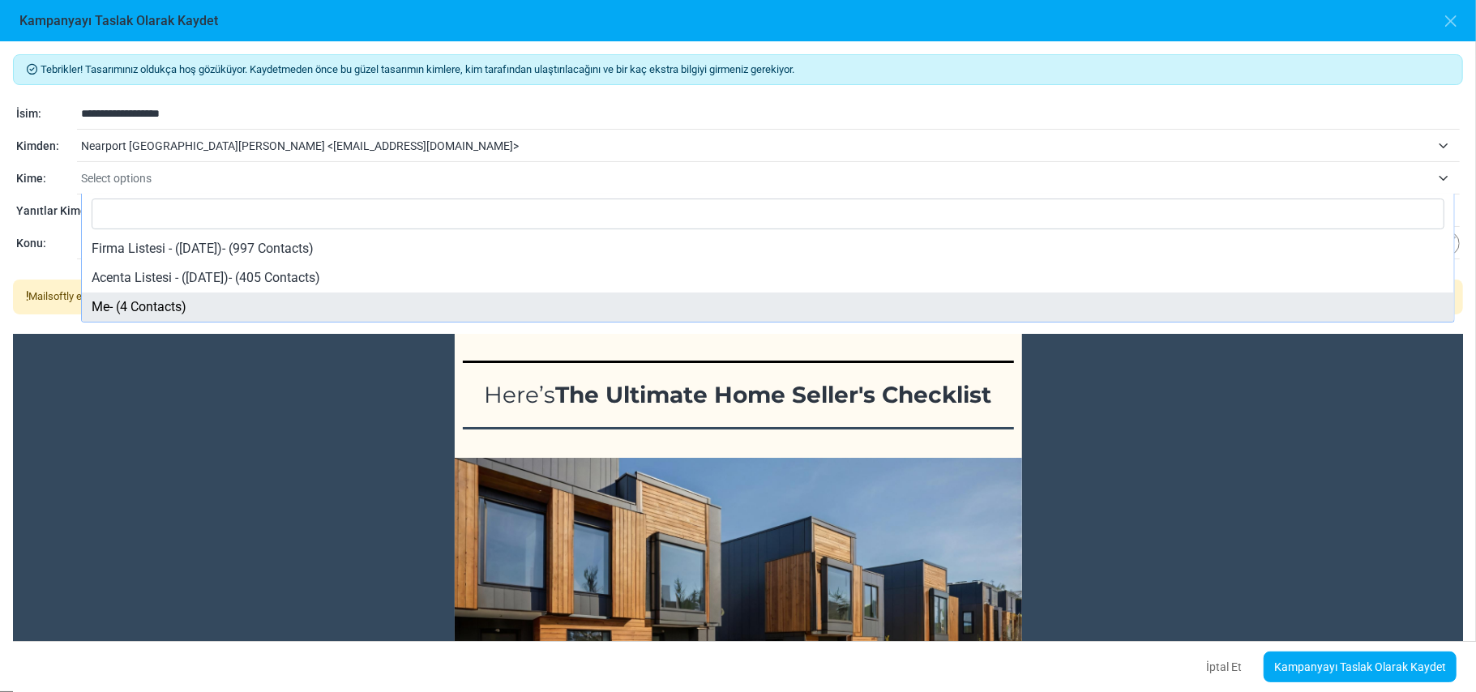
select select "*****"
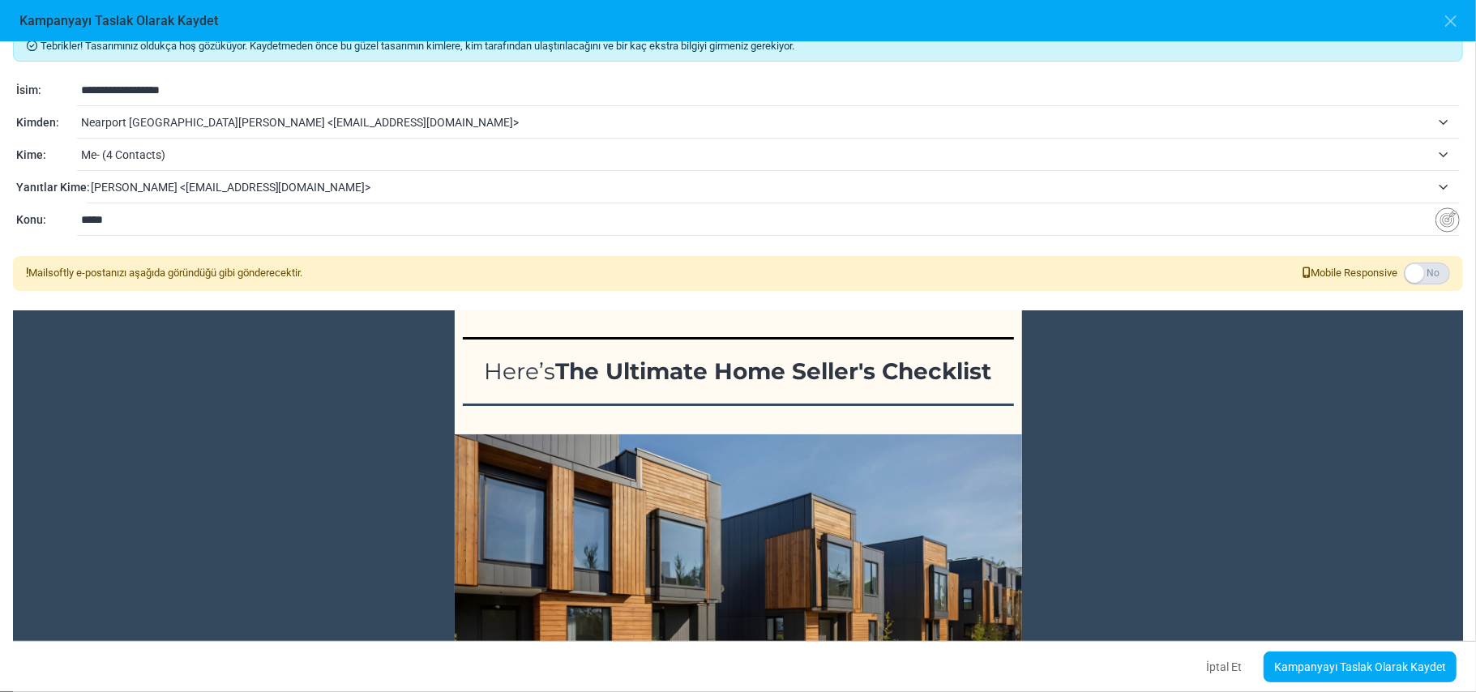
scroll to position [29, 0]
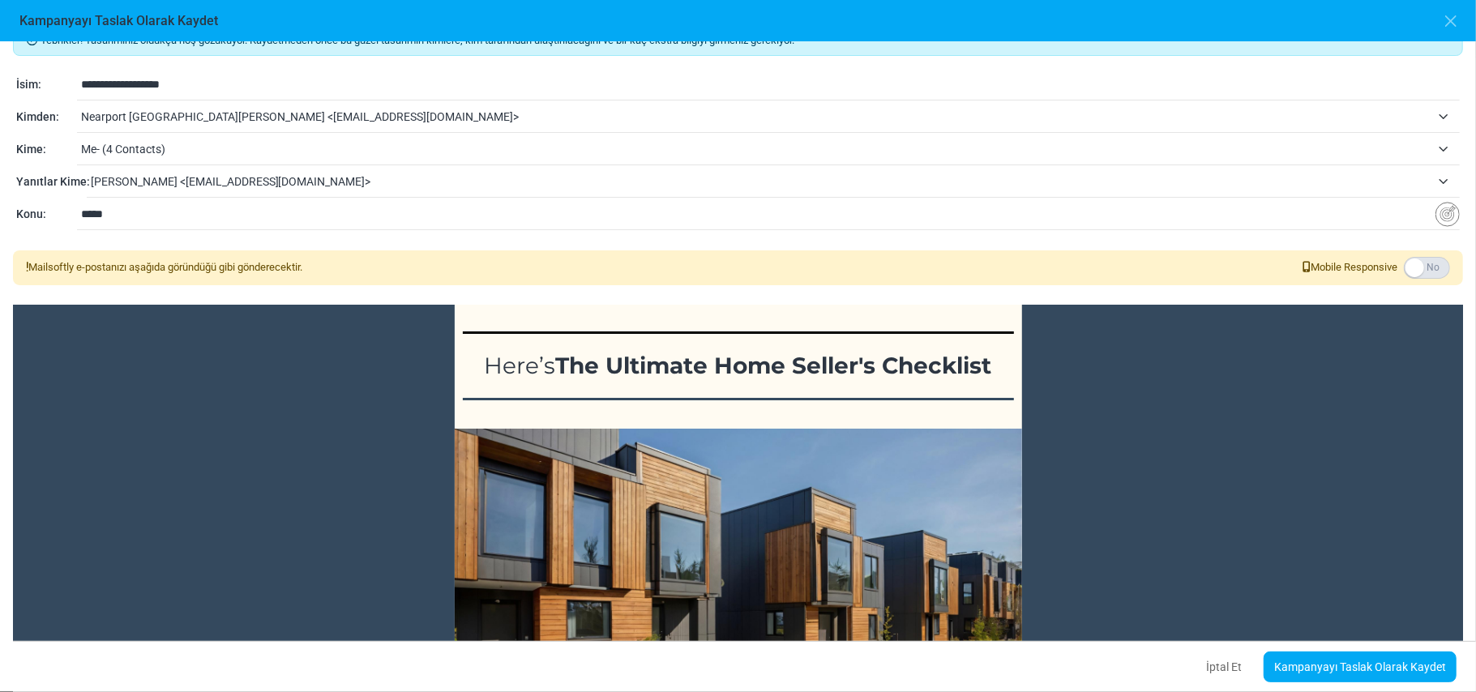
click at [1424, 264] on label at bounding box center [1427, 268] width 46 height 22
click at [1344, 669] on link "Kampanyayı Taslak Olarak Kaydet" at bounding box center [1360, 667] width 193 height 31
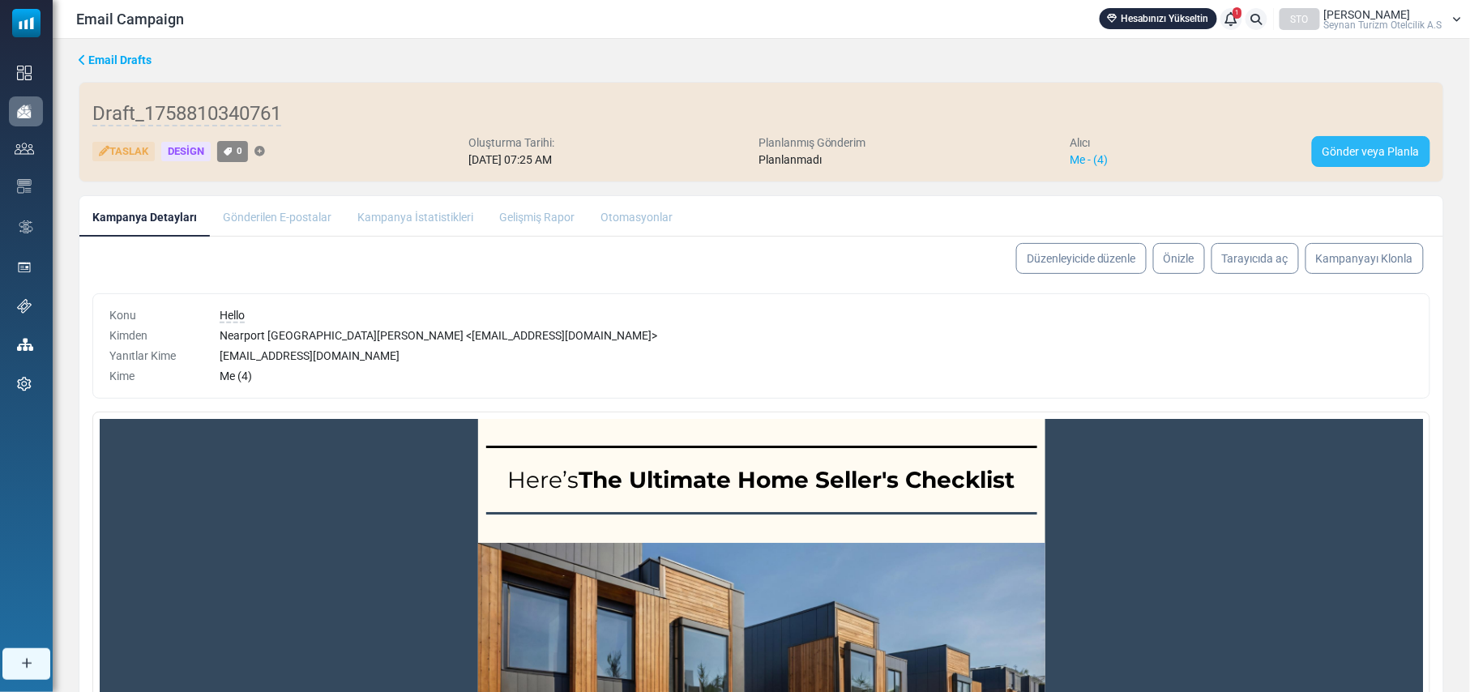
click at [1375, 144] on link "Gönder veya Planla" at bounding box center [1371, 151] width 118 height 31
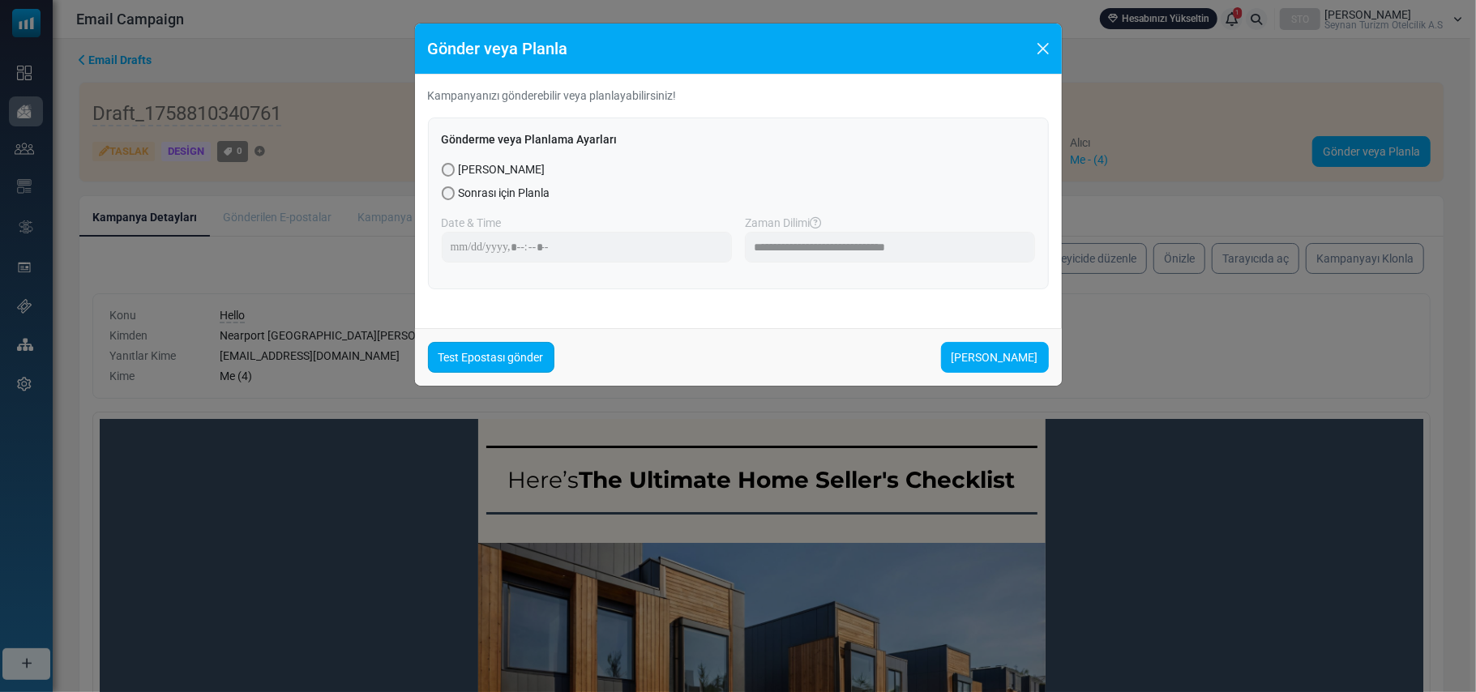
click at [483, 361] on link "Test Epostası gönder" at bounding box center [491, 357] width 126 height 31
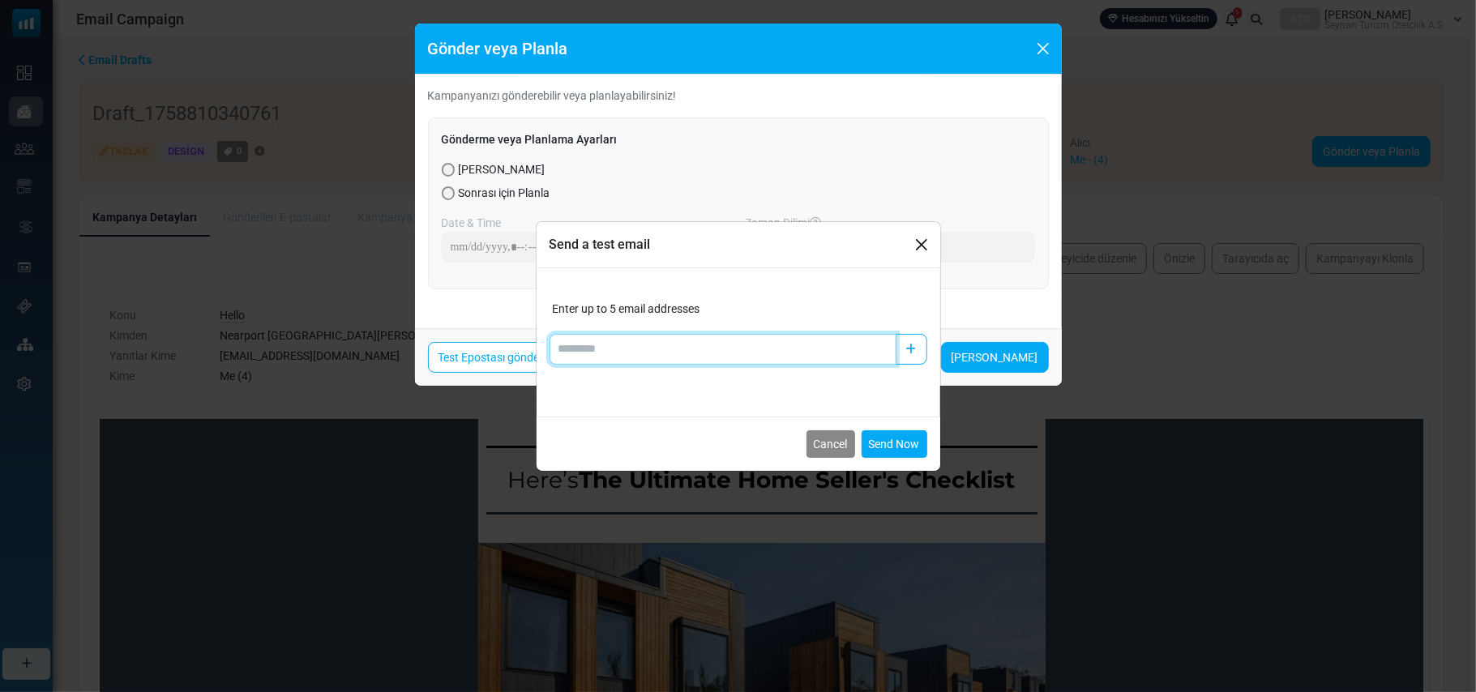
click at [717, 342] on input "Add email" at bounding box center [723, 349] width 347 height 31
type input "**********"
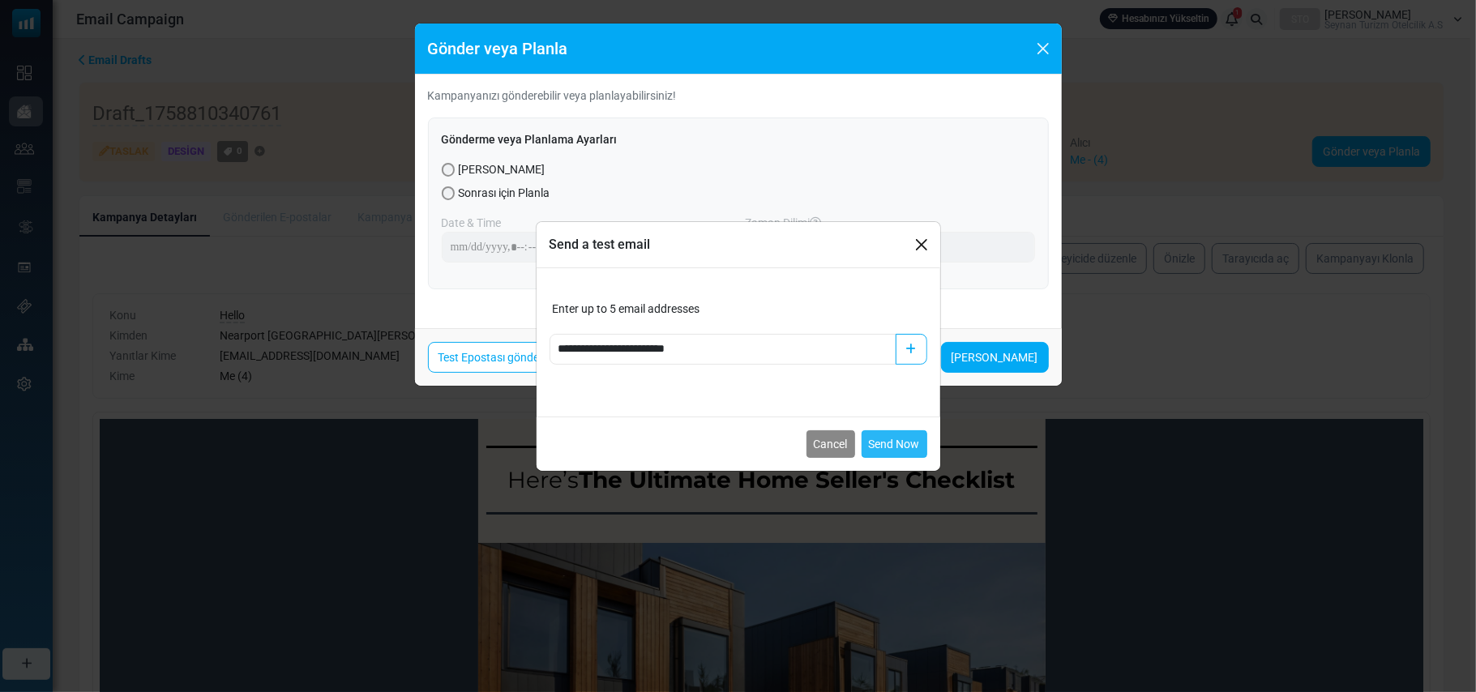
click at [895, 445] on button "Send Now" at bounding box center [895, 444] width 66 height 28
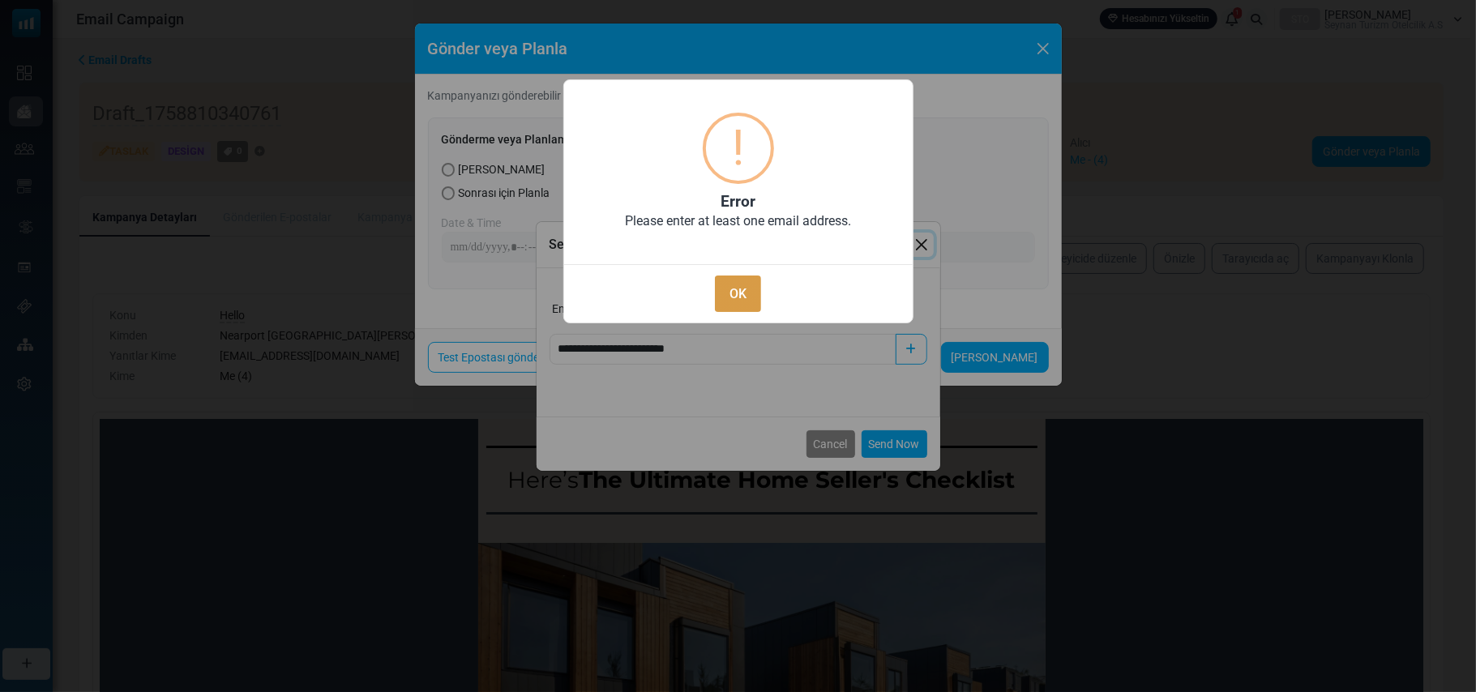
click at [726, 295] on button "OK" at bounding box center [737, 294] width 45 height 36
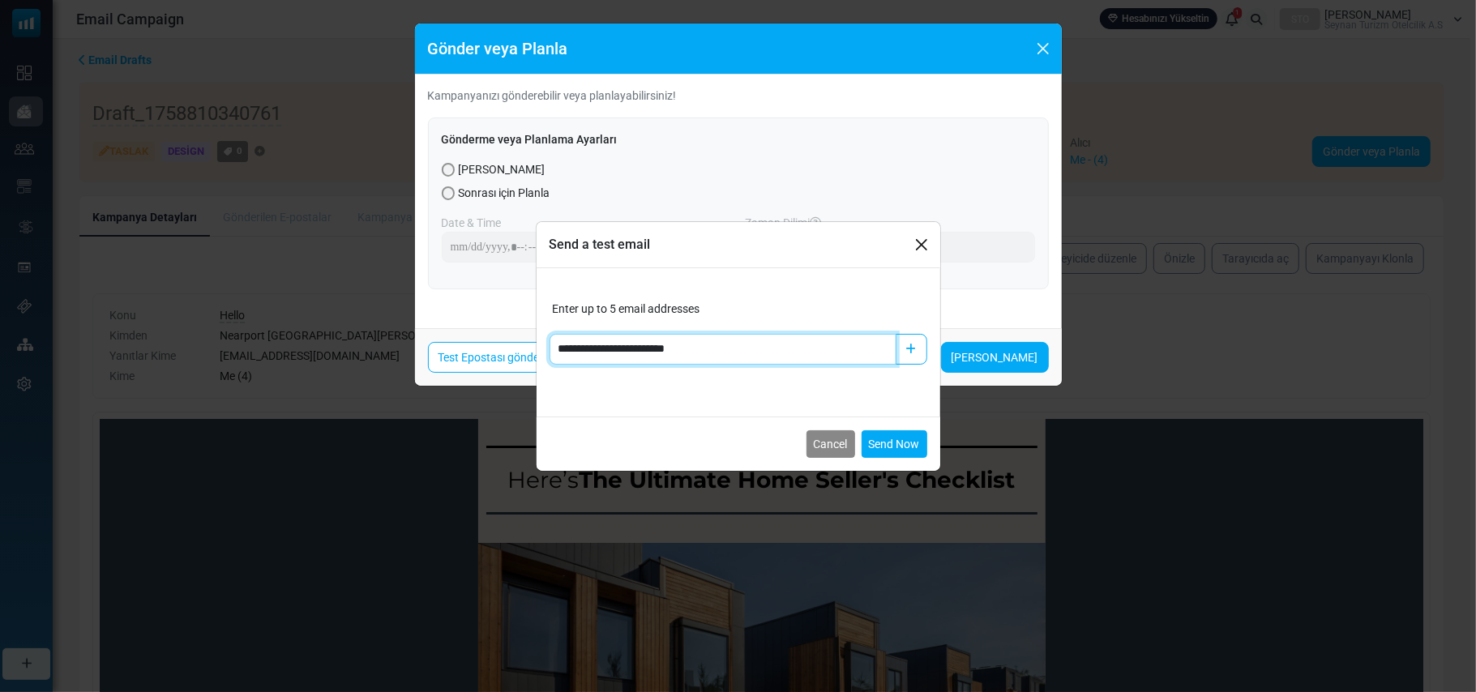
click at [656, 341] on input "**********" at bounding box center [723, 349] width 347 height 31
click at [1006, 289] on div "**********" at bounding box center [738, 346] width 1476 height 692
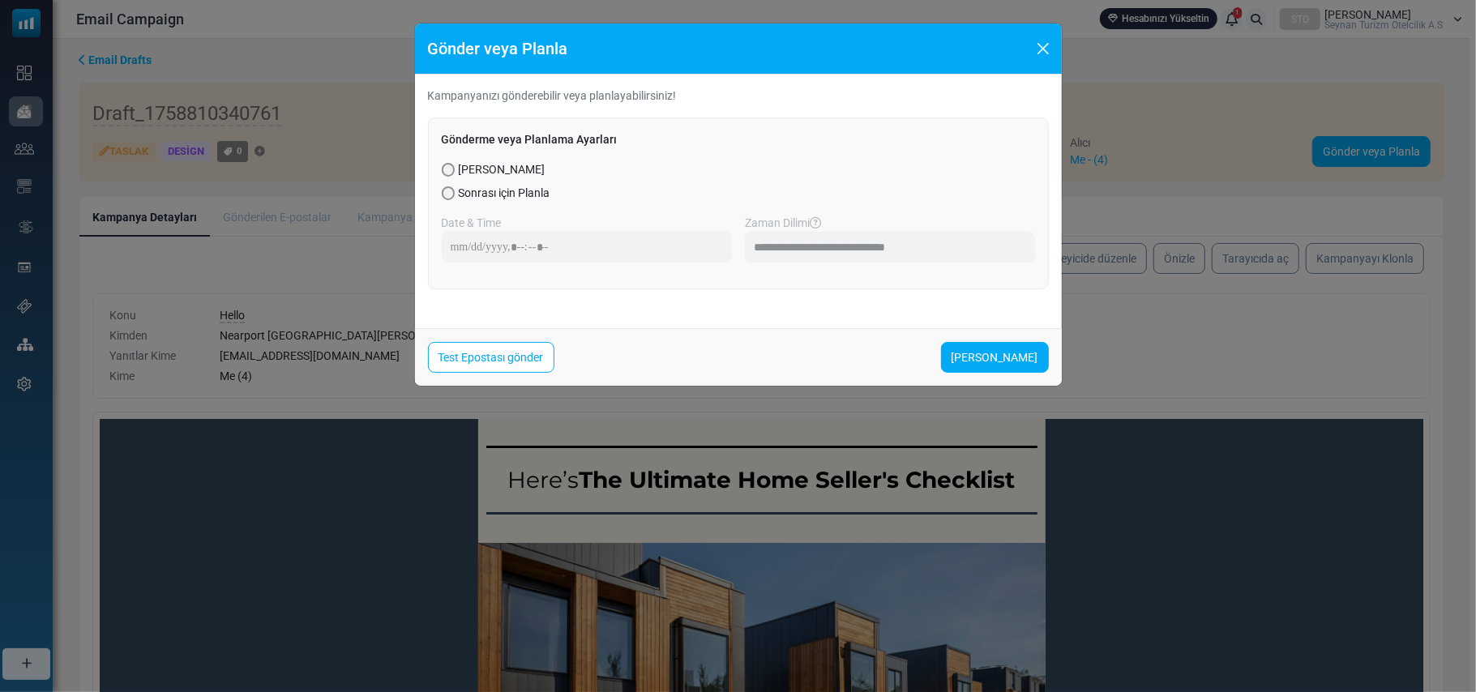
click at [523, 303] on div "**********" at bounding box center [738, 195] width 647 height 241
click at [1009, 360] on link "Şimdi Gönder" at bounding box center [995, 357] width 108 height 31
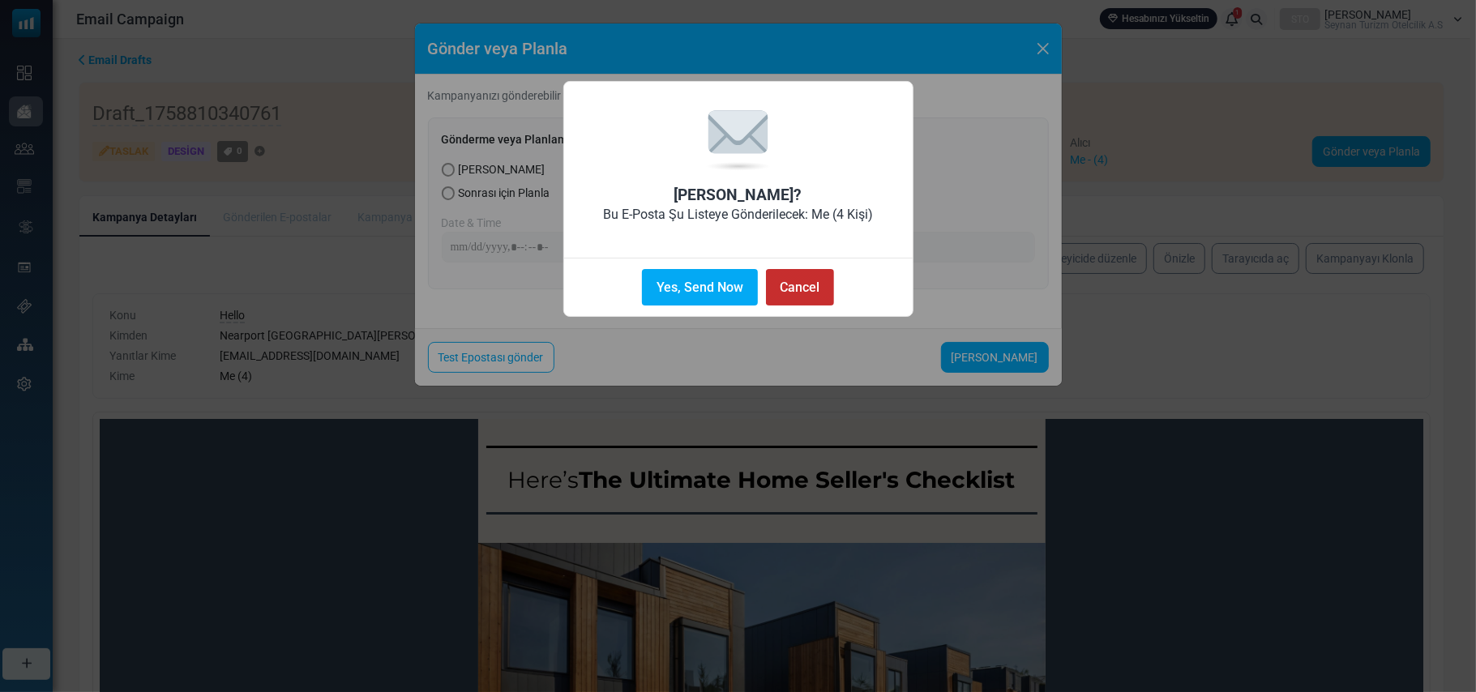
click at [812, 280] on button "Cancel" at bounding box center [800, 287] width 68 height 36
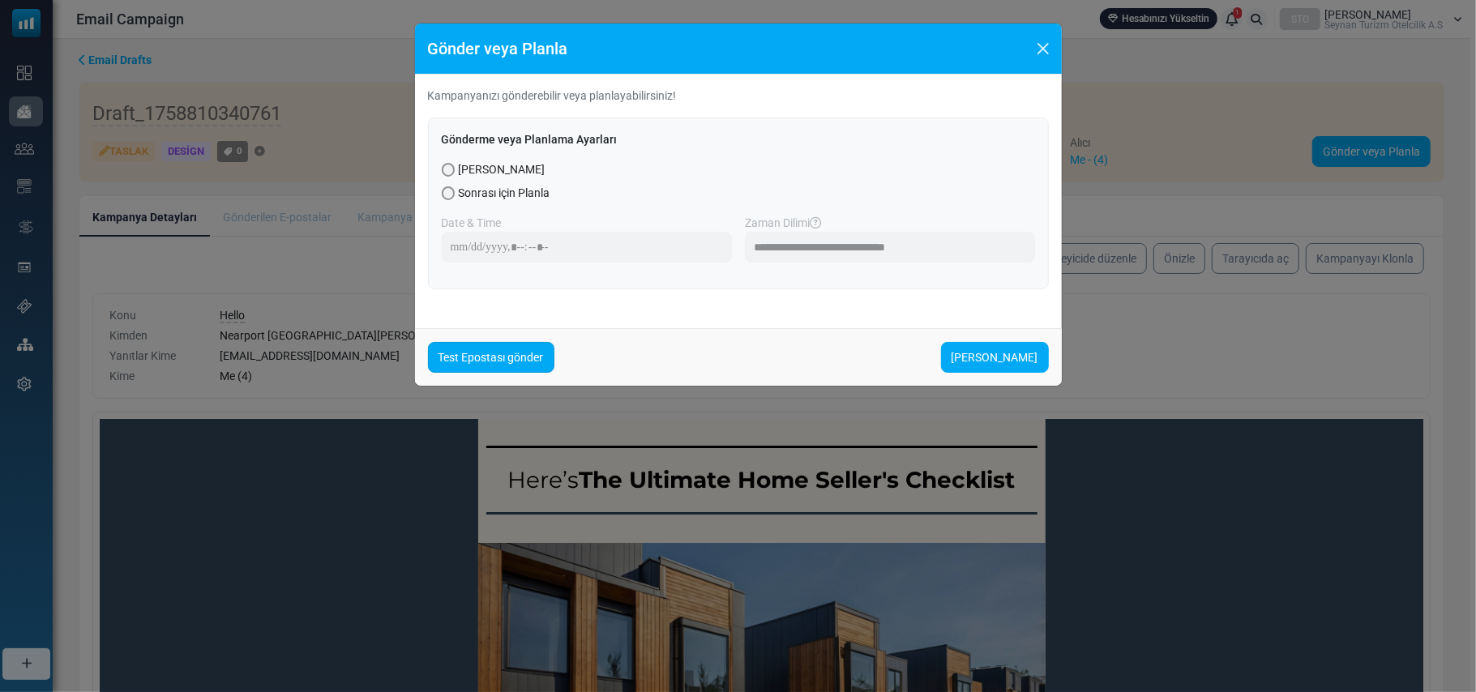
click at [490, 361] on link "Test Epostası gönder" at bounding box center [491, 357] width 126 height 31
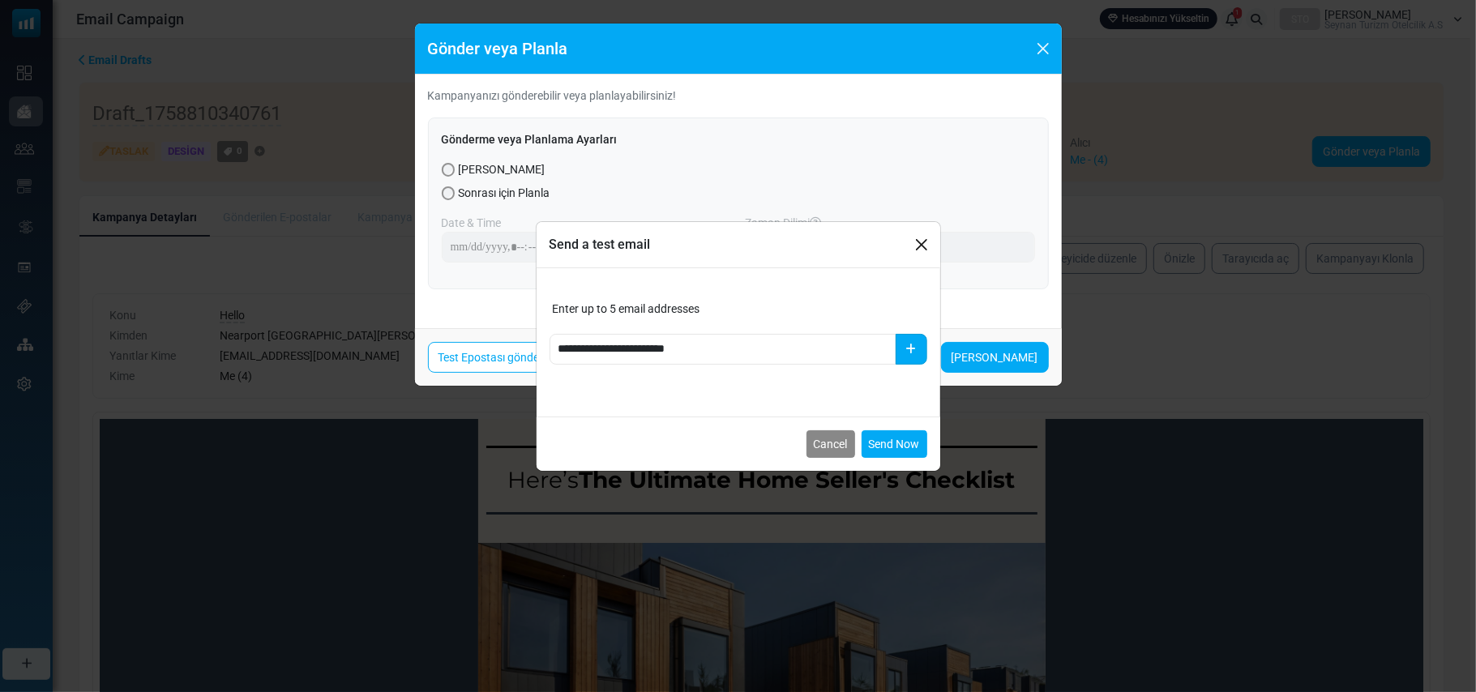
click at [915, 351] on icon "button" at bounding box center [911, 349] width 11 height 11
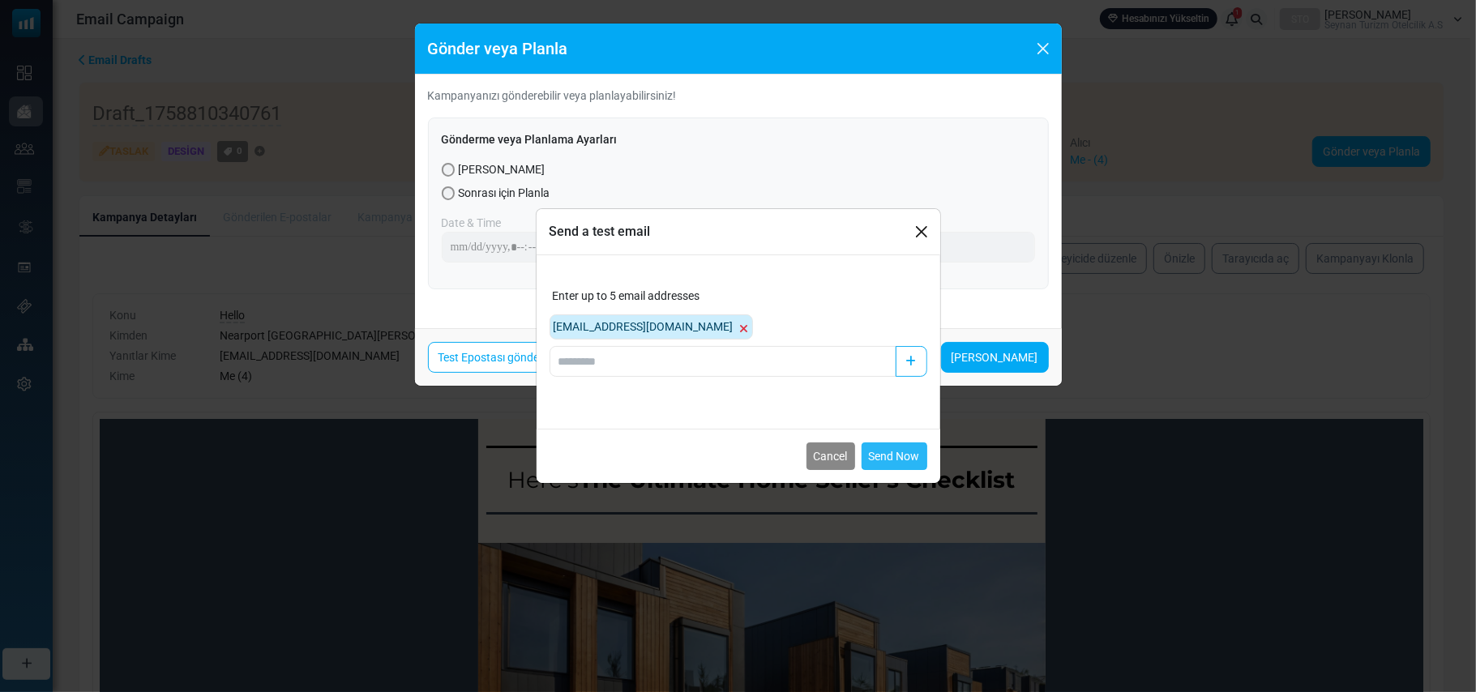
click at [888, 454] on button "Send Now" at bounding box center [895, 457] width 66 height 28
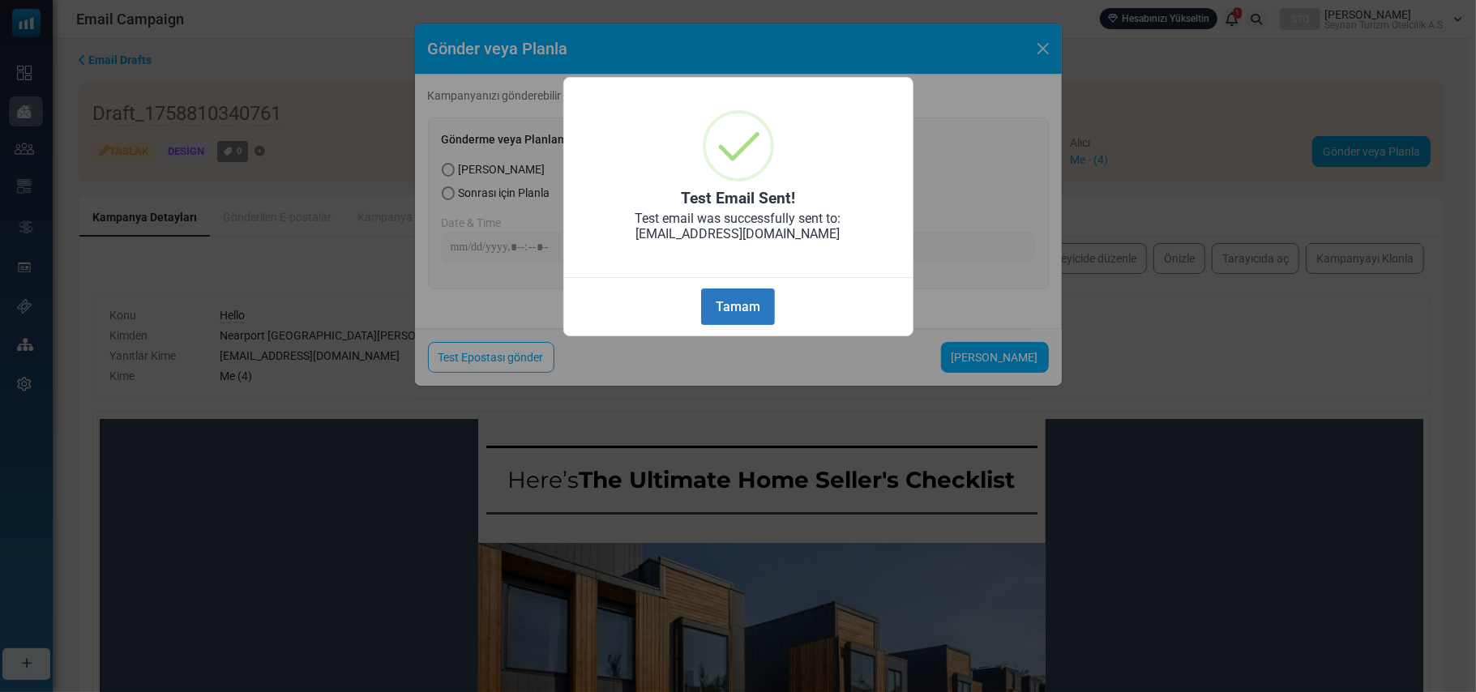
click at [737, 313] on button "Tamam" at bounding box center [737, 307] width 73 height 36
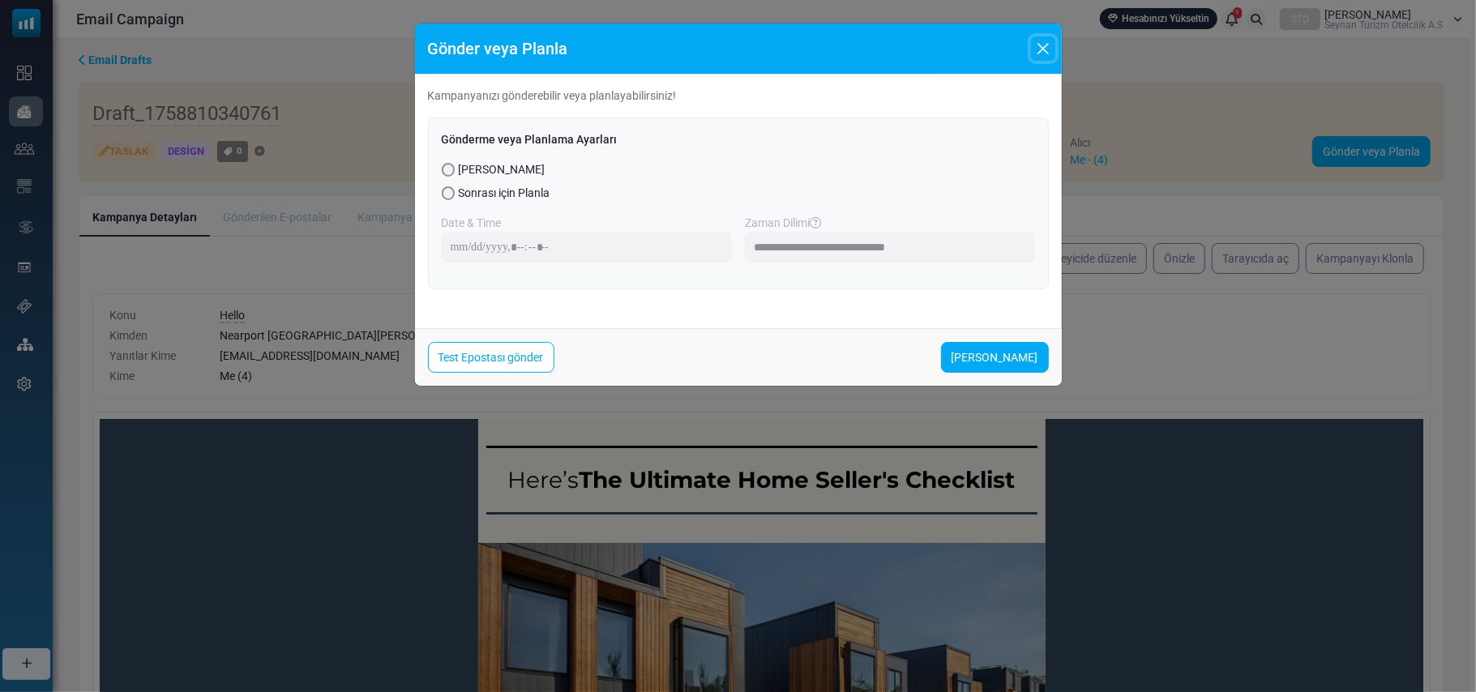
click at [1046, 44] on button "Close" at bounding box center [1043, 48] width 24 height 24
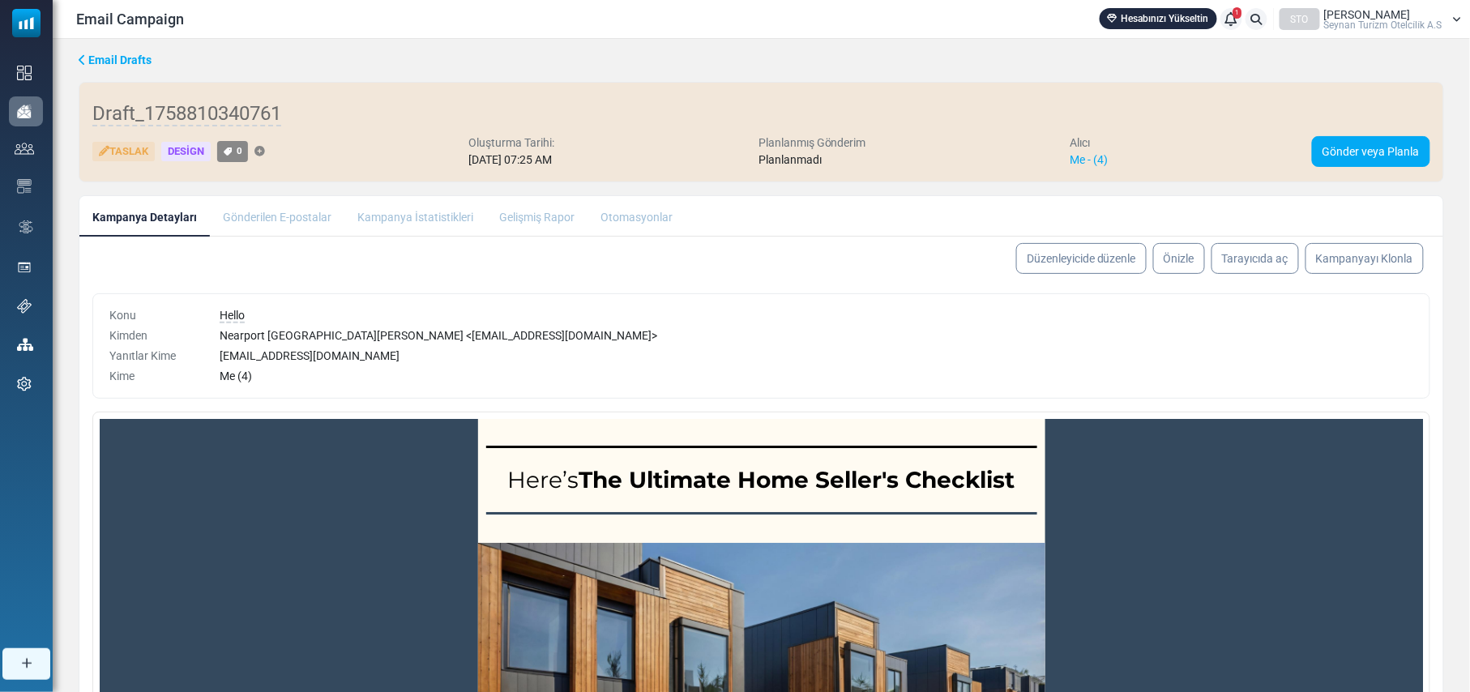
click at [94, 55] on span "Email Drafts" at bounding box center [119, 59] width 63 height 13
